Goal: Task Accomplishment & Management: Use online tool/utility

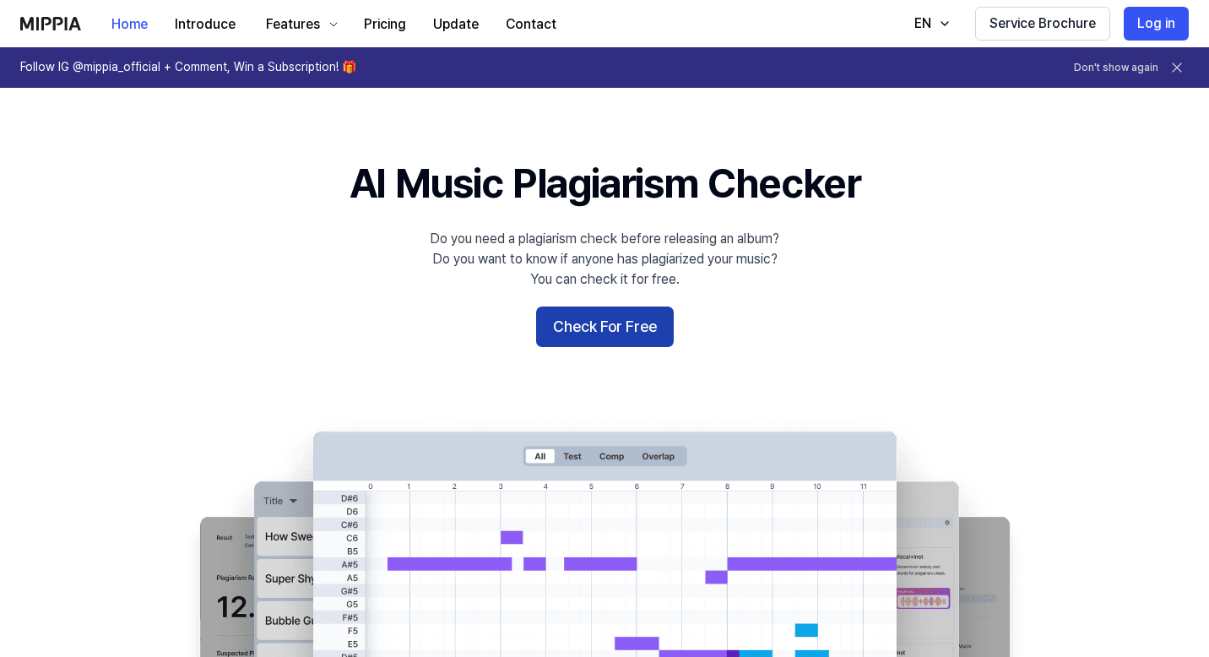
click at [574, 322] on button "Check For Free" at bounding box center [605, 326] width 138 height 41
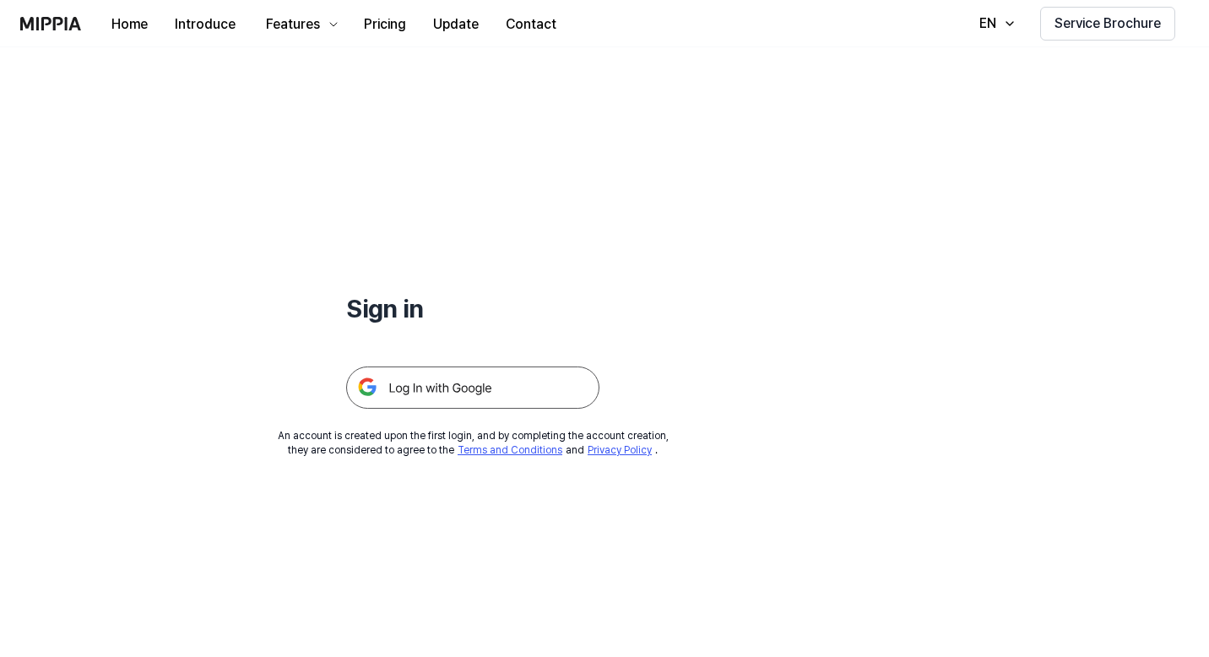
click at [455, 385] on img at bounding box center [472, 387] width 253 height 42
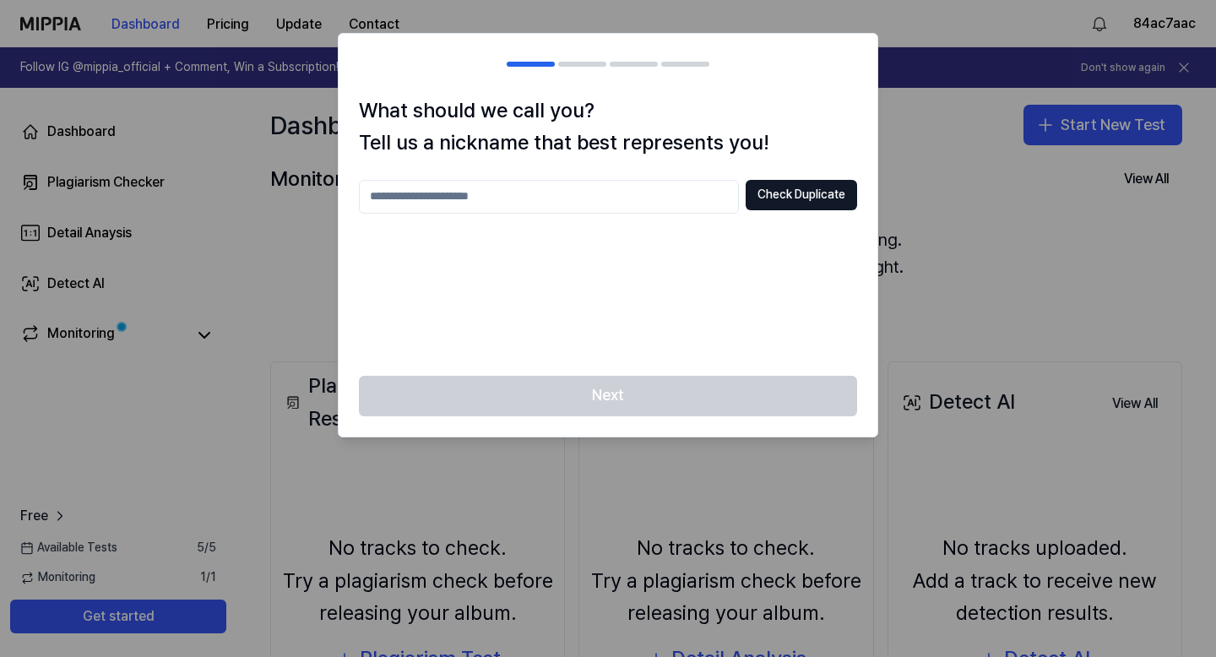
click at [621, 203] on input "text" at bounding box center [549, 197] width 380 height 34
click at [809, 197] on button "Check Duplicate" at bounding box center [801, 195] width 111 height 30
click at [591, 202] on input "*******" at bounding box center [549, 197] width 380 height 34
click at [406, 198] on input "*********" at bounding box center [549, 197] width 380 height 34
type input "**********"
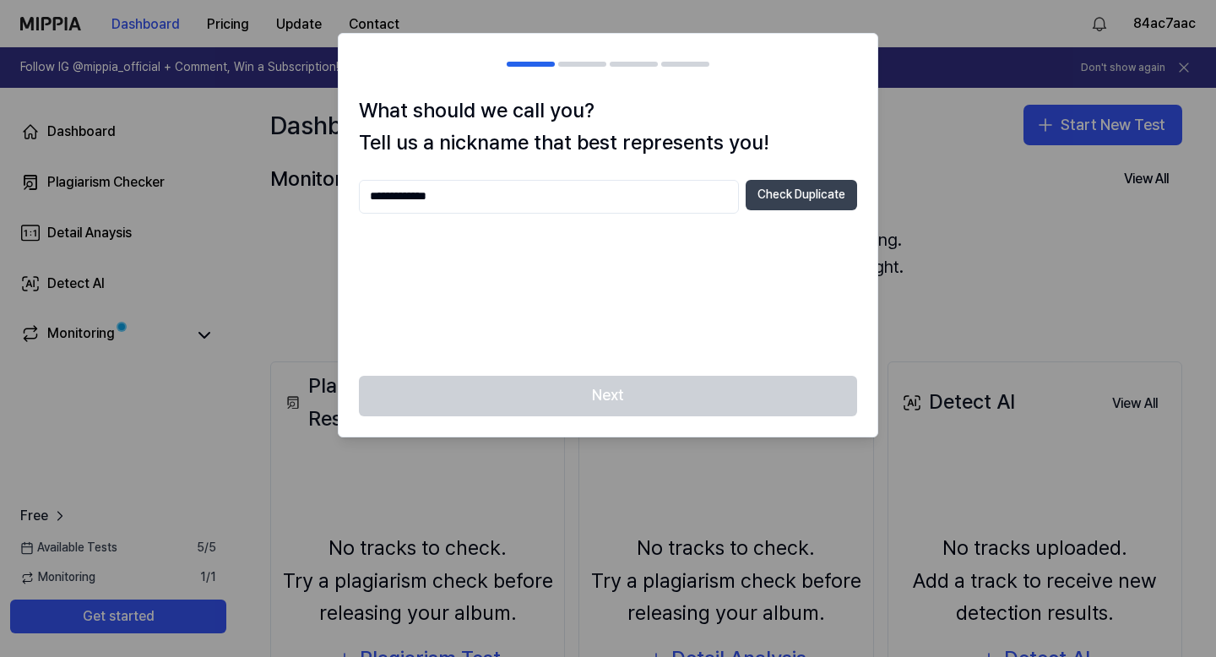
click at [766, 190] on button "Check Duplicate" at bounding box center [801, 195] width 111 height 30
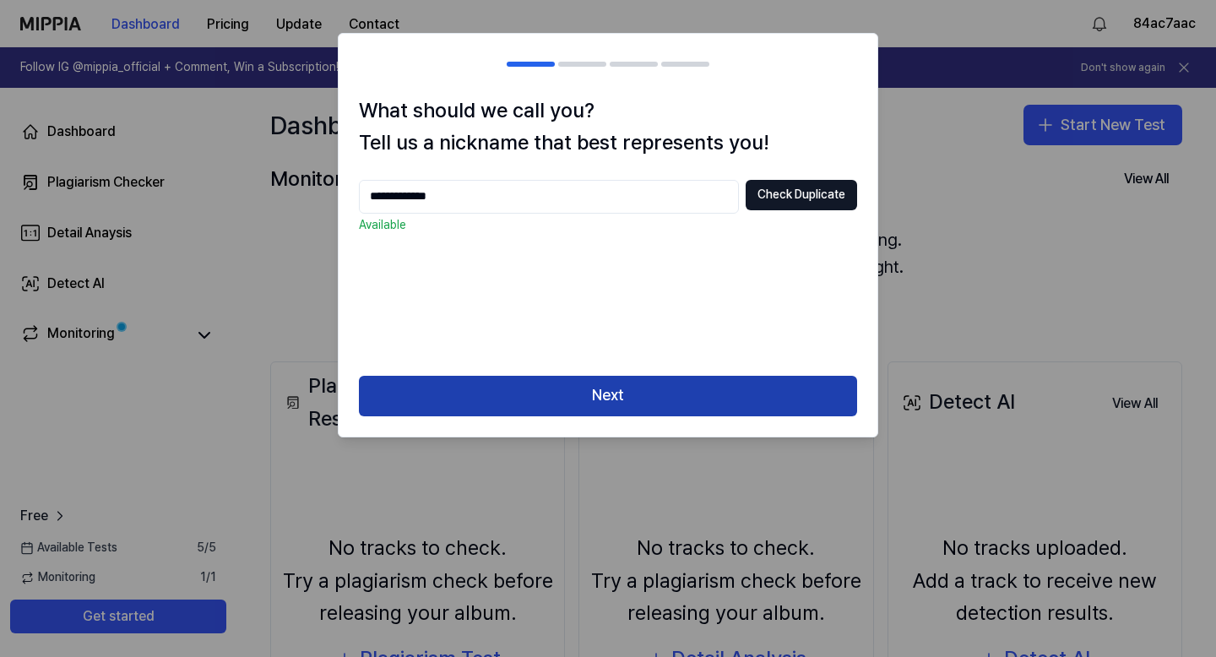
click at [664, 386] on button "Next" at bounding box center [608, 396] width 498 height 41
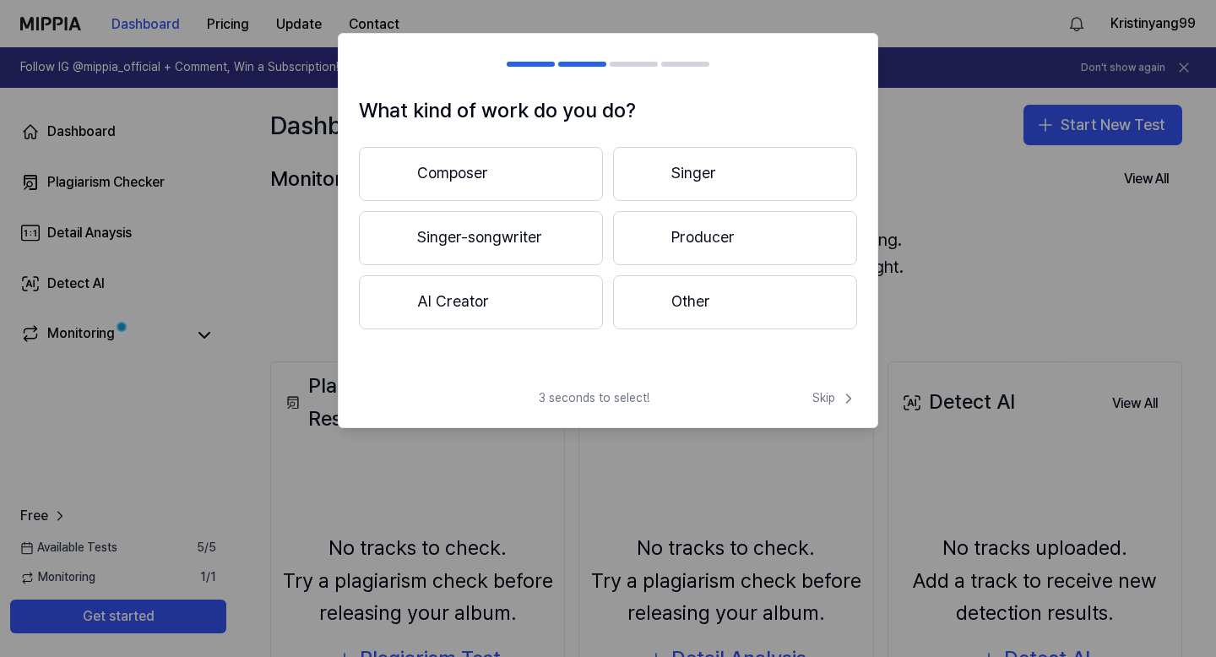
click at [718, 296] on button "Other" at bounding box center [735, 302] width 244 height 54
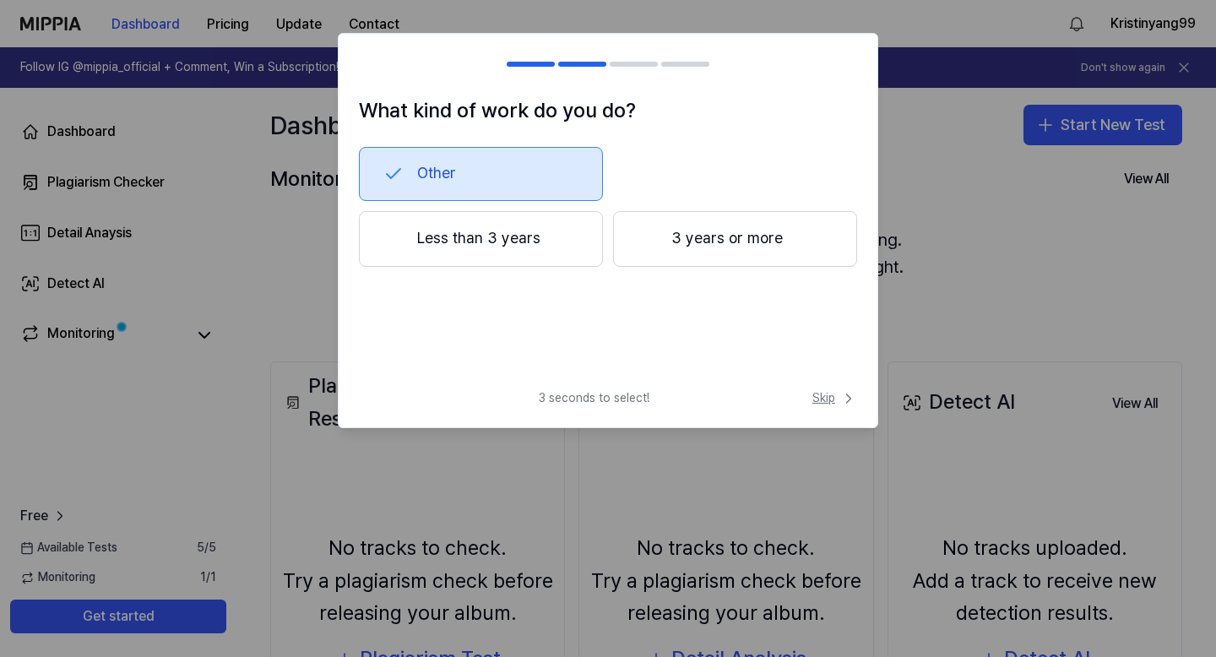
click at [823, 403] on span "Skip" at bounding box center [834, 398] width 45 height 17
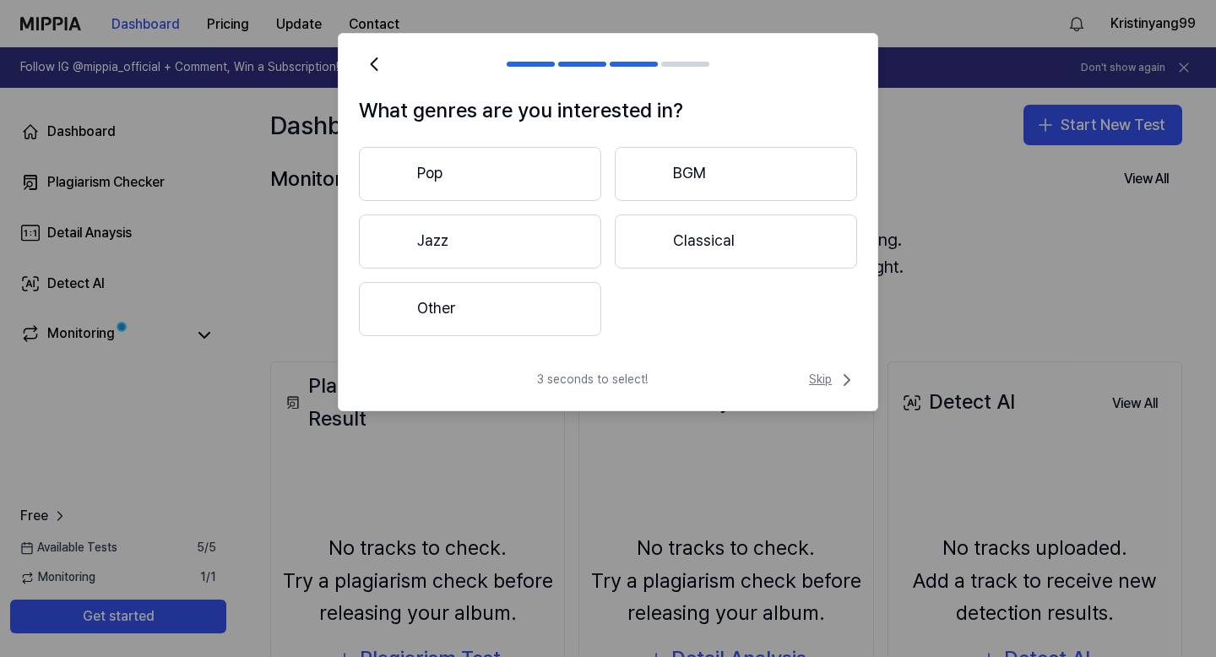
click at [828, 382] on span "Skip" at bounding box center [833, 380] width 48 height 20
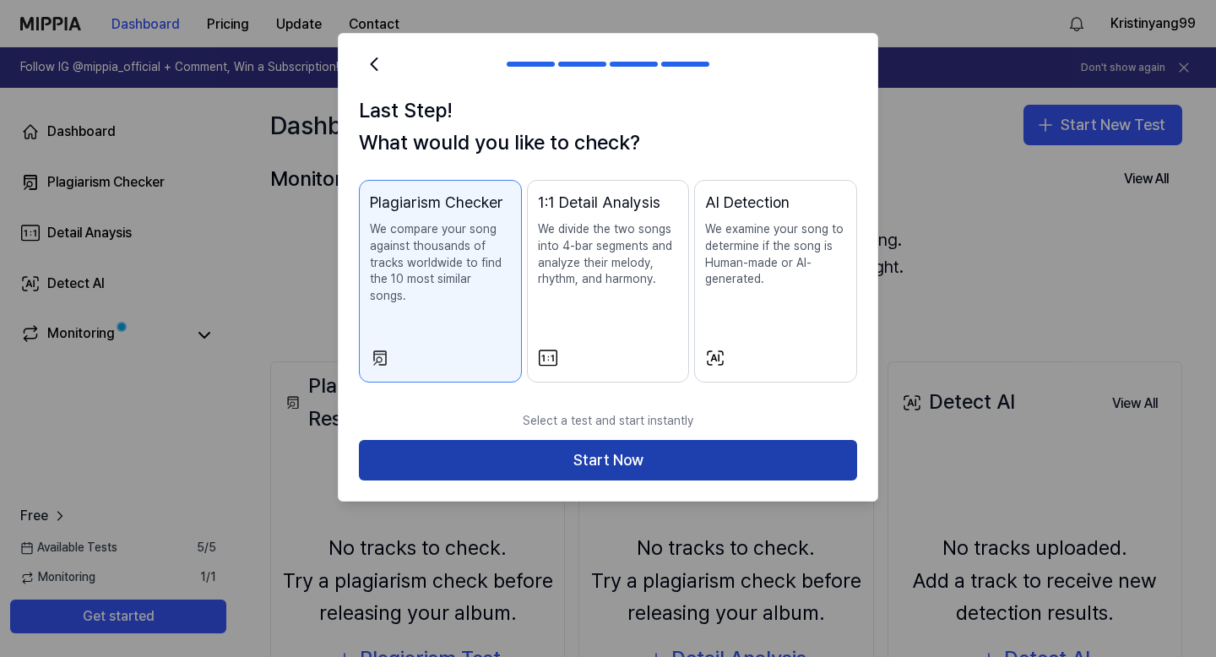
click at [674, 449] on button "Start Now" at bounding box center [608, 460] width 498 height 41
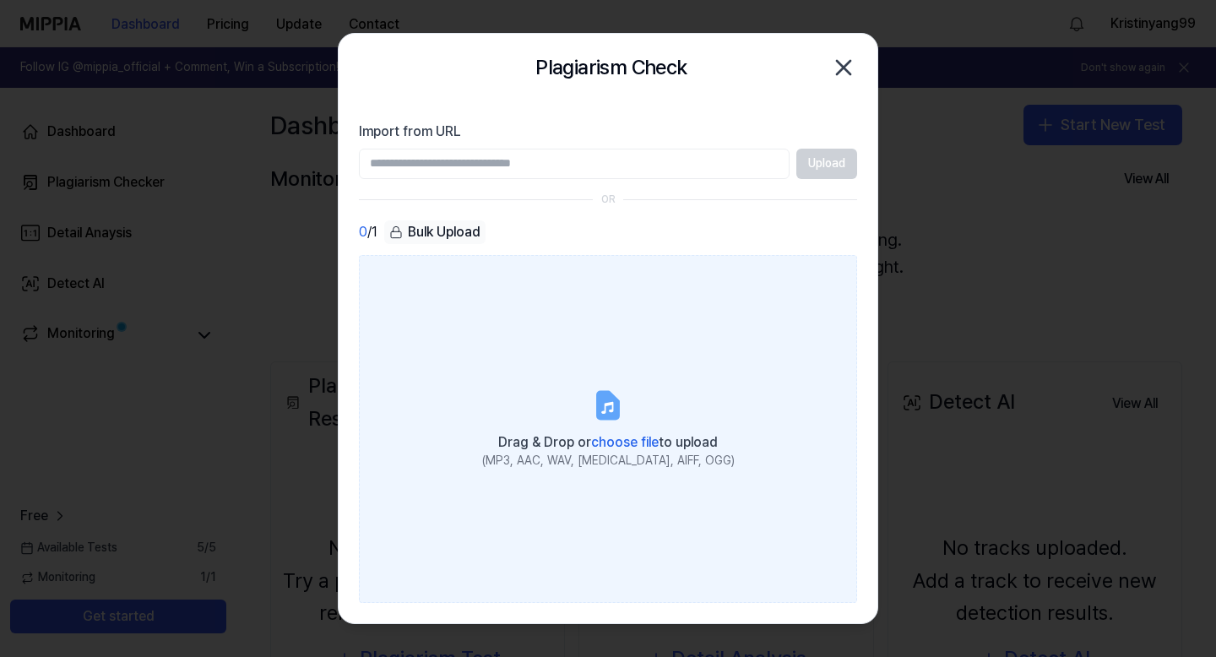
click at [575, 343] on label "Drag & Drop or choose file to upload (MP3, AAC, WAV, FLAC, AIFF, OGG)" at bounding box center [608, 429] width 498 height 348
click at [0, 0] on input "Drag & Drop or choose file to upload (MP3, AAC, WAV, FLAC, AIFF, OGG)" at bounding box center [0, 0] width 0 height 0
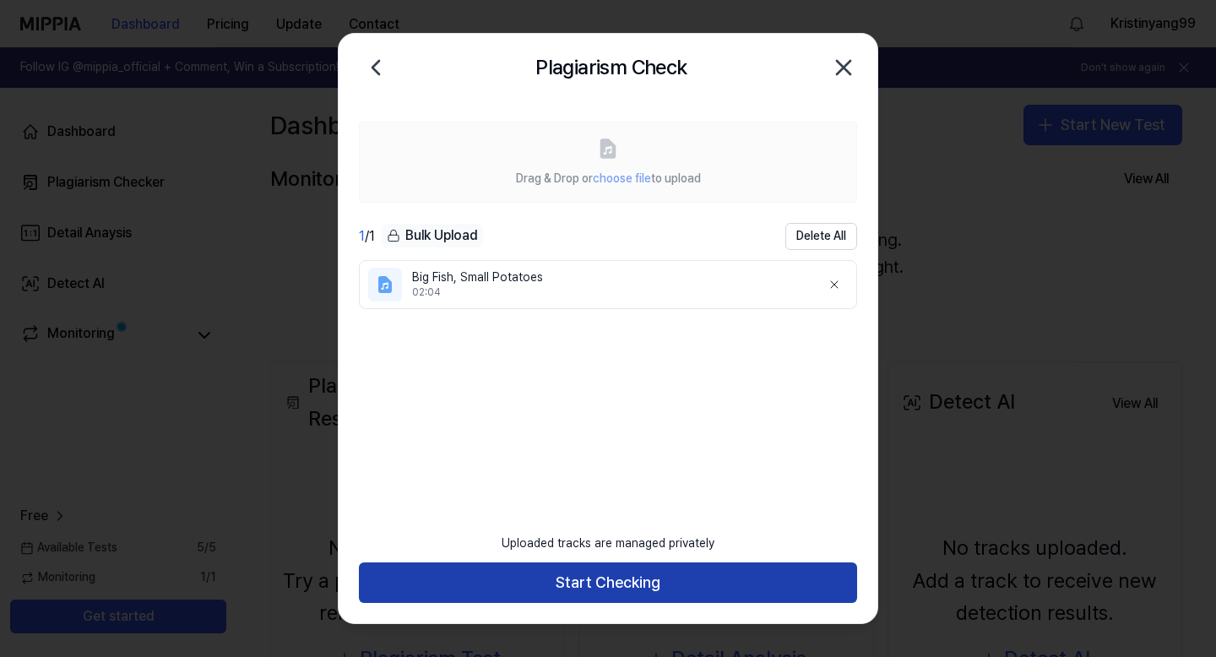
click at [615, 583] on button "Start Checking" at bounding box center [608, 582] width 498 height 41
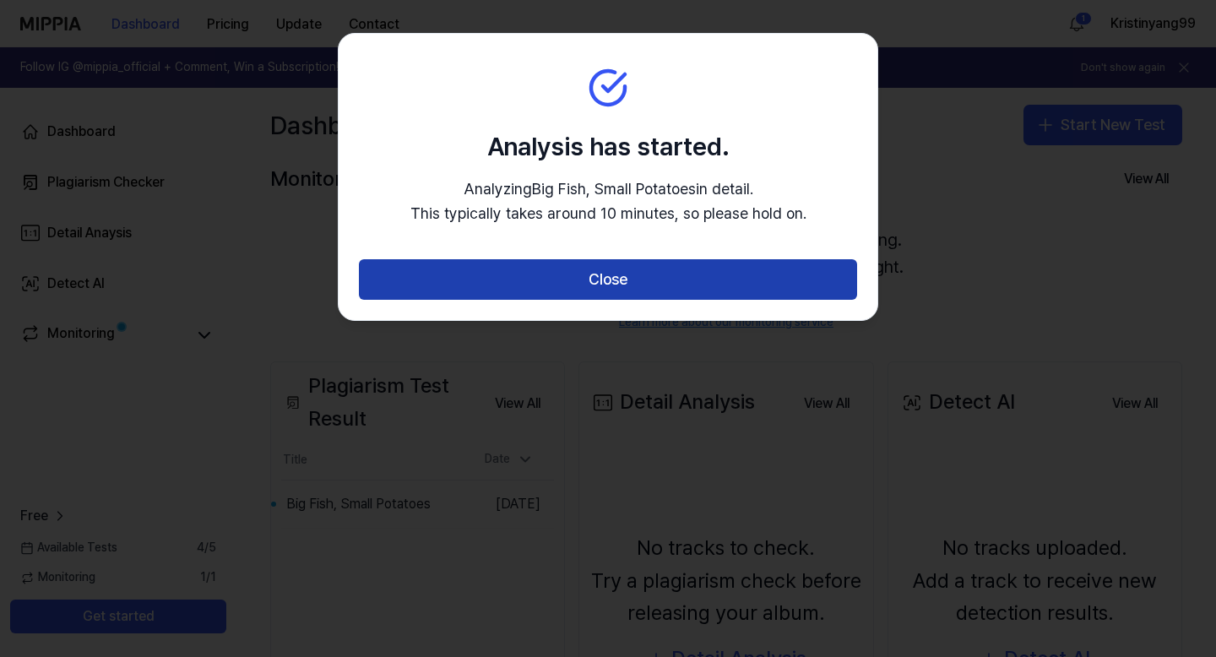
click at [637, 284] on button "Close" at bounding box center [608, 279] width 498 height 41
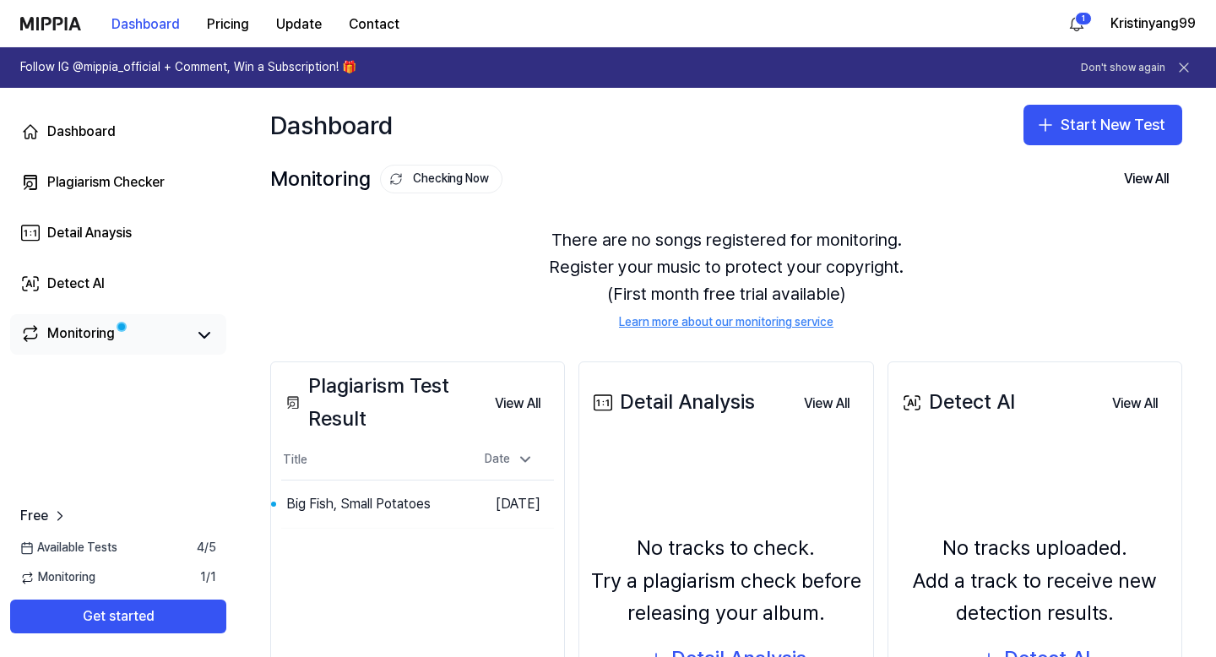
click at [91, 334] on div "Monitoring" at bounding box center [81, 335] width 68 height 24
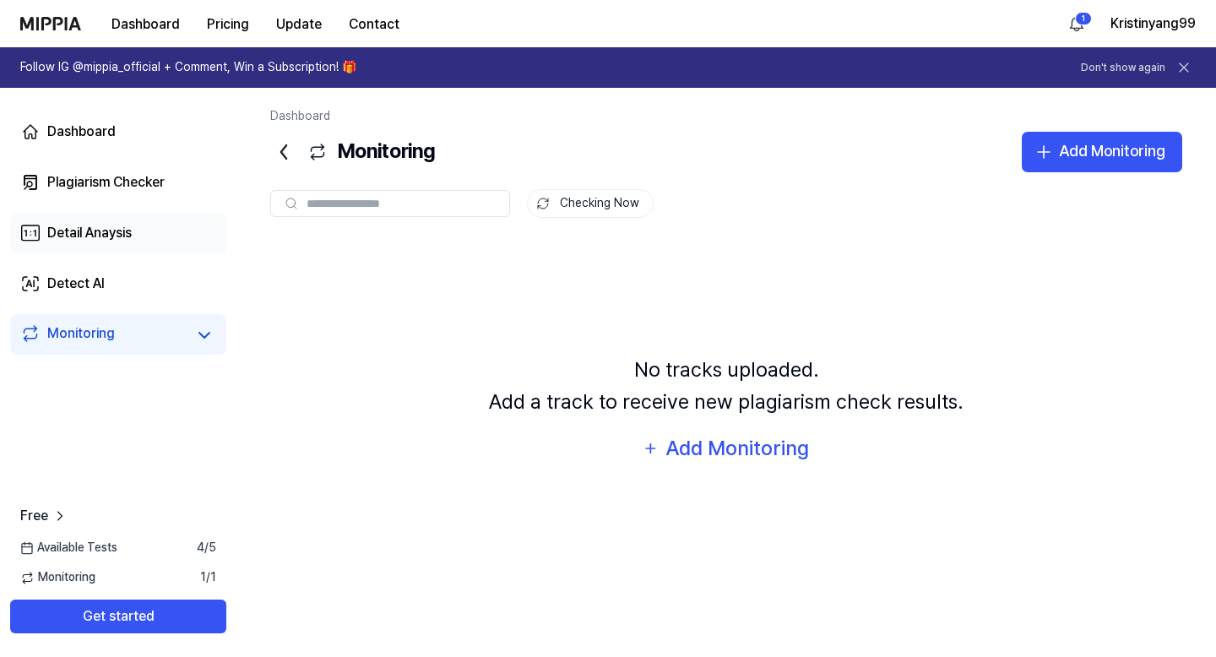
click at [97, 243] on link "Detail Anaysis" at bounding box center [118, 233] width 216 height 41
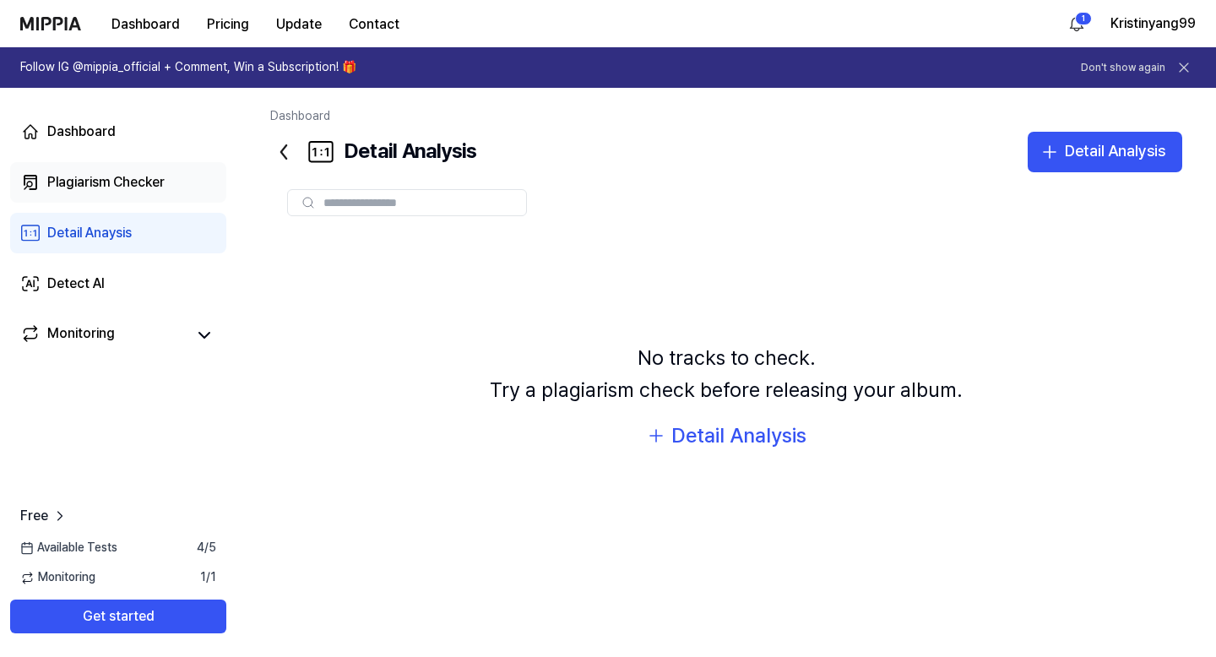
click at [103, 185] on div "Plagiarism Checker" at bounding box center [105, 182] width 117 height 20
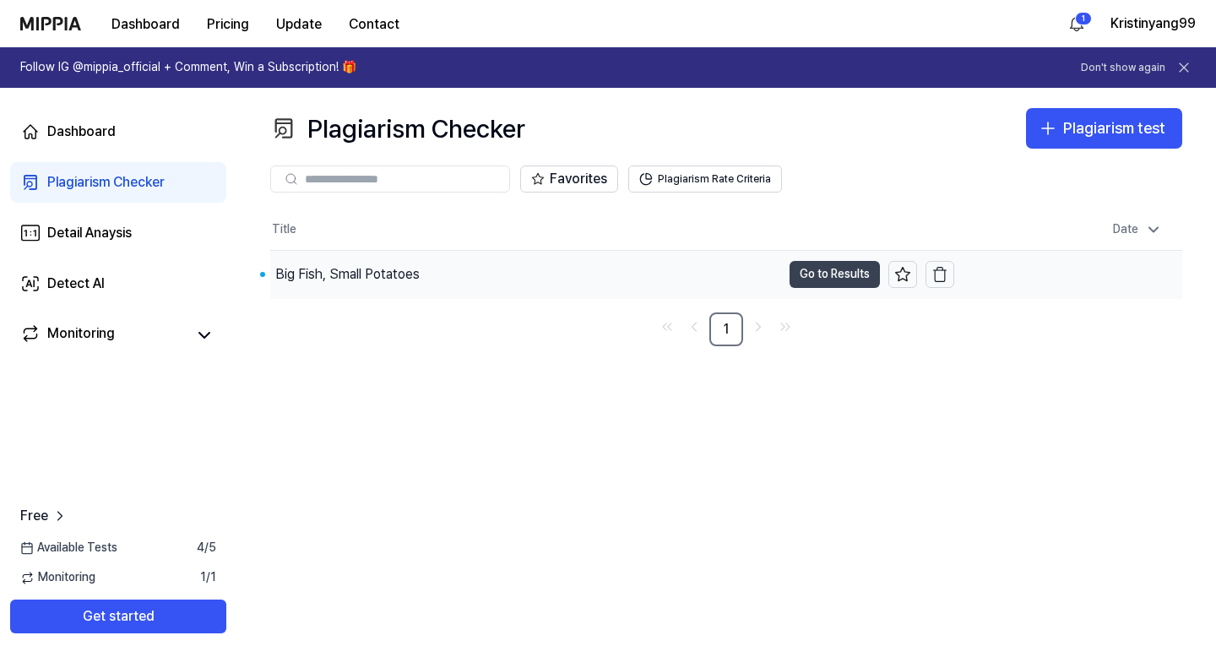
click at [817, 273] on button "Go to Results" at bounding box center [834, 274] width 90 height 27
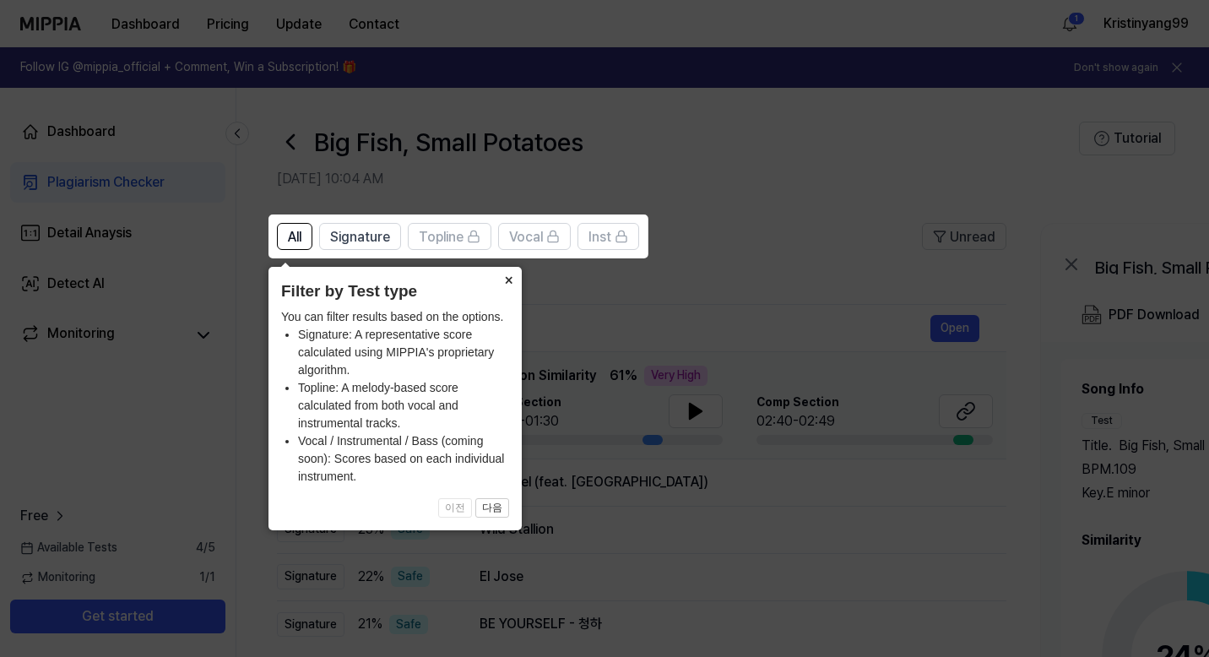
click at [508, 279] on button "×" at bounding box center [508, 279] width 27 height 24
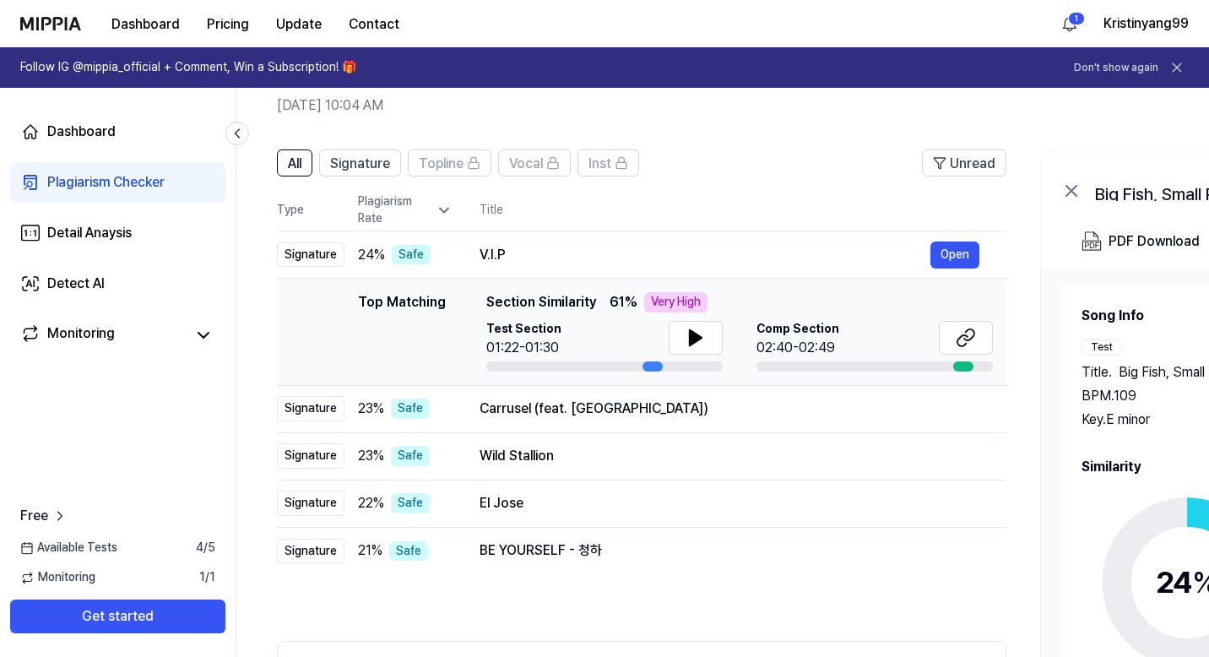
scroll to position [74, 0]
click at [692, 337] on icon at bounding box center [696, 336] width 12 height 15
click at [691, 331] on icon at bounding box center [696, 336] width 12 height 15
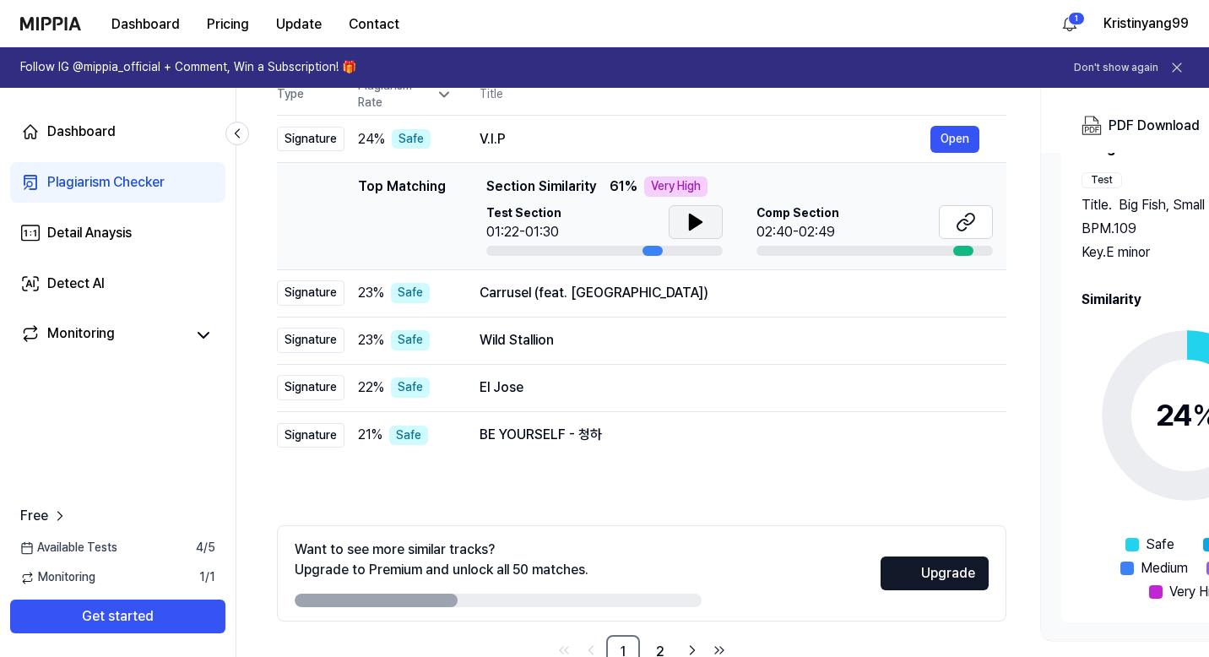
scroll to position [235, 0]
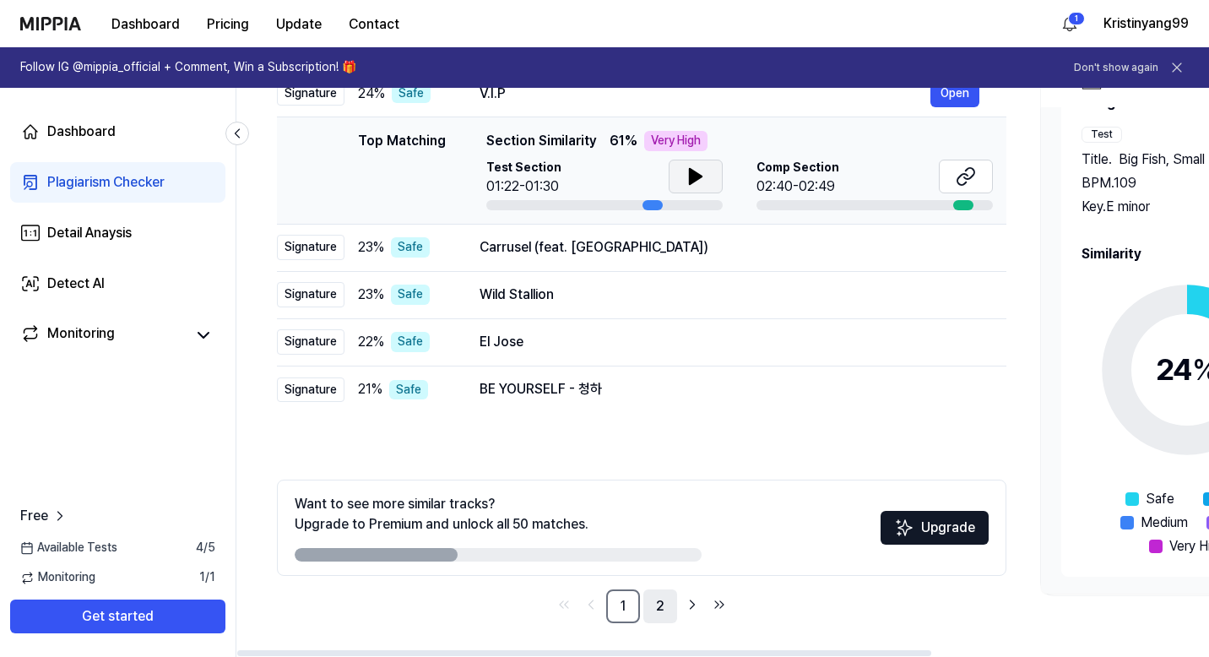
click at [661, 599] on link "2" at bounding box center [660, 606] width 34 height 34
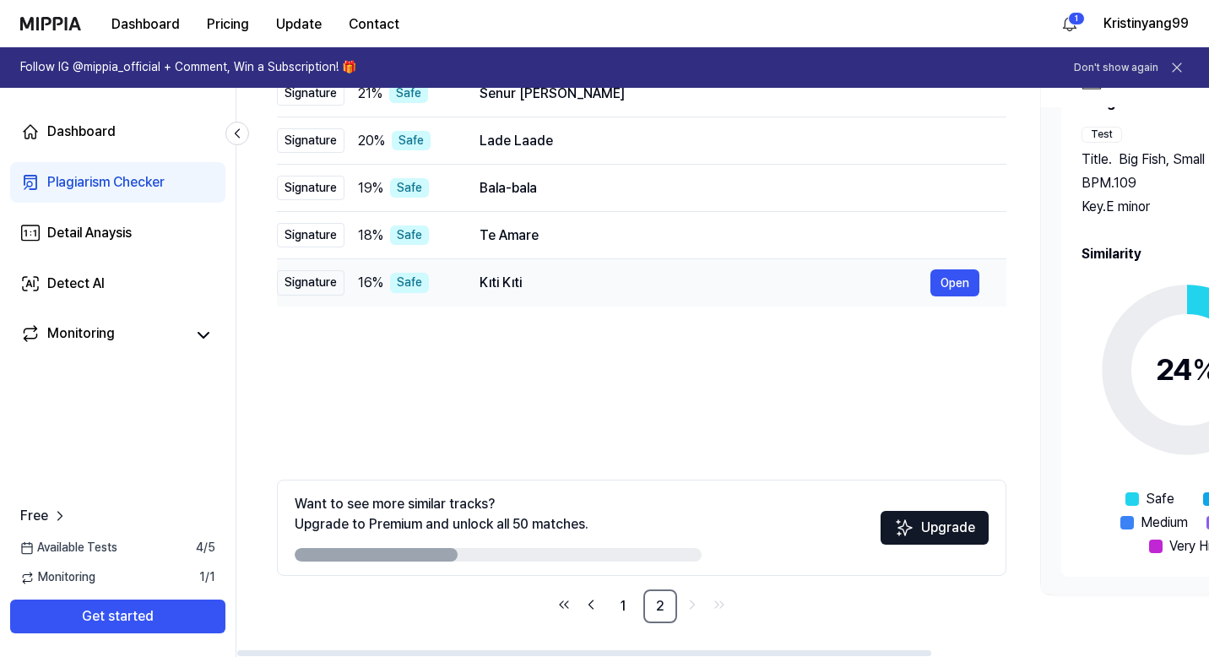
scroll to position [0, 0]
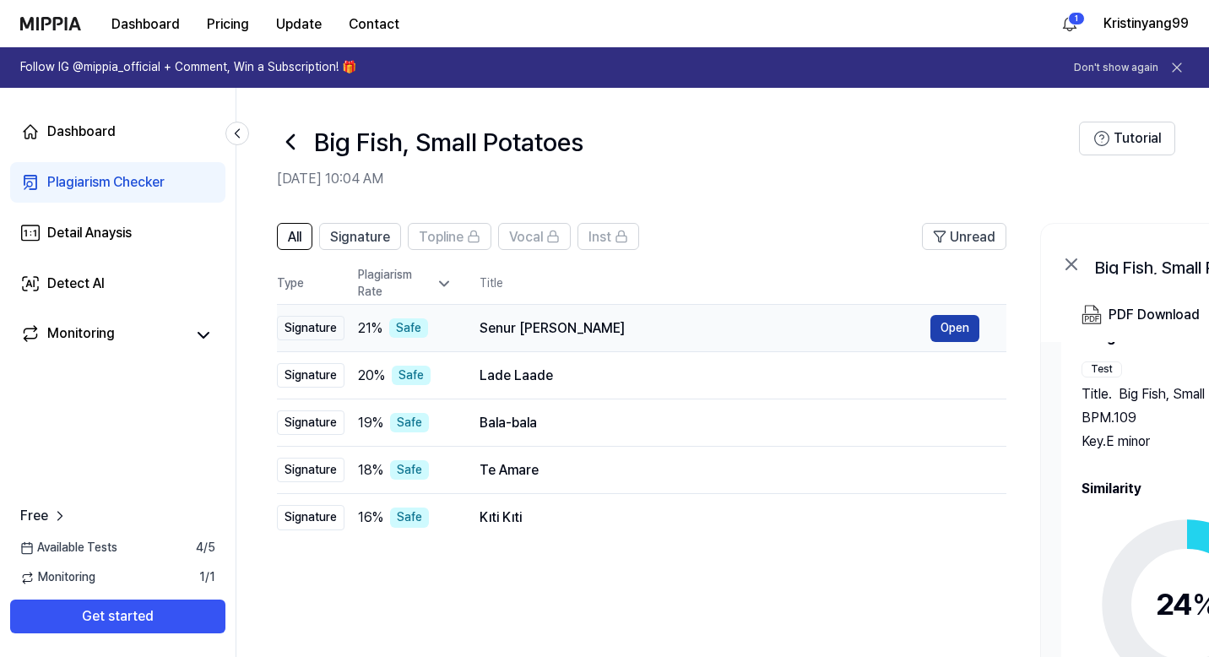
click at [944, 329] on button "Open" at bounding box center [954, 328] width 49 height 27
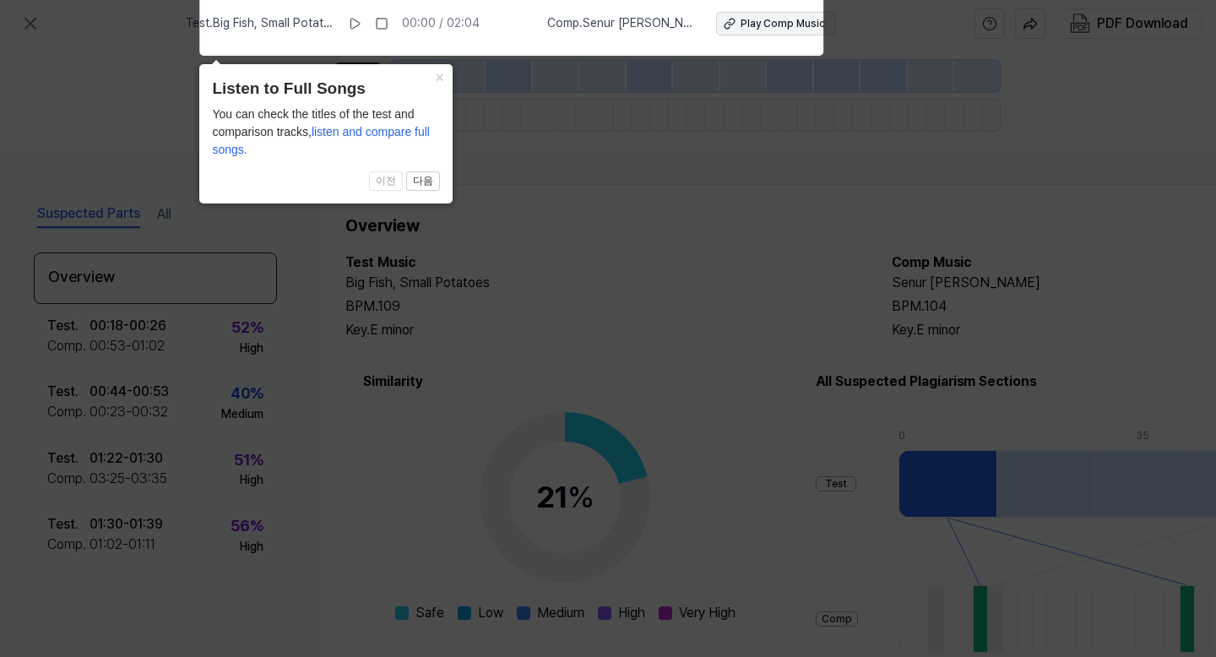
click at [722, 28] on button "Play Comp Music" at bounding box center [776, 24] width 120 height 24
click at [440, 80] on button "×" at bounding box center [439, 76] width 27 height 24
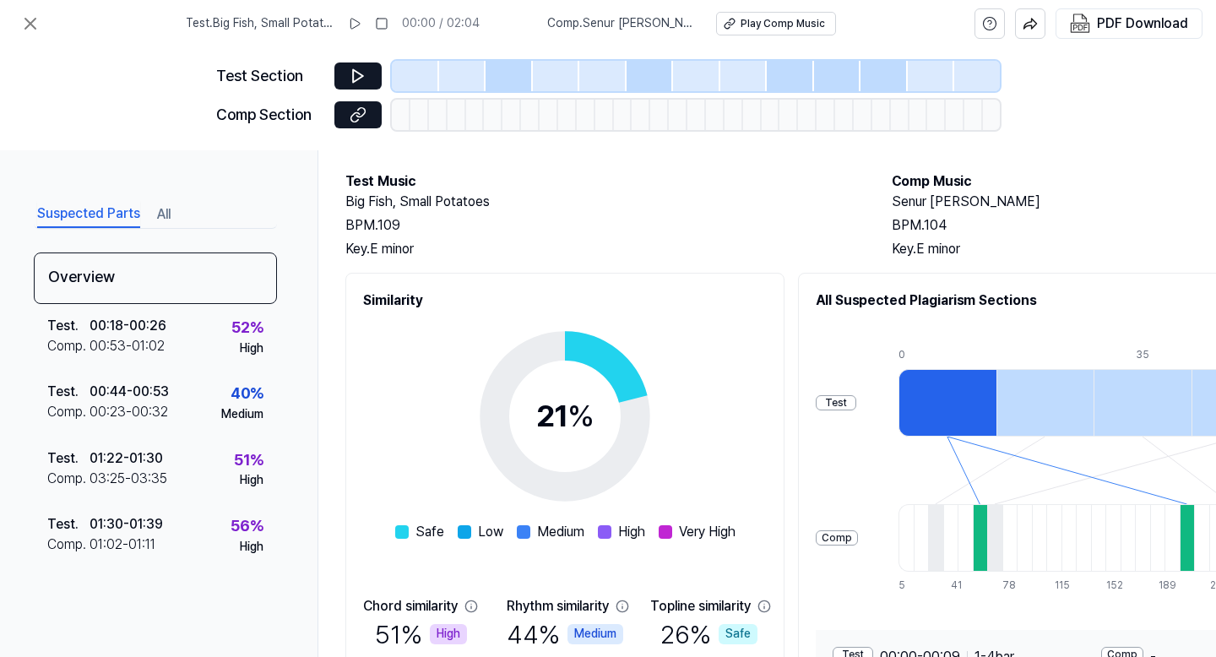
scroll to position [245, 0]
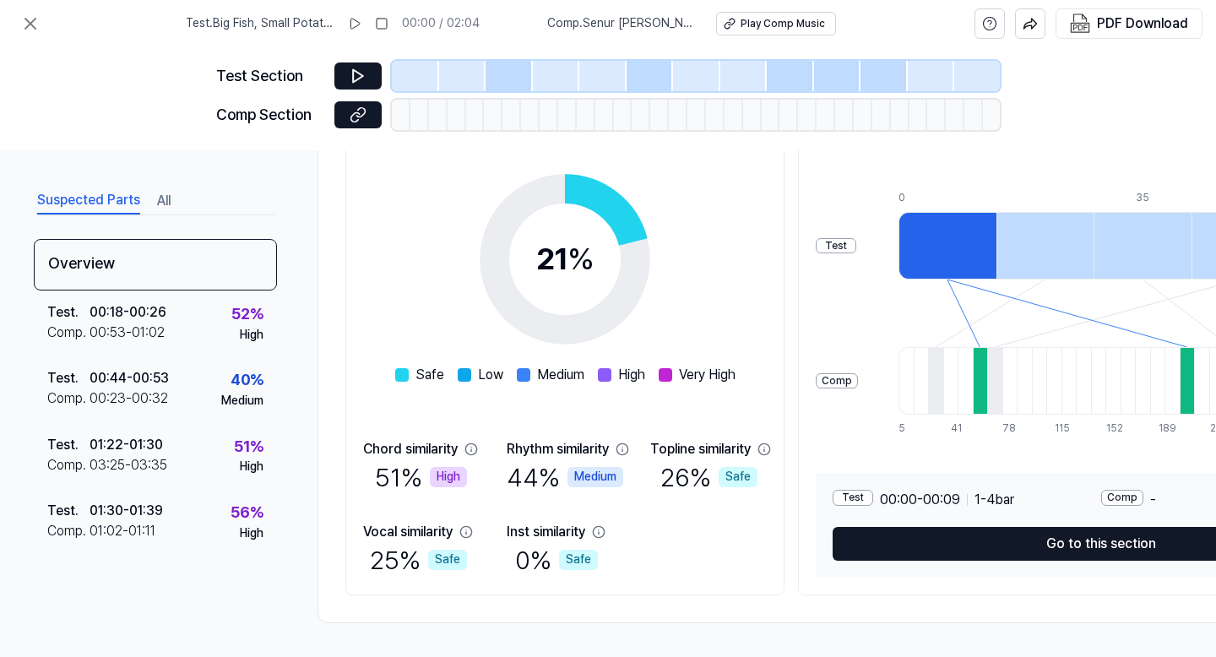
click at [873, 491] on div "Test" at bounding box center [852, 498] width 41 height 16
click at [1137, 493] on div "Comp" at bounding box center [1122, 498] width 42 height 16
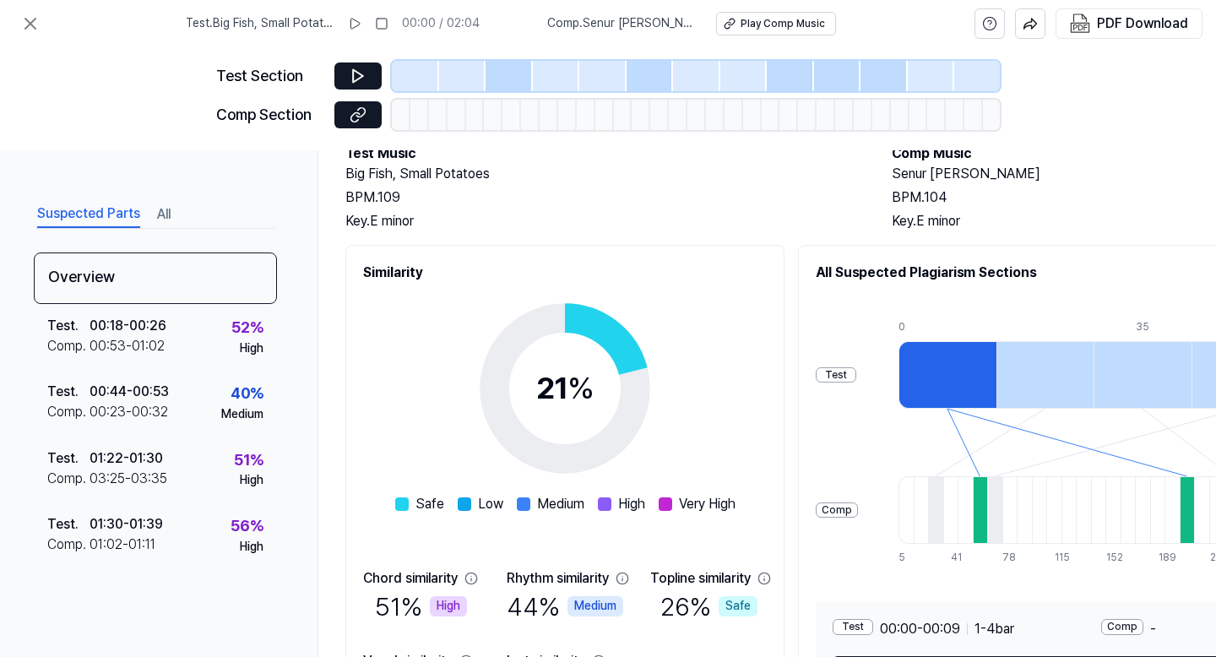
scroll to position [0, 0]
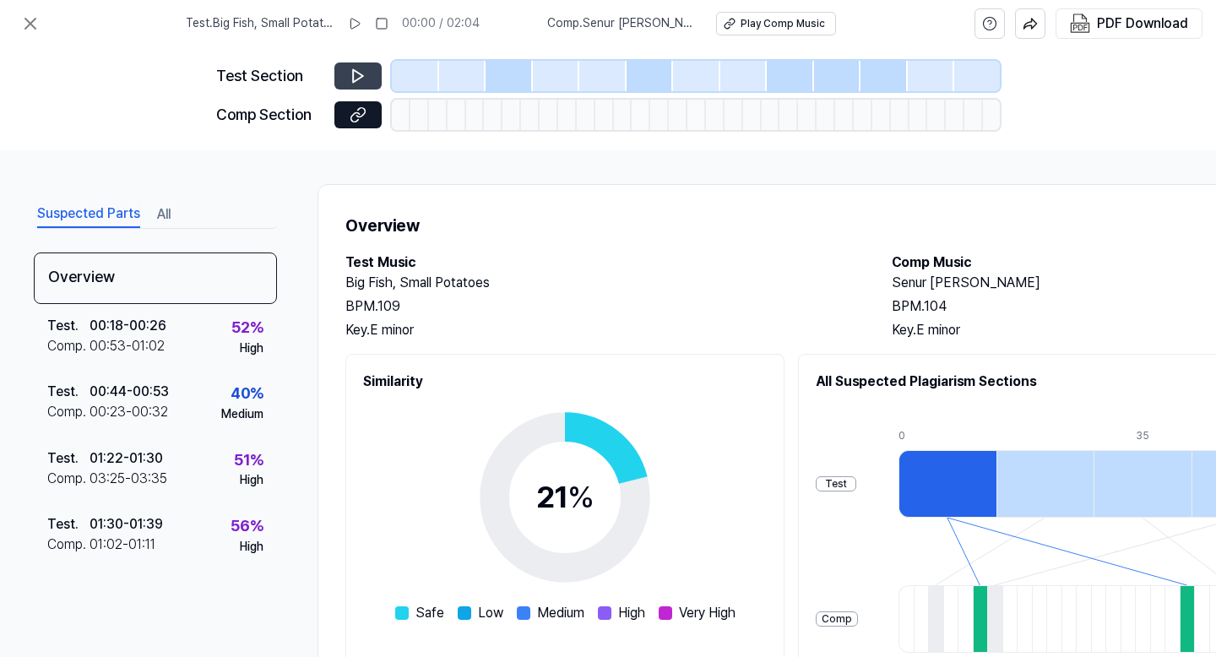
click at [363, 74] on icon at bounding box center [358, 76] width 17 height 17
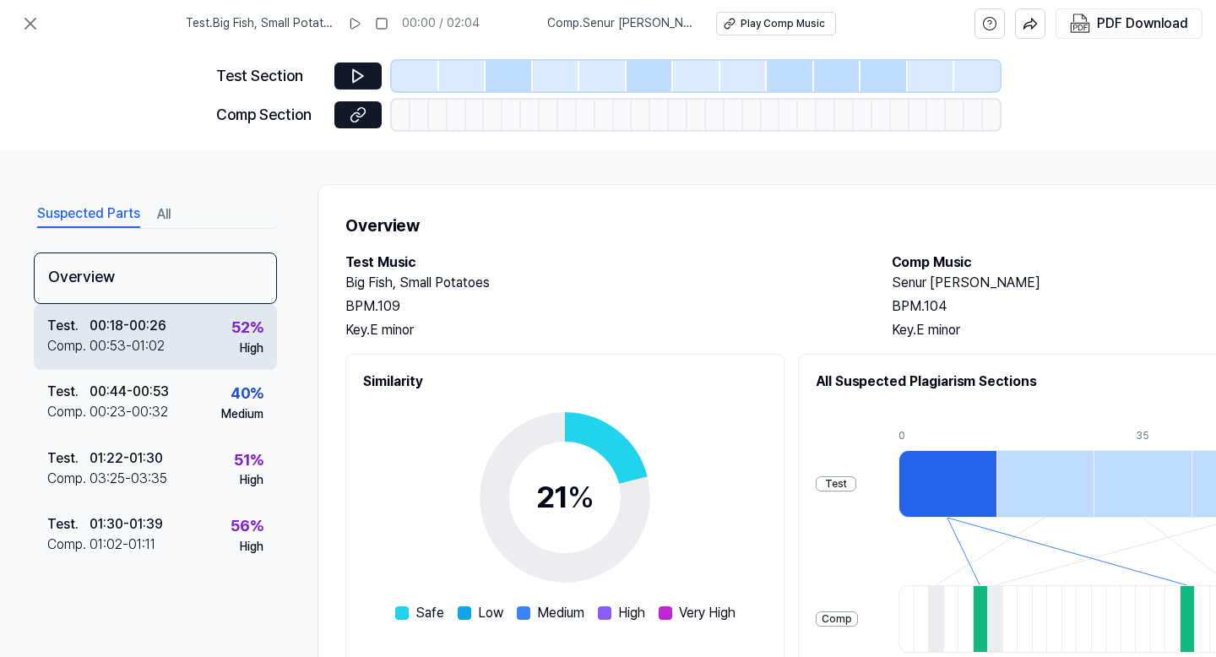
click at [113, 336] on div "00:53 - 01:02" at bounding box center [126, 346] width 75 height 20
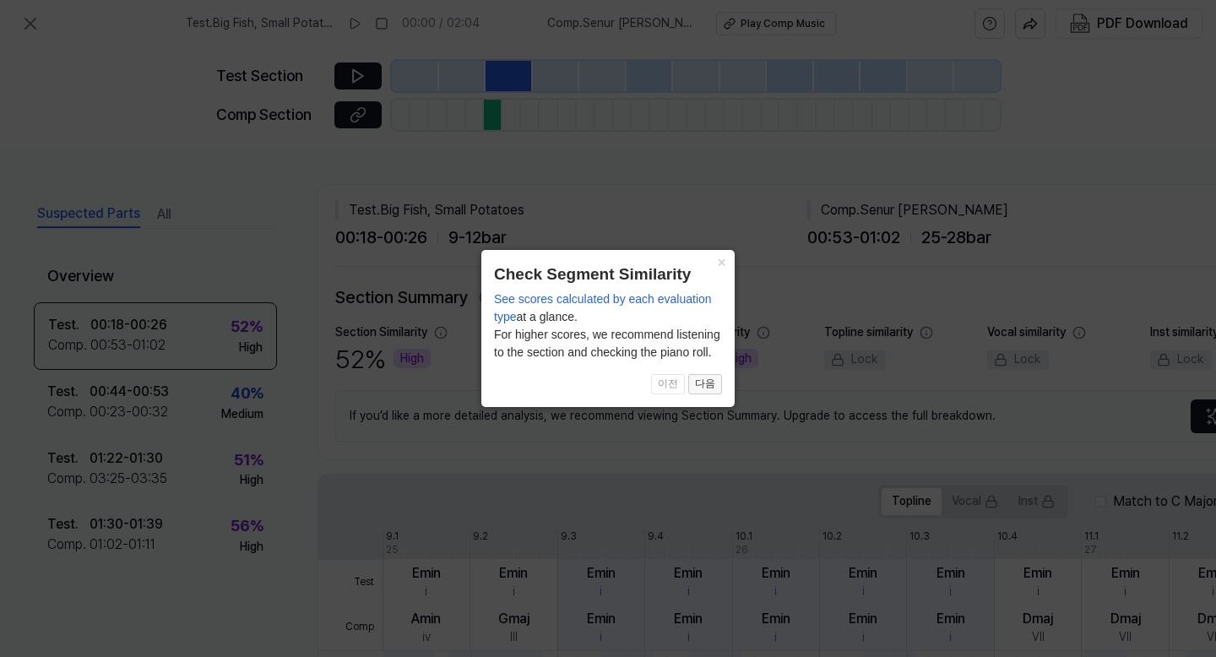
click at [705, 381] on button "다음" at bounding box center [705, 384] width 34 height 20
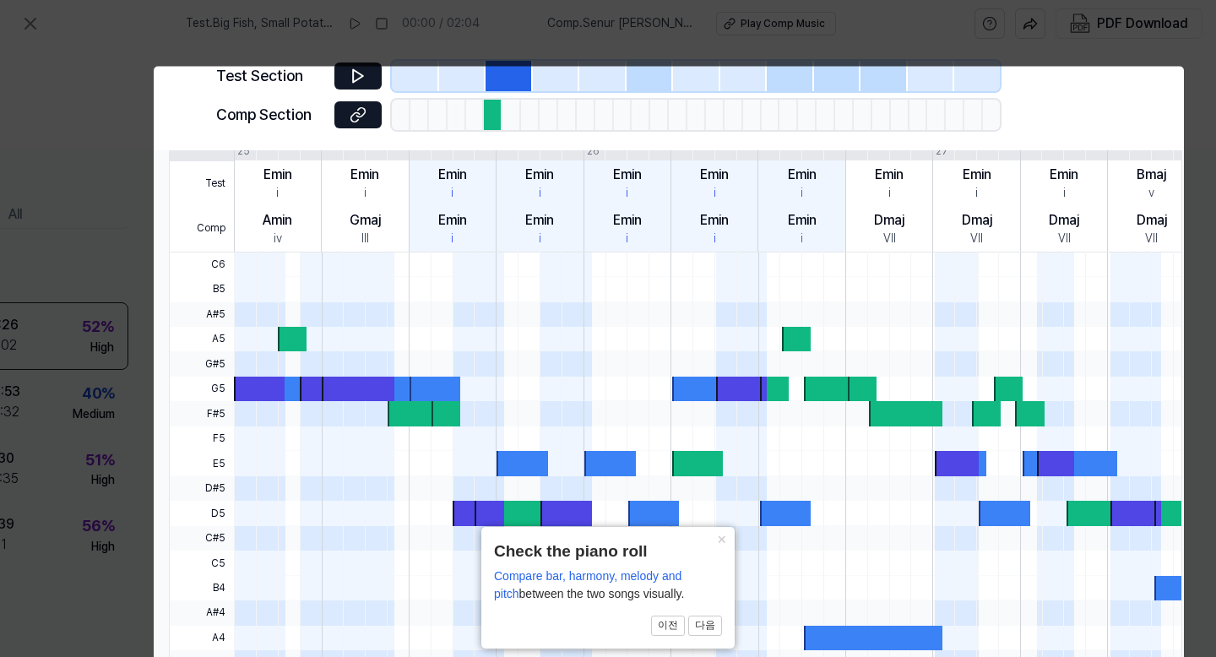
scroll to position [0, 155]
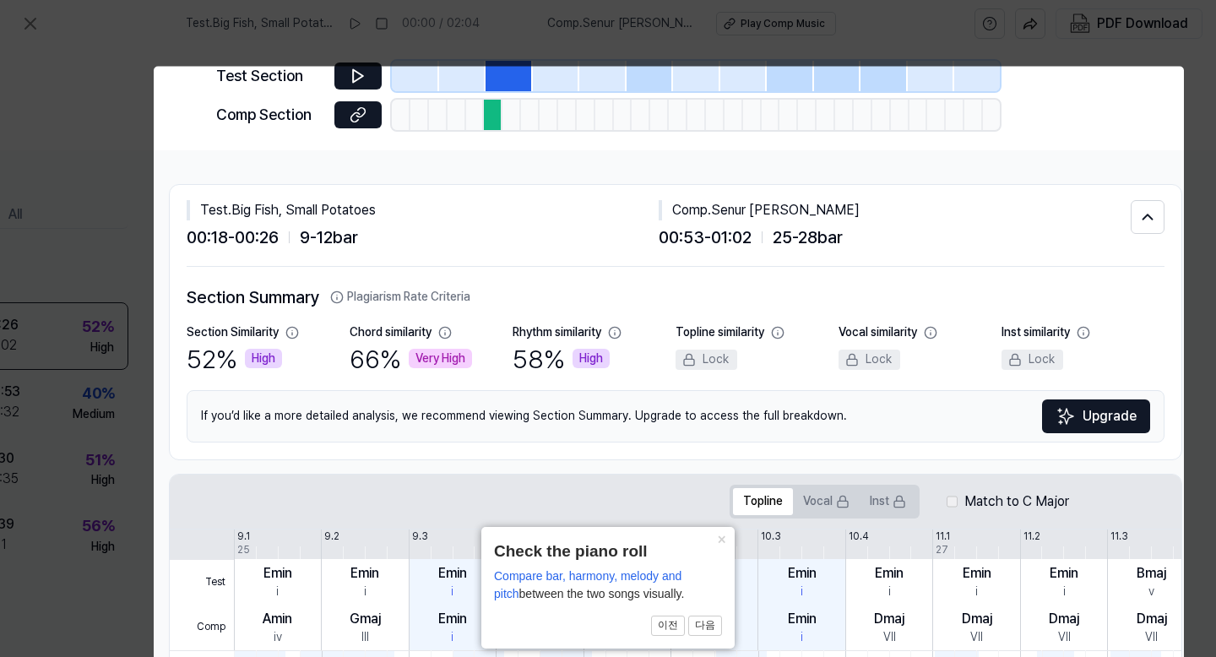
click at [1205, 183] on icon at bounding box center [608, 367] width 1216 height 734
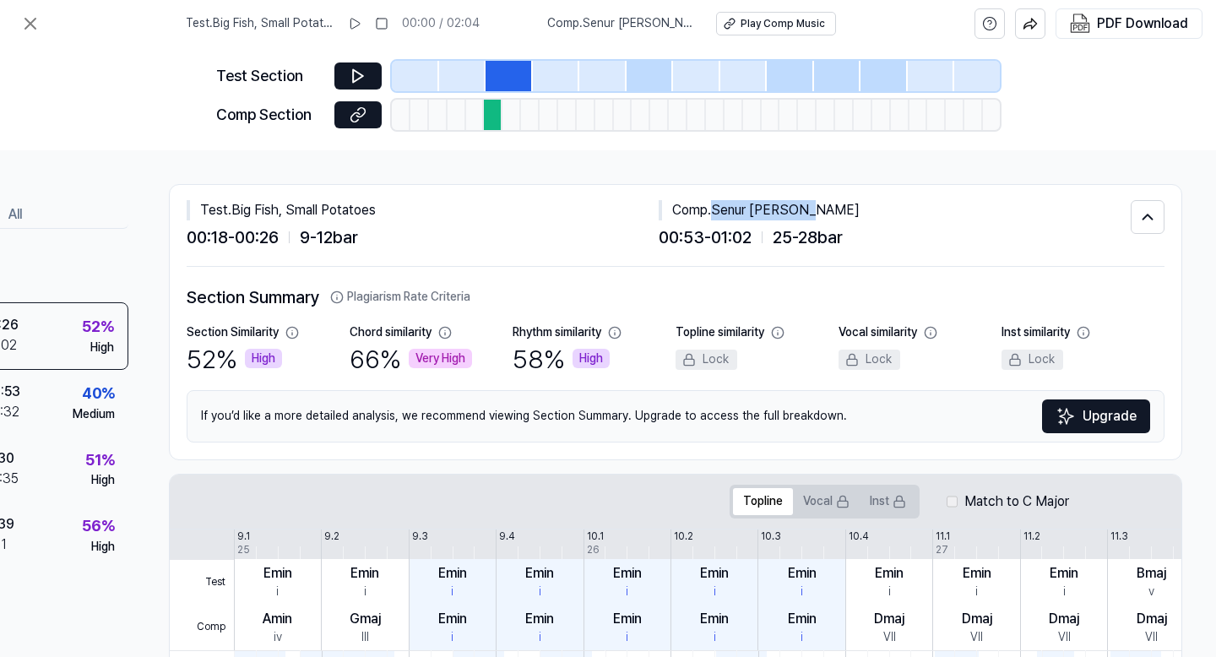
drag, startPoint x: 711, startPoint y: 213, endPoint x: 816, endPoint y: 213, distance: 104.7
click at [816, 213] on div "Comp . Senur Dan Kari" at bounding box center [895, 210] width 472 height 20
copy div "Senur Dan Kari"
click at [1107, 29] on div "PDF Download" at bounding box center [1142, 24] width 91 height 22
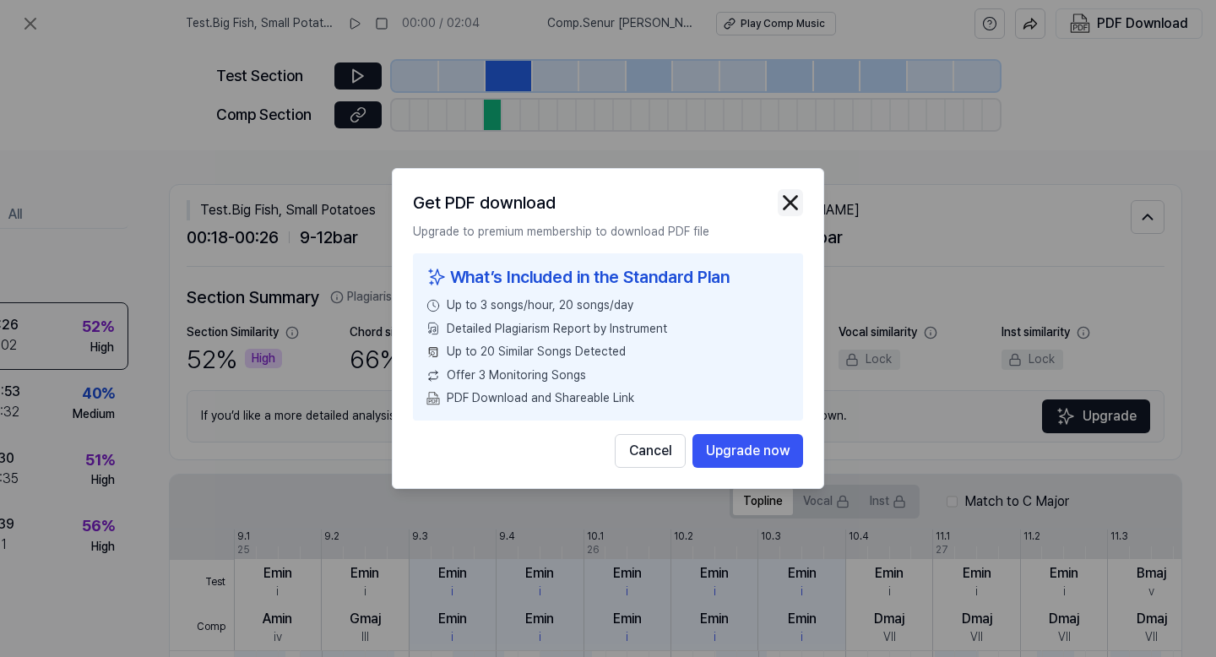
click at [788, 198] on img "button" at bounding box center [790, 202] width 25 height 25
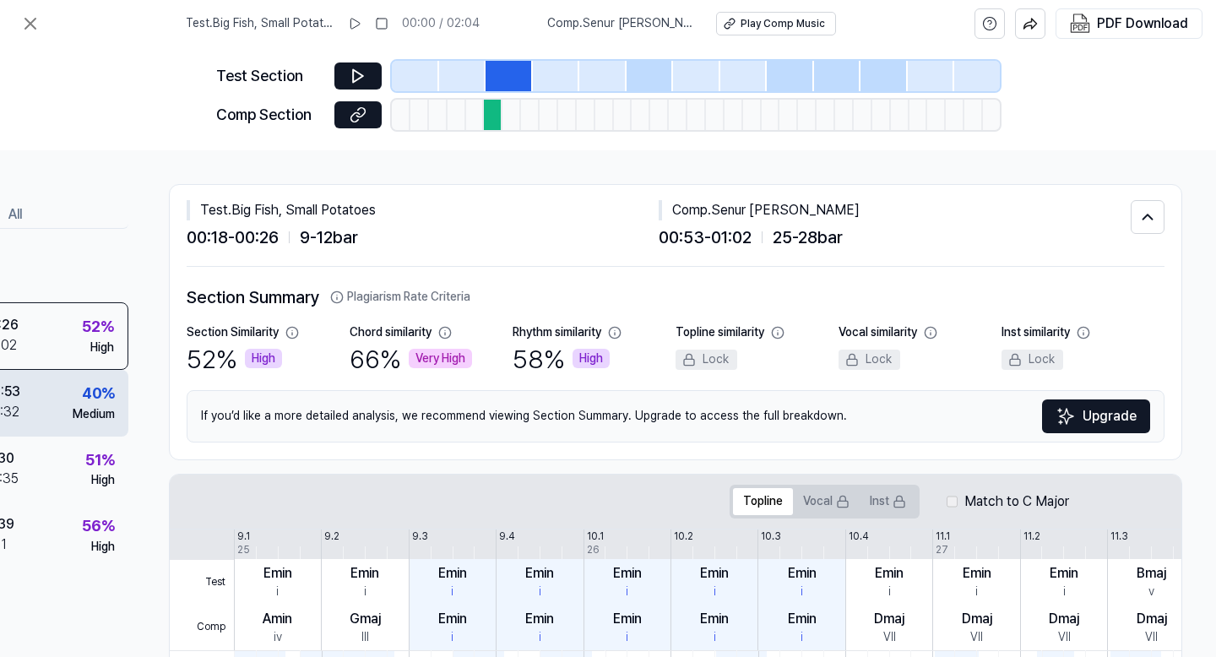
click at [73, 401] on div "40 % Medium" at bounding box center [94, 402] width 42 height 41
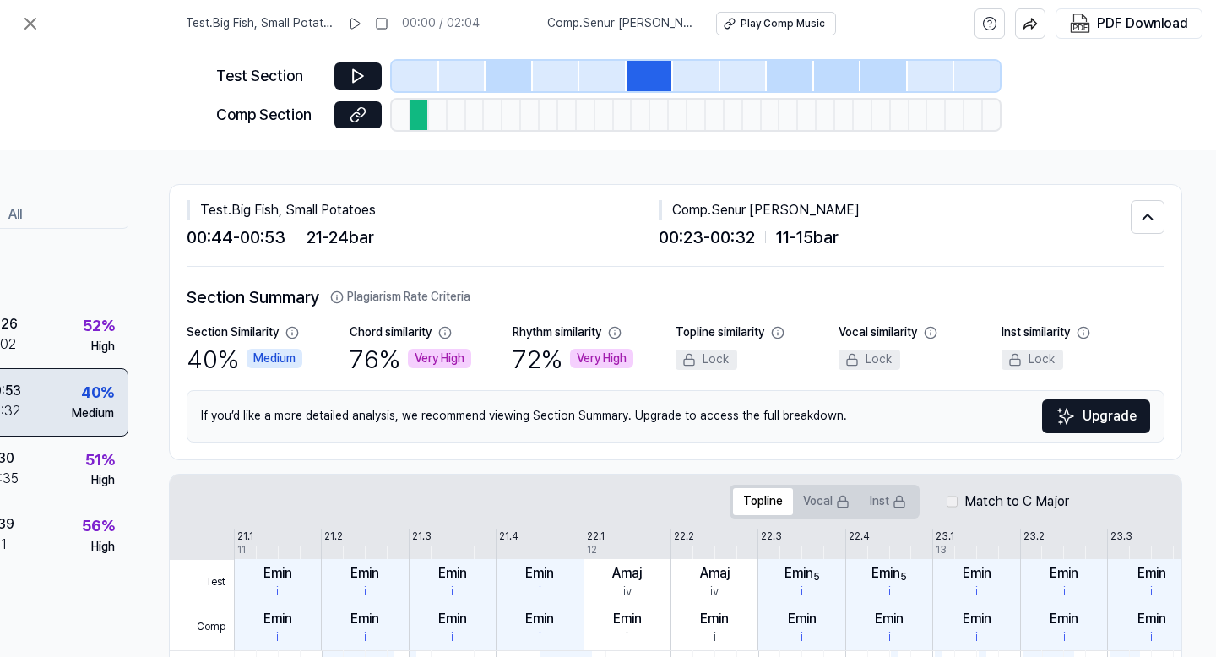
click at [42, 403] on div "Test . 00:44 - 00:53 Comp . 00:23 - 00:32 40 % Medium" at bounding box center [6, 402] width 243 height 68
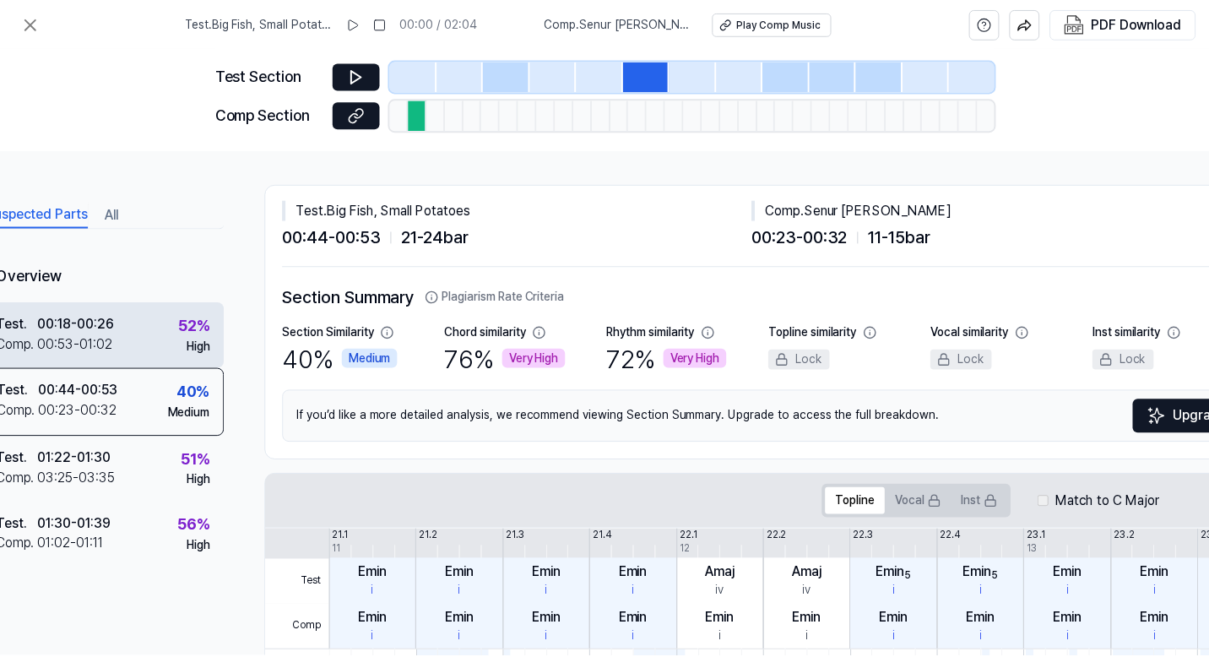
scroll to position [0, 0]
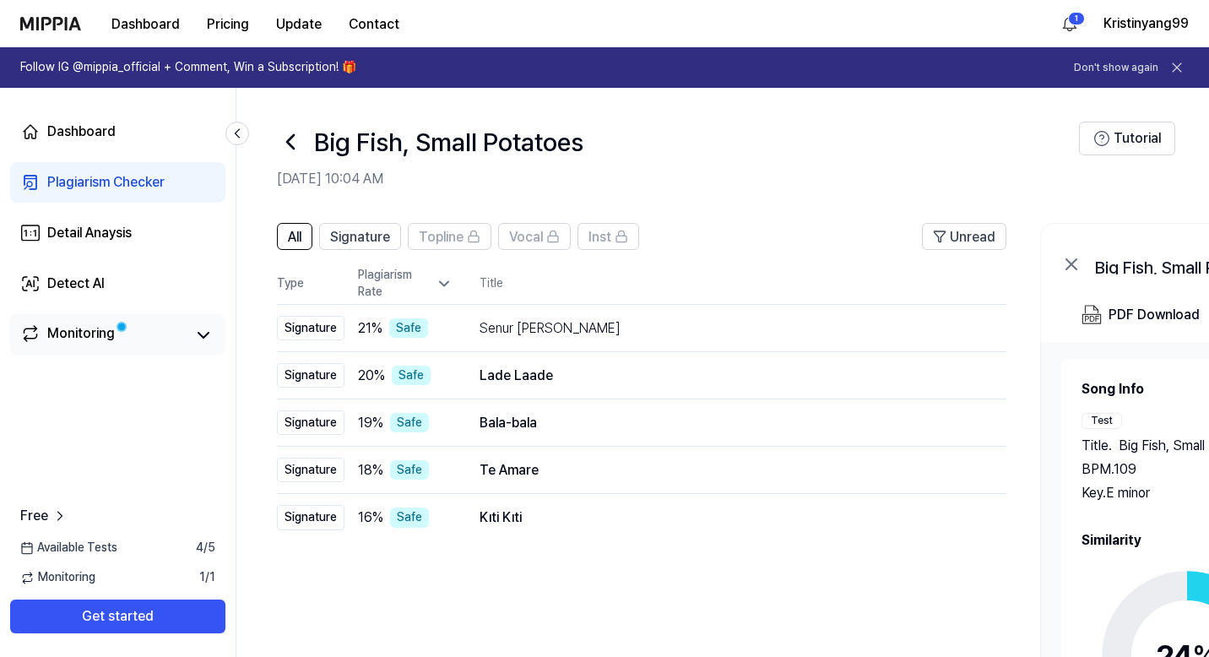
click at [106, 332] on div "Monitoring" at bounding box center [81, 335] width 68 height 24
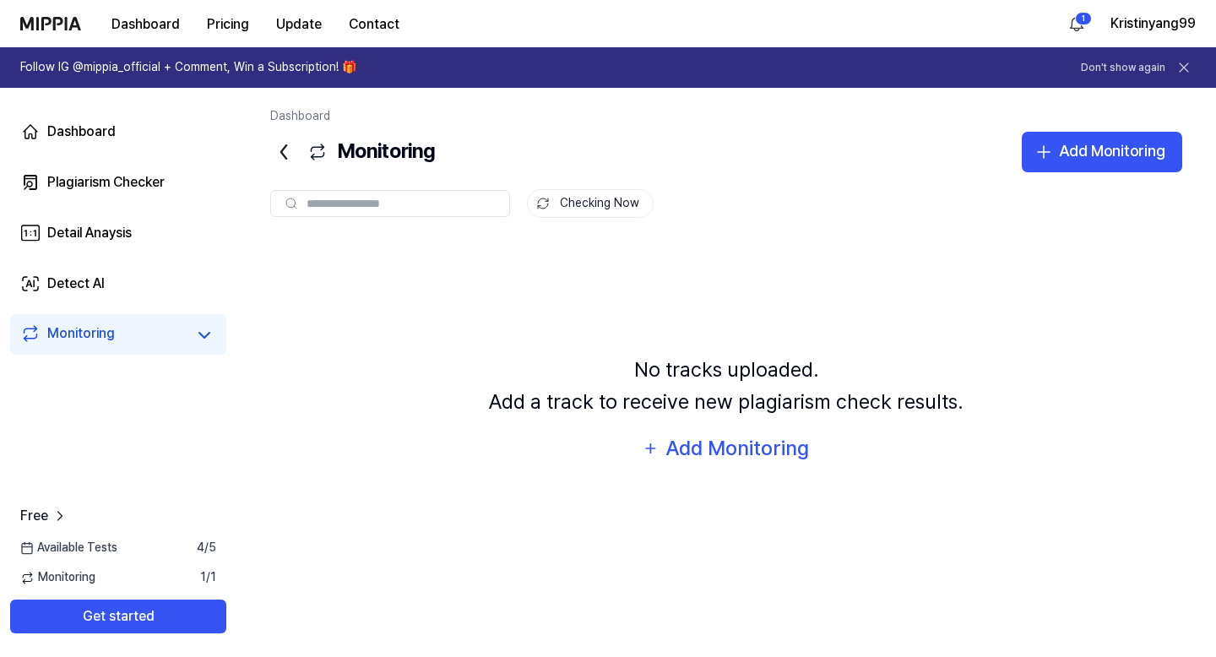
click at [126, 577] on div "Monitoring 1 / 1" at bounding box center [118, 577] width 236 height 17
click at [91, 575] on span "Monitoring" at bounding box center [57, 577] width 75 height 17
click at [89, 575] on span "Monitoring" at bounding box center [57, 577] width 75 height 17
click at [121, 125] on link "Dashboard" at bounding box center [118, 131] width 216 height 41
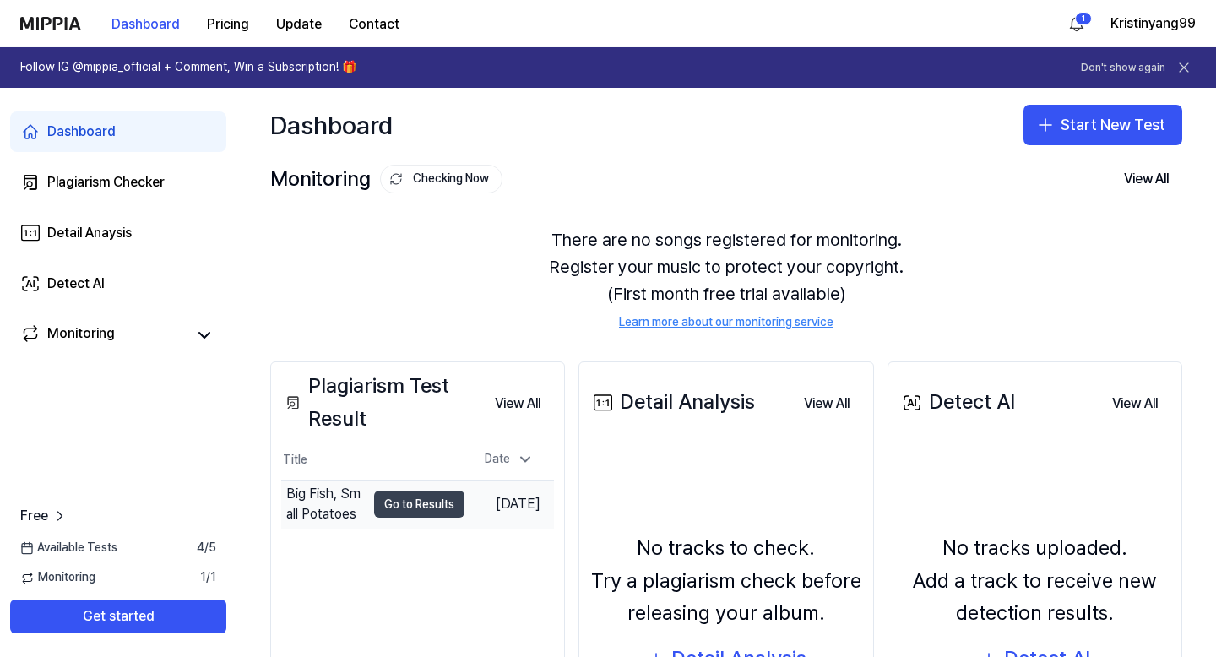
click at [389, 500] on button "Go to Results" at bounding box center [419, 504] width 90 height 27
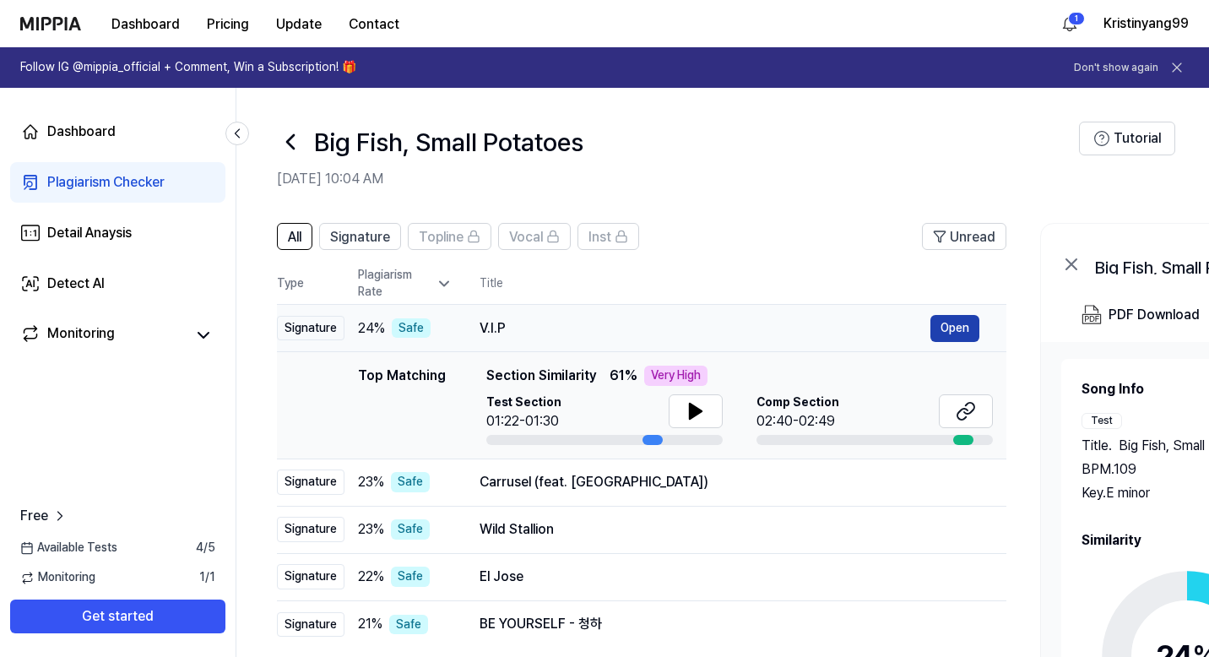
click at [947, 323] on button "Open" at bounding box center [954, 328] width 49 height 27
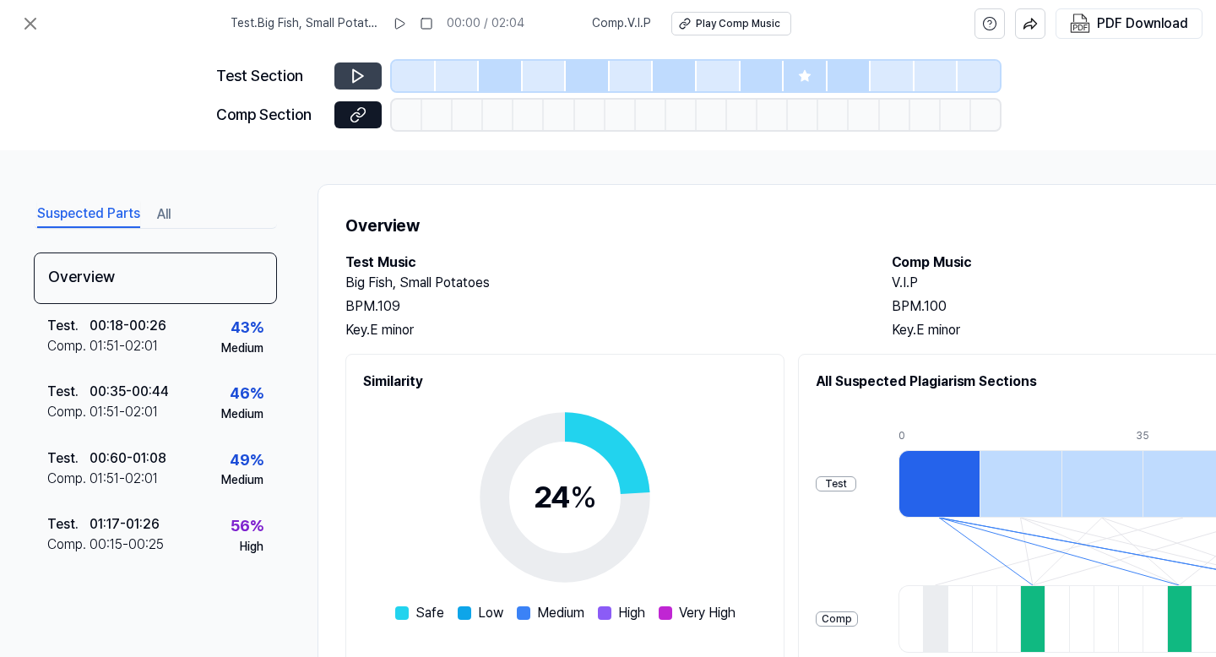
click at [359, 69] on icon at bounding box center [358, 76] width 17 height 17
click at [729, 30] on div "Play Comp Music" at bounding box center [738, 24] width 84 height 14
click at [431, 29] on rect at bounding box center [426, 24] width 10 height 10
click at [433, 29] on icon at bounding box center [427, 24] width 14 height 14
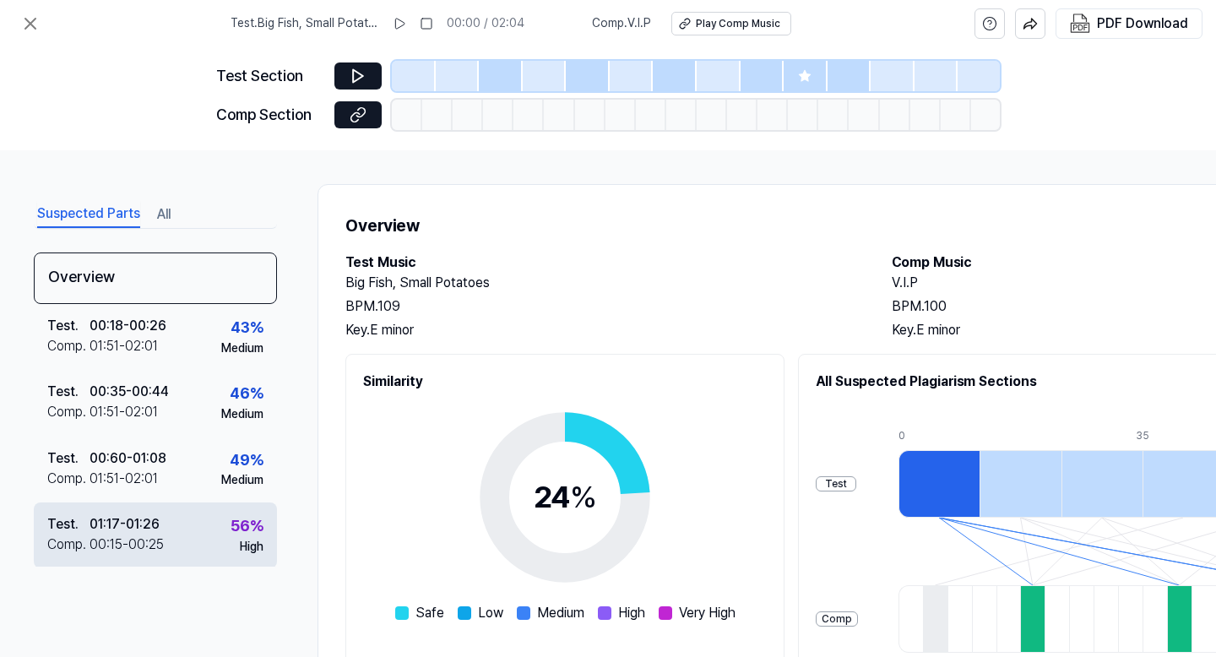
click at [142, 536] on div "00:15 - 00:25" at bounding box center [126, 544] width 74 height 20
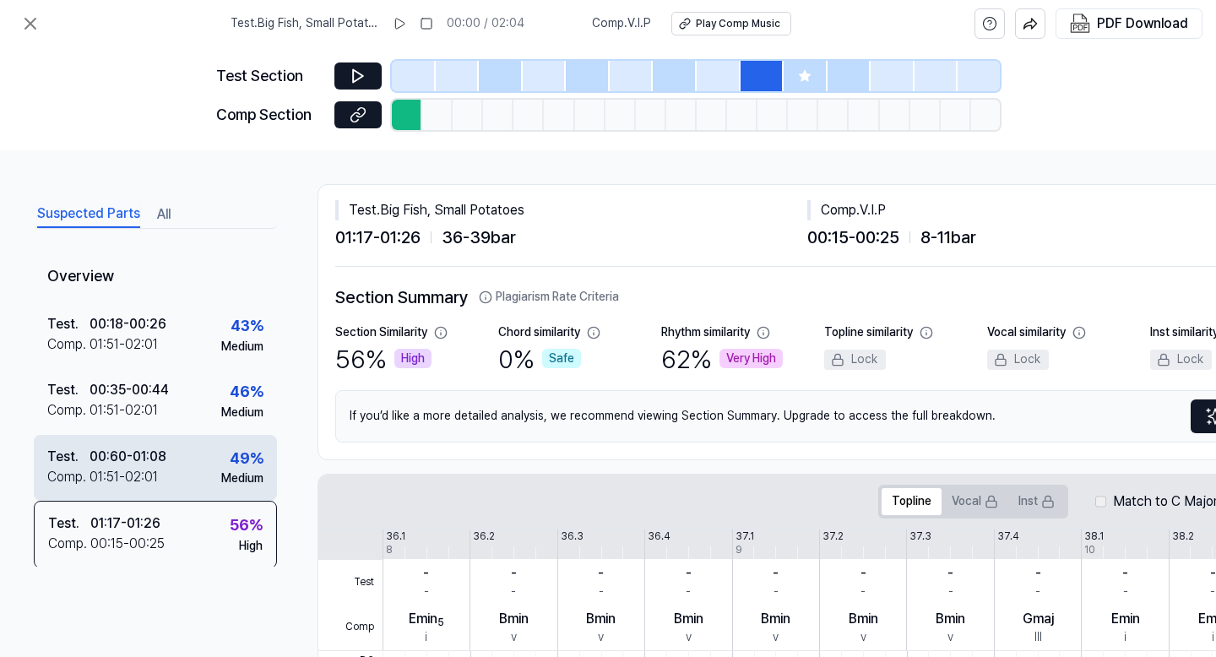
click at [155, 477] on div "01:51 - 02:01" at bounding box center [123, 477] width 68 height 20
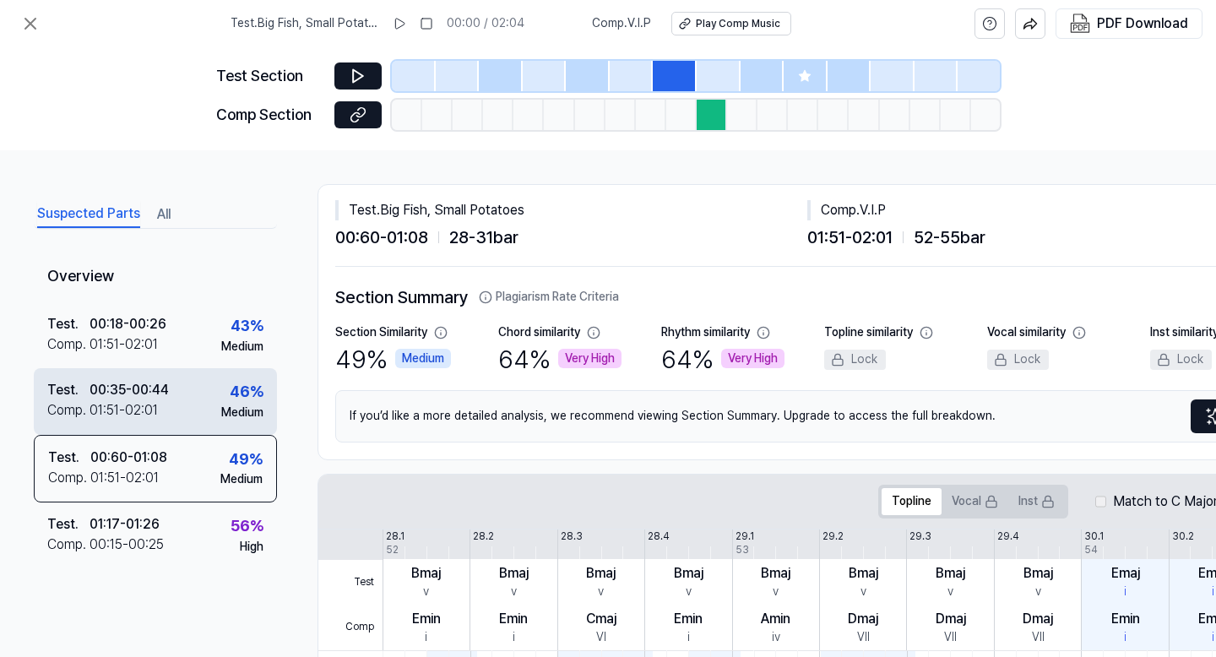
click at [173, 399] on div "Test . 00:35 - 00:44 Comp . 01:51 - 02:01 46 % Medium" at bounding box center [155, 401] width 243 height 66
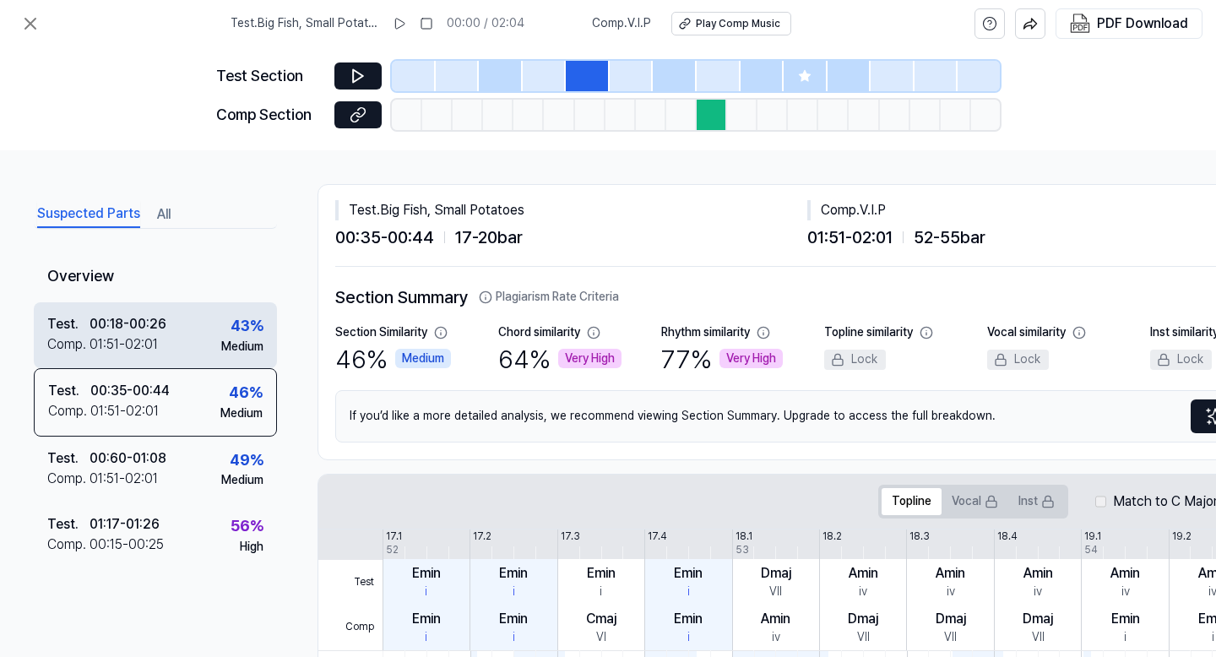
click at [179, 342] on div "Test . 00:18 - 00:26 Comp . 01:51 - 02:01 43 % Medium" at bounding box center [155, 335] width 243 height 66
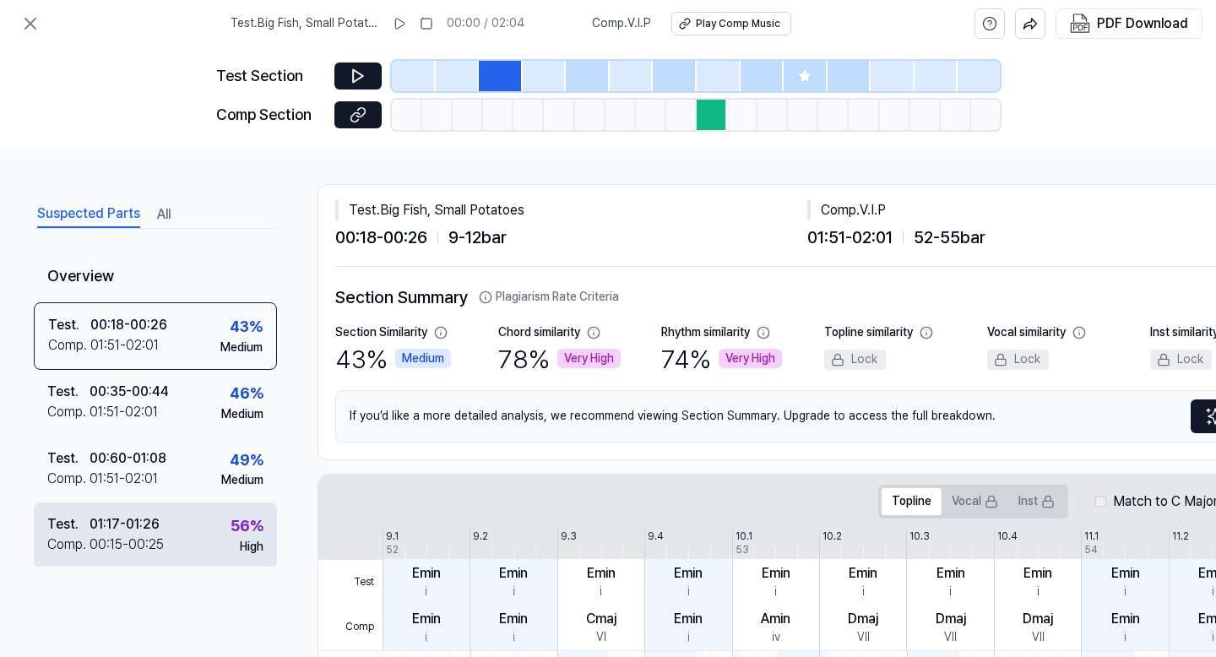
click at [131, 536] on div "00:15 - 00:25" at bounding box center [126, 544] width 74 height 20
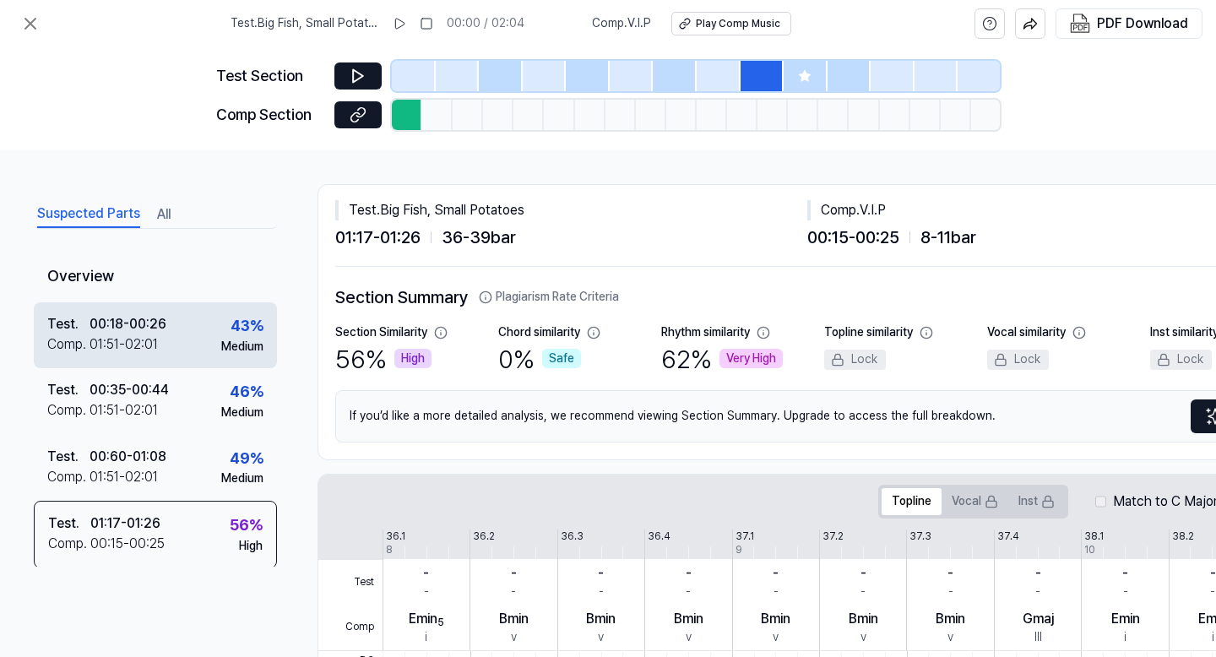
click at [151, 345] on div "01:51 - 02:01" at bounding box center [123, 344] width 68 height 20
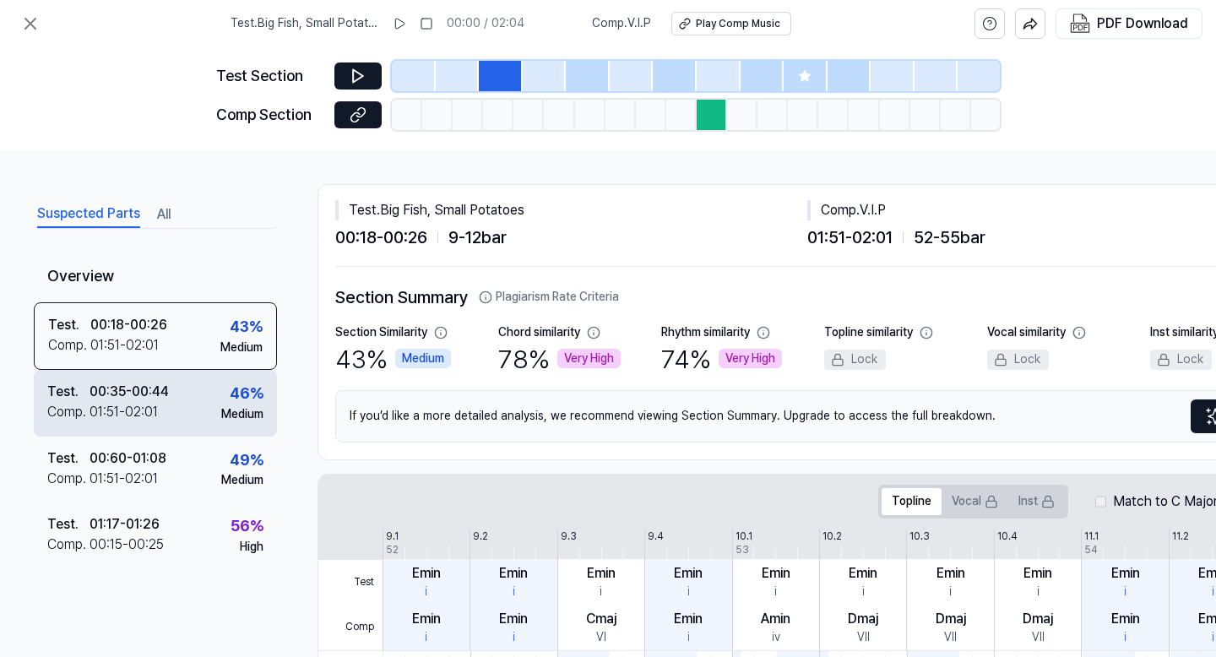
click at [160, 393] on div "00:35 - 00:44" at bounding box center [128, 392] width 79 height 20
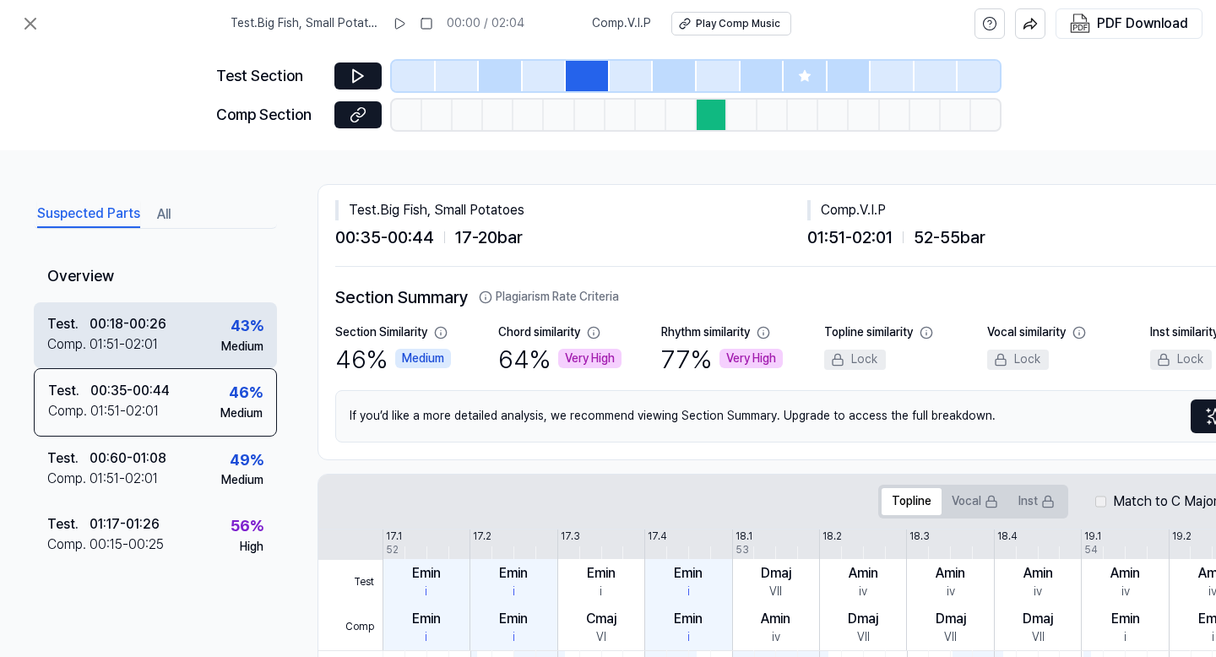
click at [163, 348] on div "Comp . 01:51 - 02:01" at bounding box center [106, 344] width 119 height 20
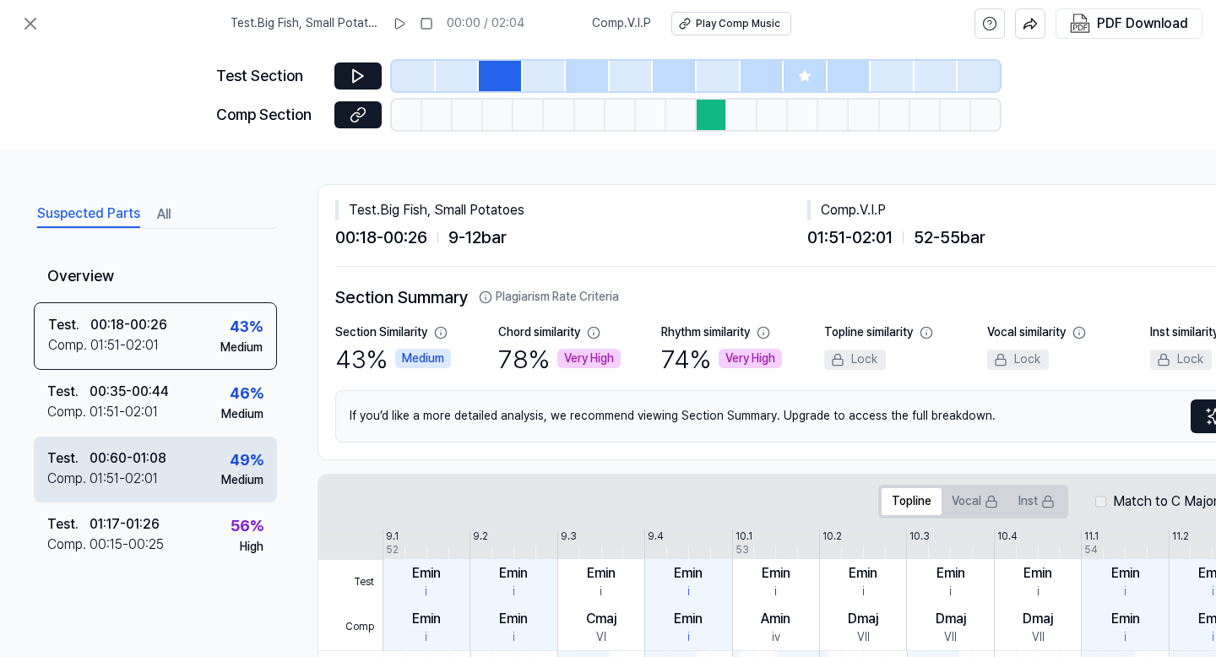
click at [168, 463] on div "Test . 00:60 - 01:08 Comp . 01:51 - 02:01 49 % Medium" at bounding box center [155, 469] width 243 height 66
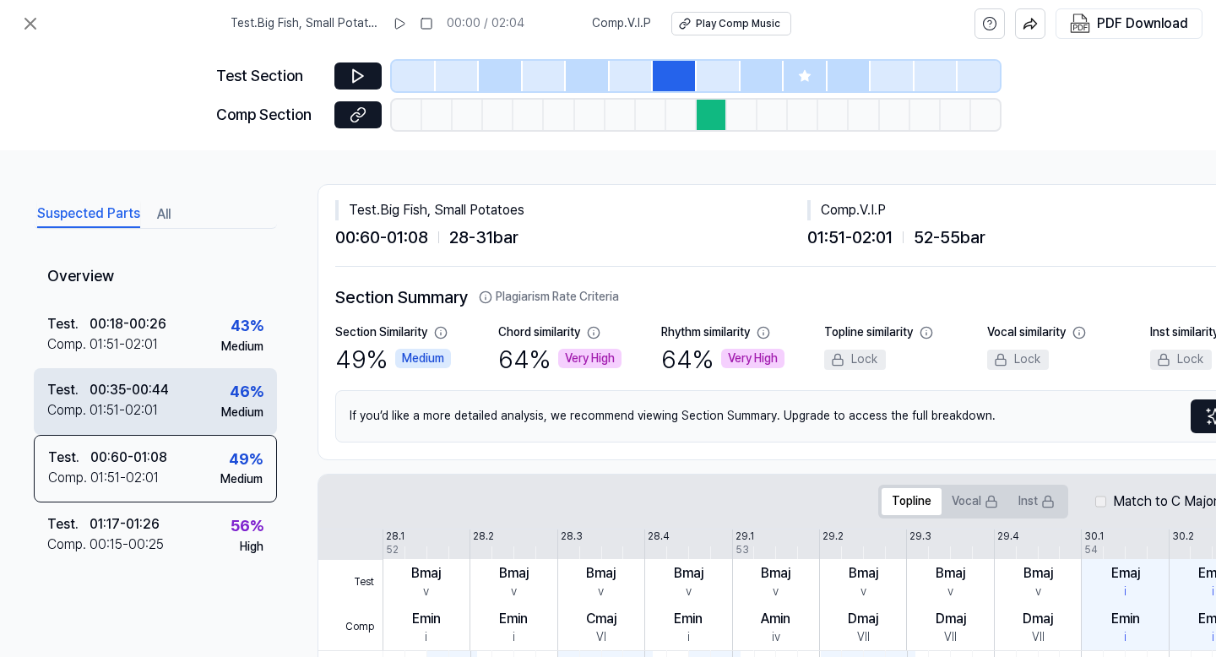
click at [160, 409] on div "Comp . 01:51 - 02:01" at bounding box center [108, 410] width 122 height 20
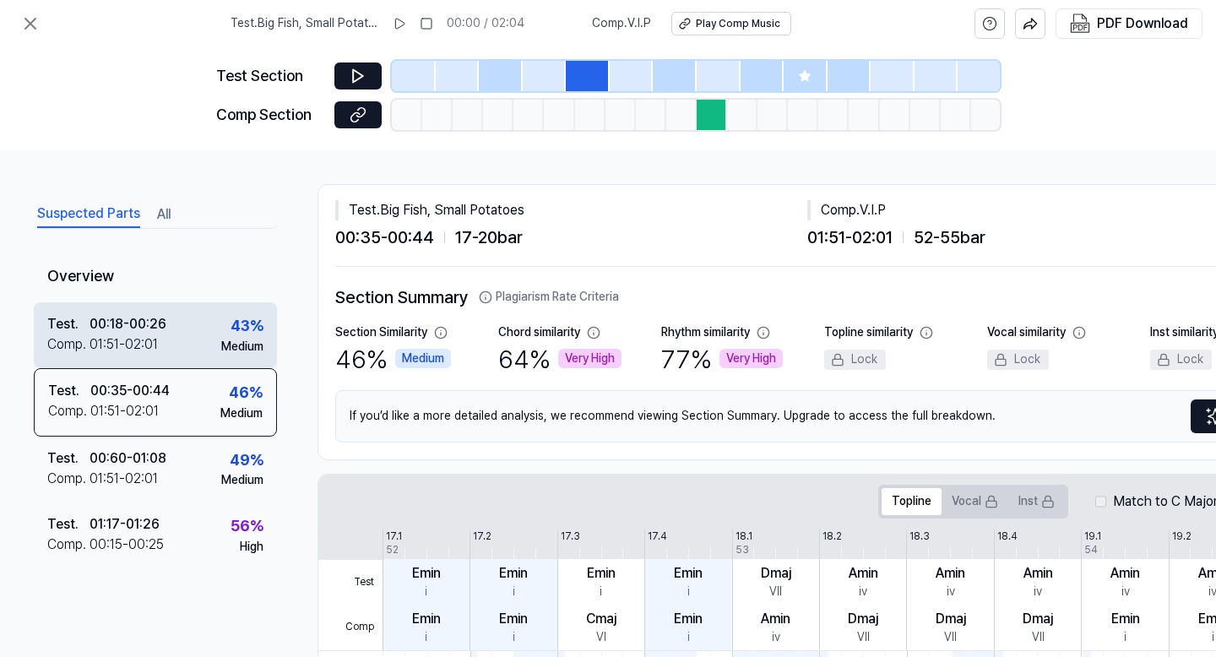
click at [168, 348] on div "Test . 00:18 - 00:26 Comp . 01:51 - 02:01 43 % Medium" at bounding box center [155, 335] width 243 height 66
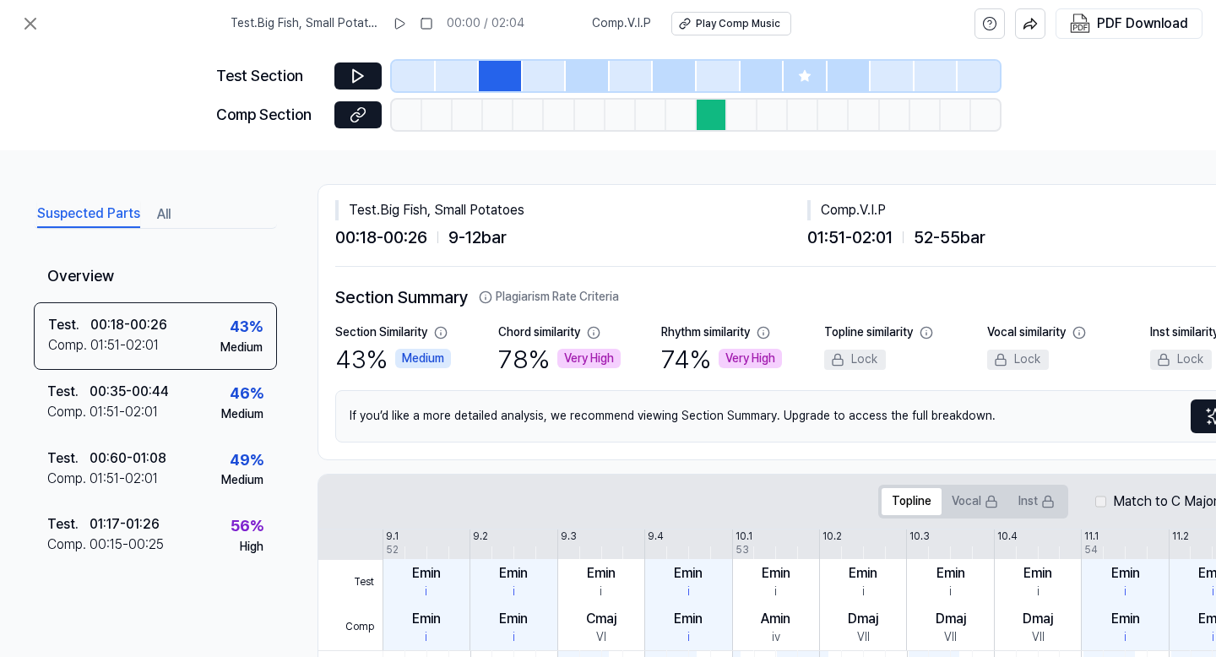
click at [485, 297] on icon at bounding box center [486, 297] width 14 height 14
click at [490, 299] on icon at bounding box center [486, 297] width 14 height 14
click at [33, 18] on icon at bounding box center [30, 24] width 20 height 20
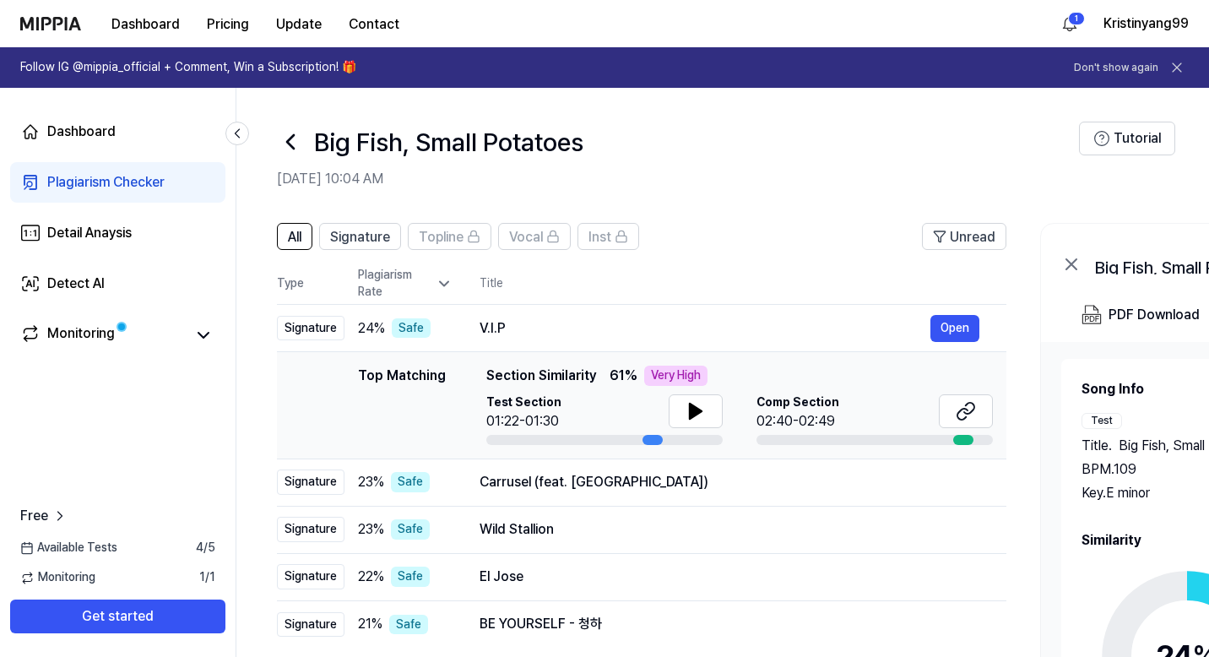
click at [442, 283] on icon at bounding box center [444, 283] width 17 height 17
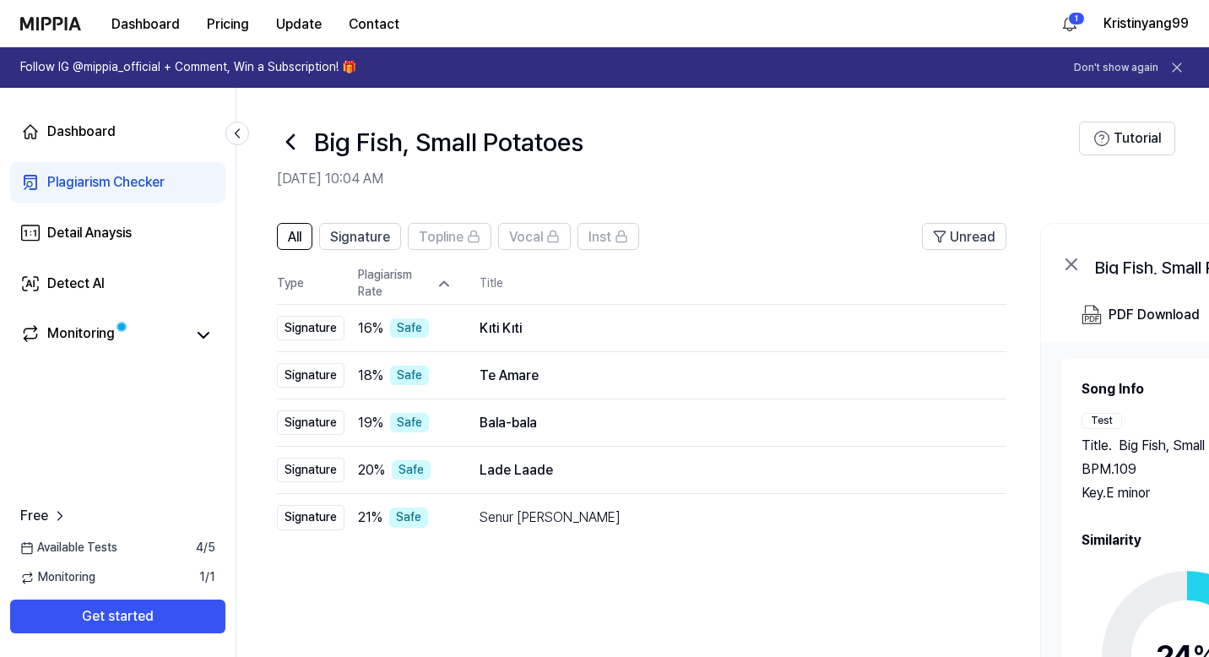
click at [443, 280] on icon at bounding box center [444, 283] width 17 height 17
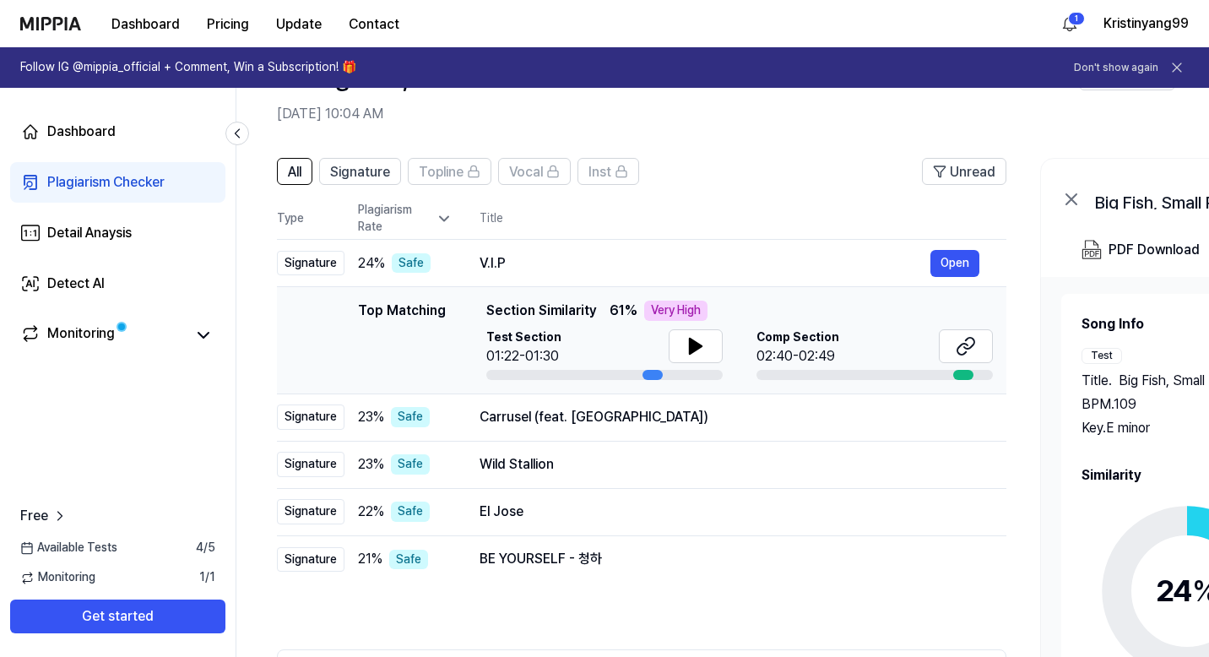
scroll to position [66, 0]
click at [525, 418] on div "Carrusel (feat. Thuglack)" at bounding box center [705, 416] width 451 height 20
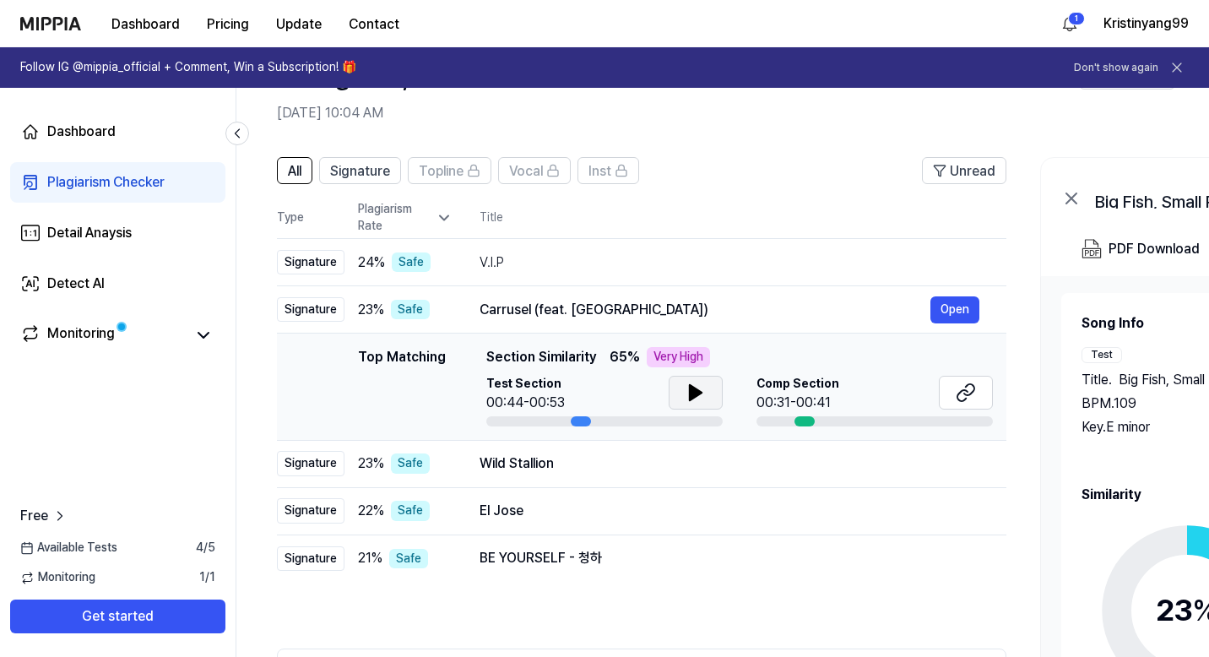
click at [691, 393] on icon at bounding box center [696, 392] width 12 height 15
click at [967, 398] on icon at bounding box center [966, 392] width 20 height 20
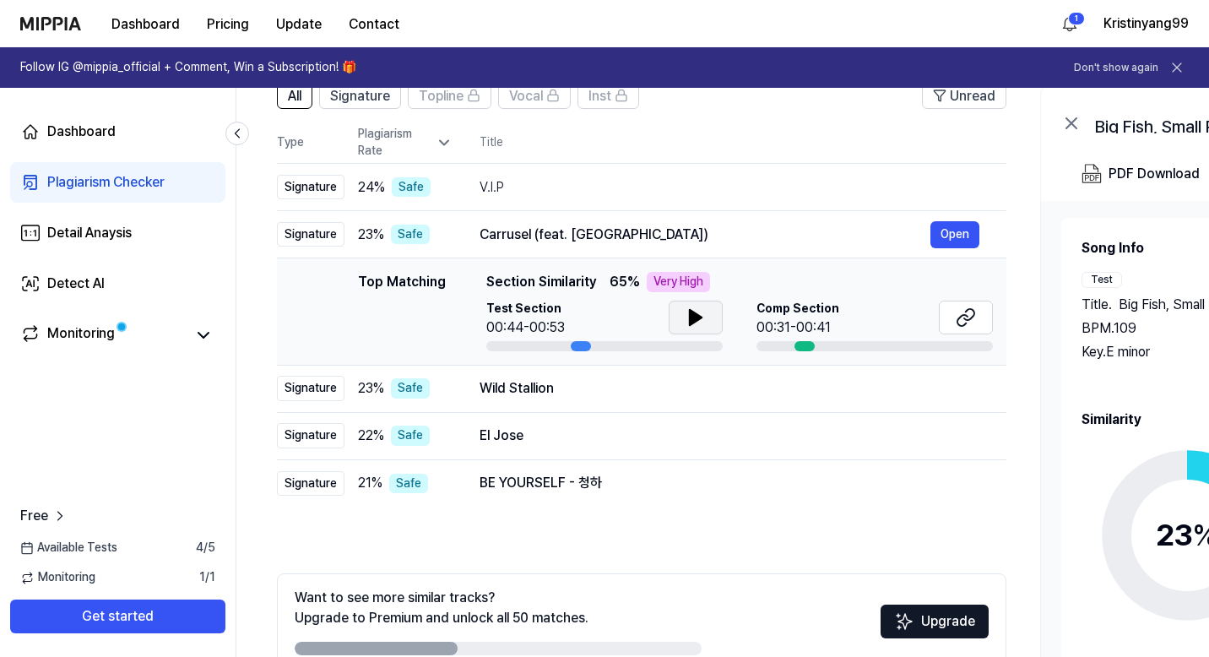
scroll to position [150, 0]
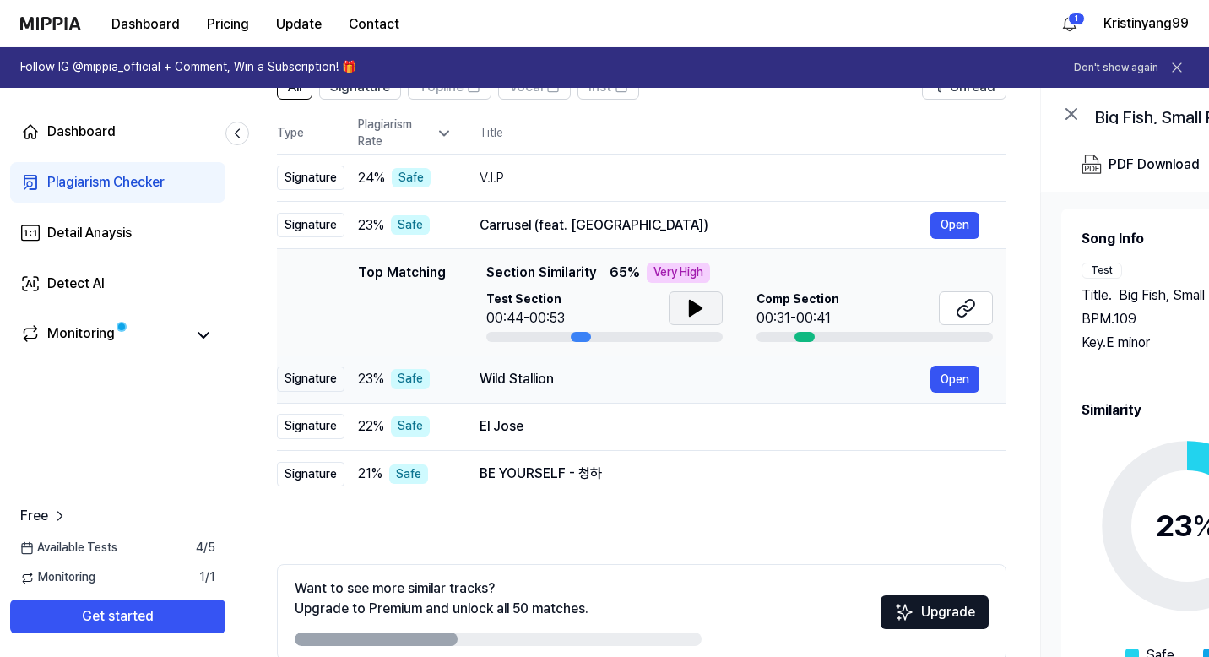
click at [562, 379] on div "Wild Stallion" at bounding box center [705, 379] width 451 height 20
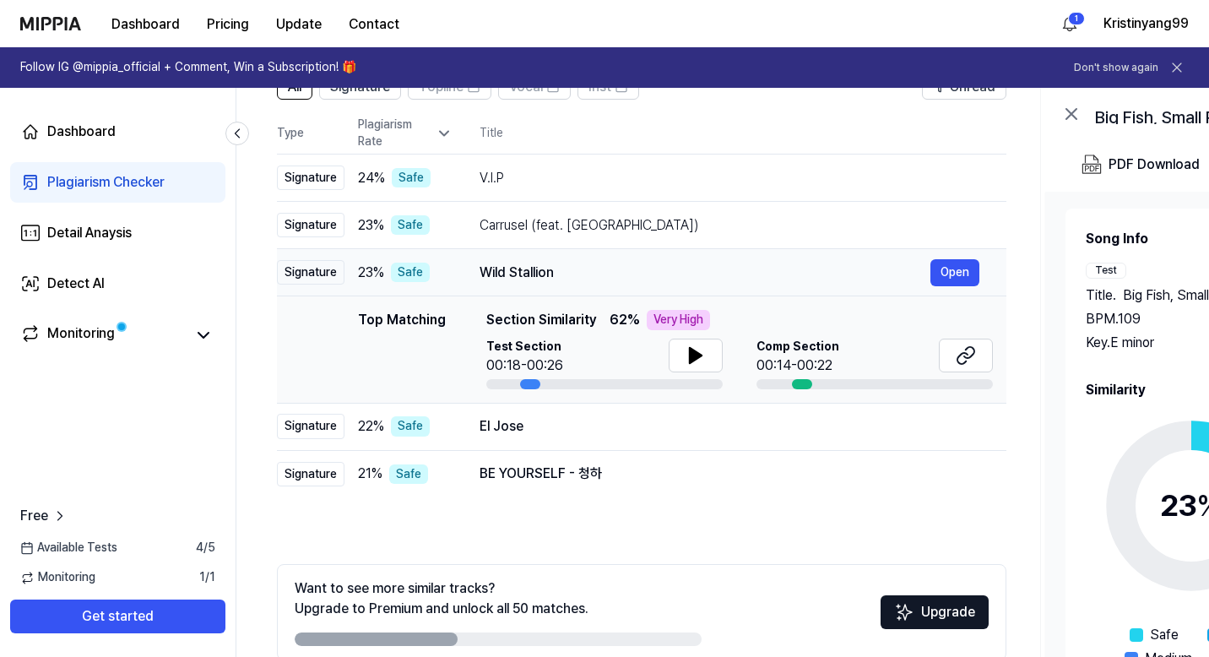
click at [594, 280] on div "Wild Stallion" at bounding box center [705, 273] width 451 height 20
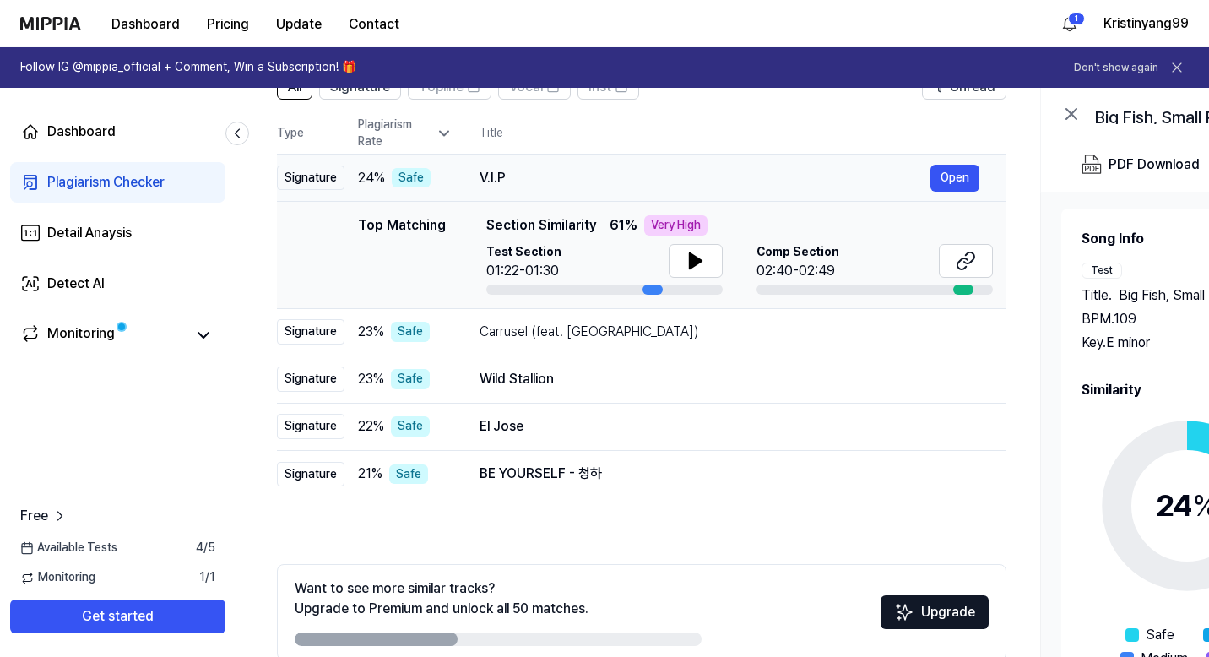
click at [551, 183] on div "V.I.P" at bounding box center [705, 178] width 451 height 20
click at [534, 178] on div "V.I.P" at bounding box center [705, 178] width 451 height 20
click at [516, 180] on div "V.I.P" at bounding box center [705, 178] width 451 height 20
click at [534, 373] on div "Wild Stallion" at bounding box center [705, 379] width 451 height 20
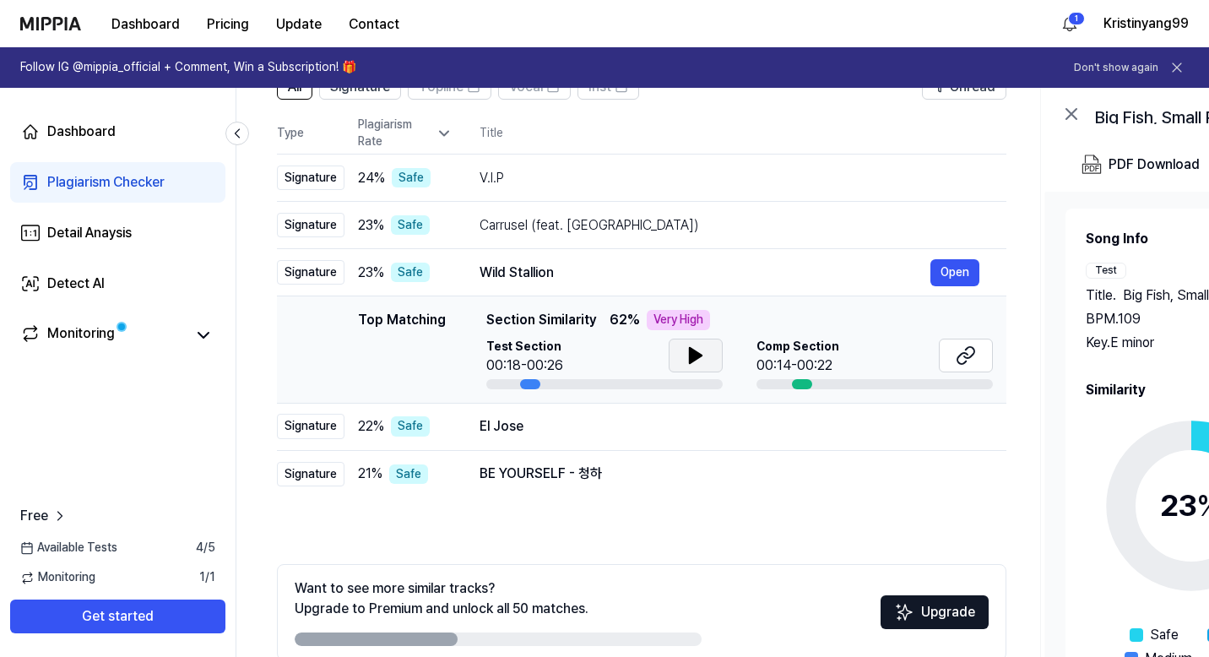
click at [686, 352] on icon at bounding box center [696, 355] width 20 height 20
click at [966, 357] on icon at bounding box center [969, 352] width 10 height 11
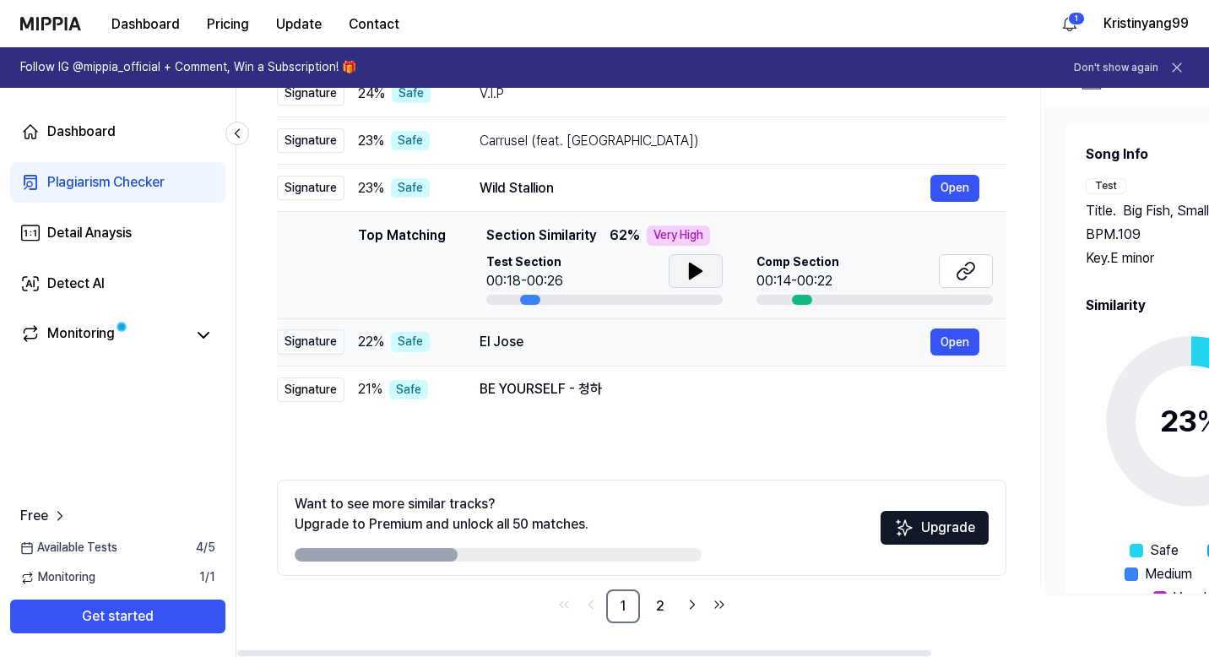
click at [571, 343] on div "El Jose" at bounding box center [705, 342] width 451 height 20
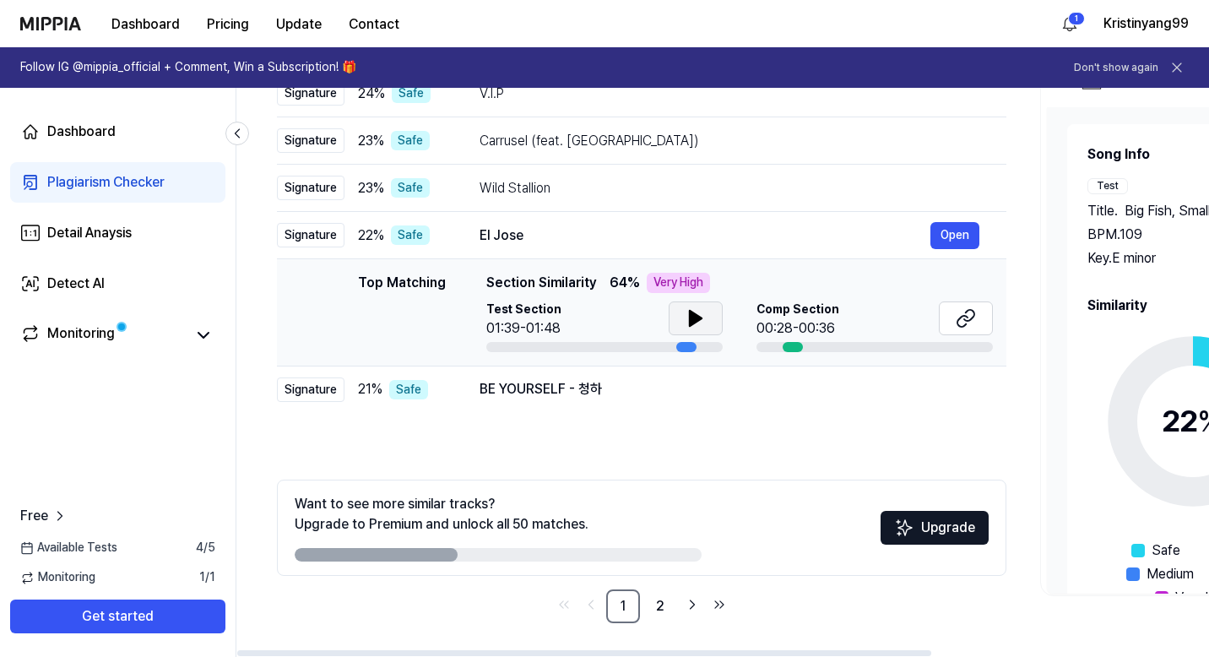
click at [691, 325] on icon at bounding box center [696, 318] width 20 height 20
click at [956, 320] on icon at bounding box center [966, 318] width 20 height 20
click at [549, 393] on div "BE YOURSELF - 청하" at bounding box center [705, 389] width 451 height 20
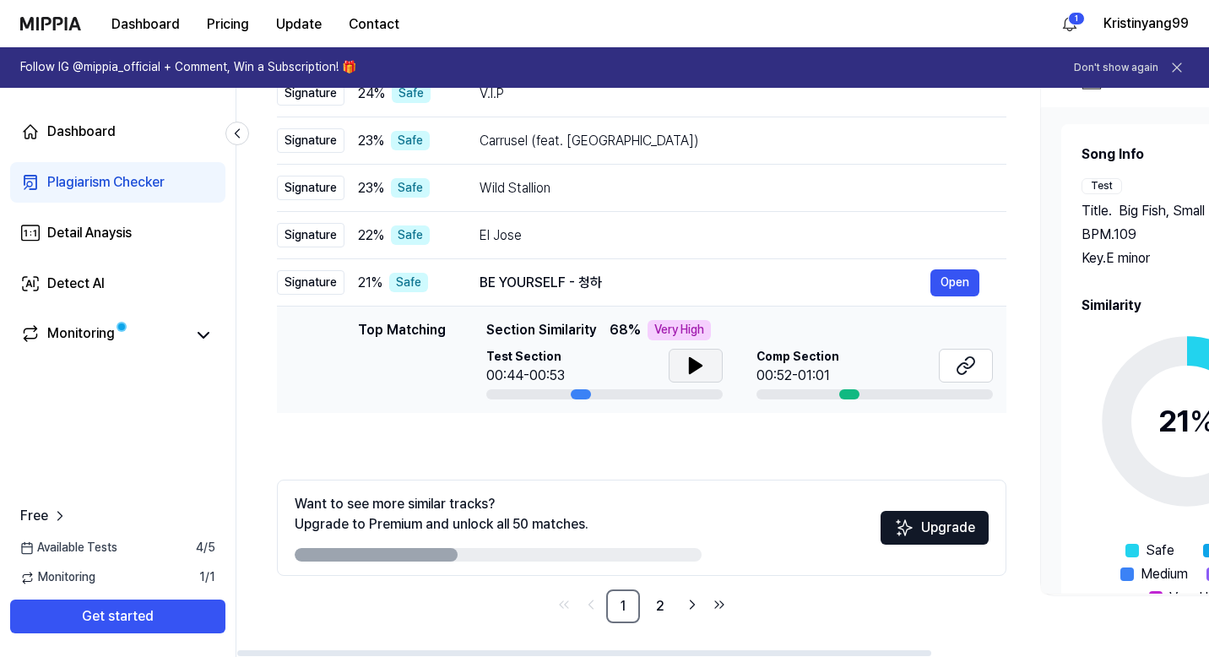
click at [690, 370] on icon at bounding box center [696, 365] width 12 height 15
click at [957, 371] on icon at bounding box center [962, 368] width 10 height 11
click at [663, 608] on link "2" at bounding box center [660, 606] width 34 height 34
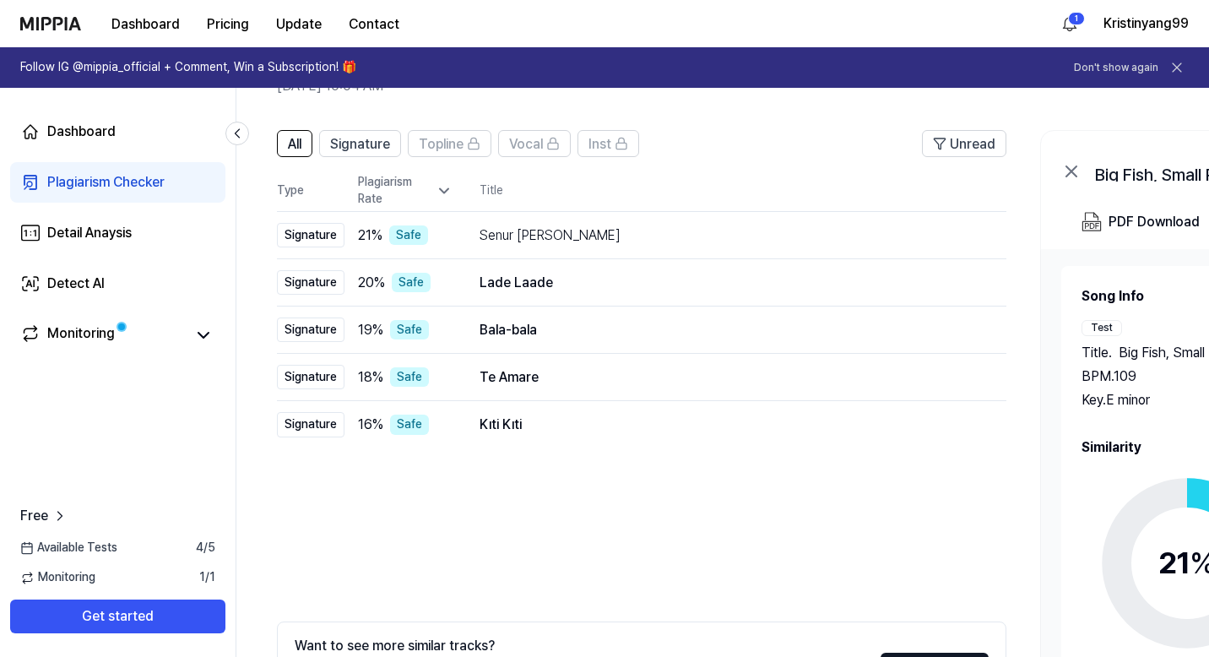
scroll to position [0, 0]
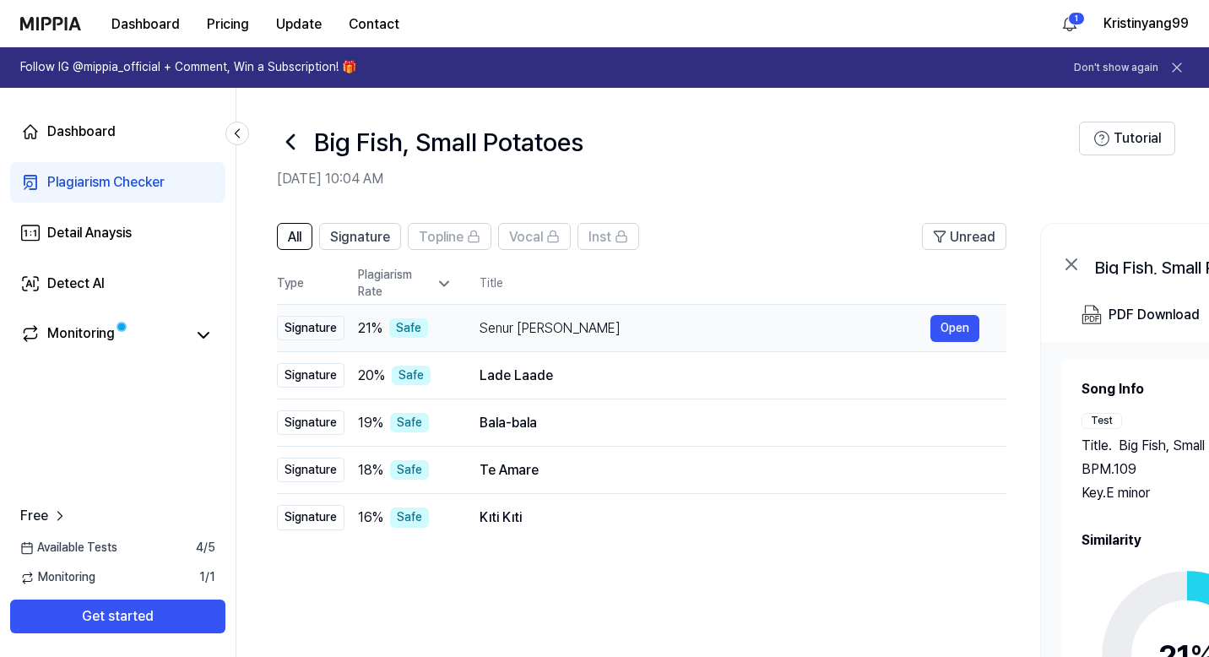
click at [567, 330] on div "Senur Dan Kari" at bounding box center [705, 328] width 451 height 20
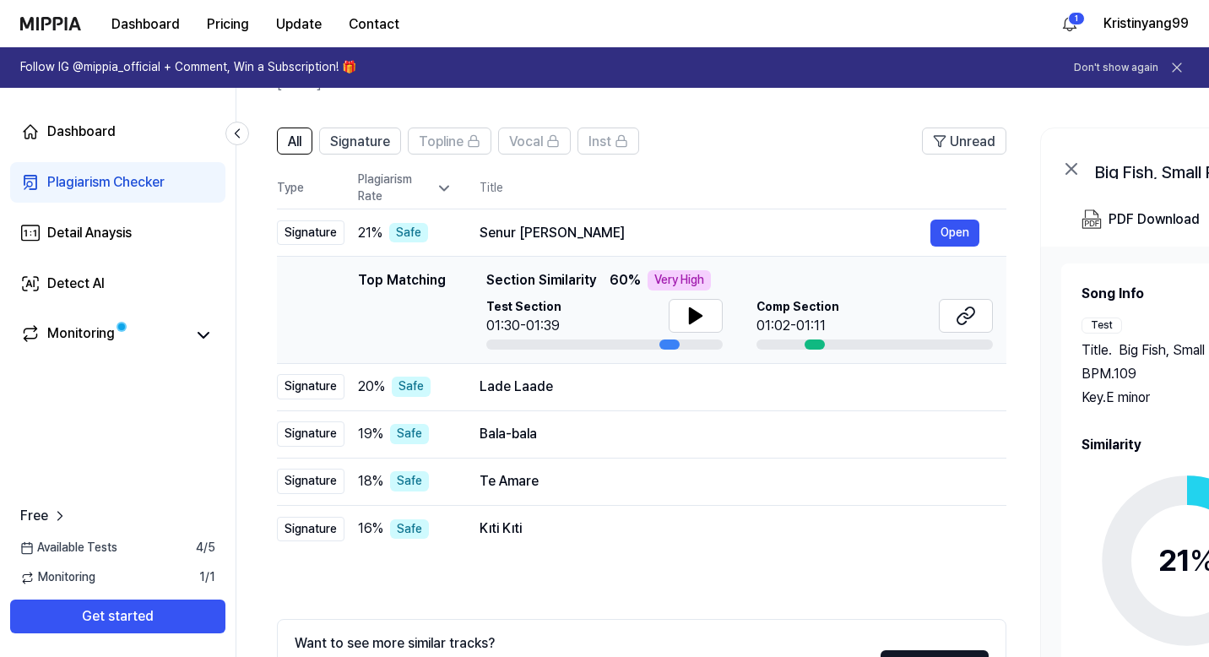
scroll to position [97, 0]
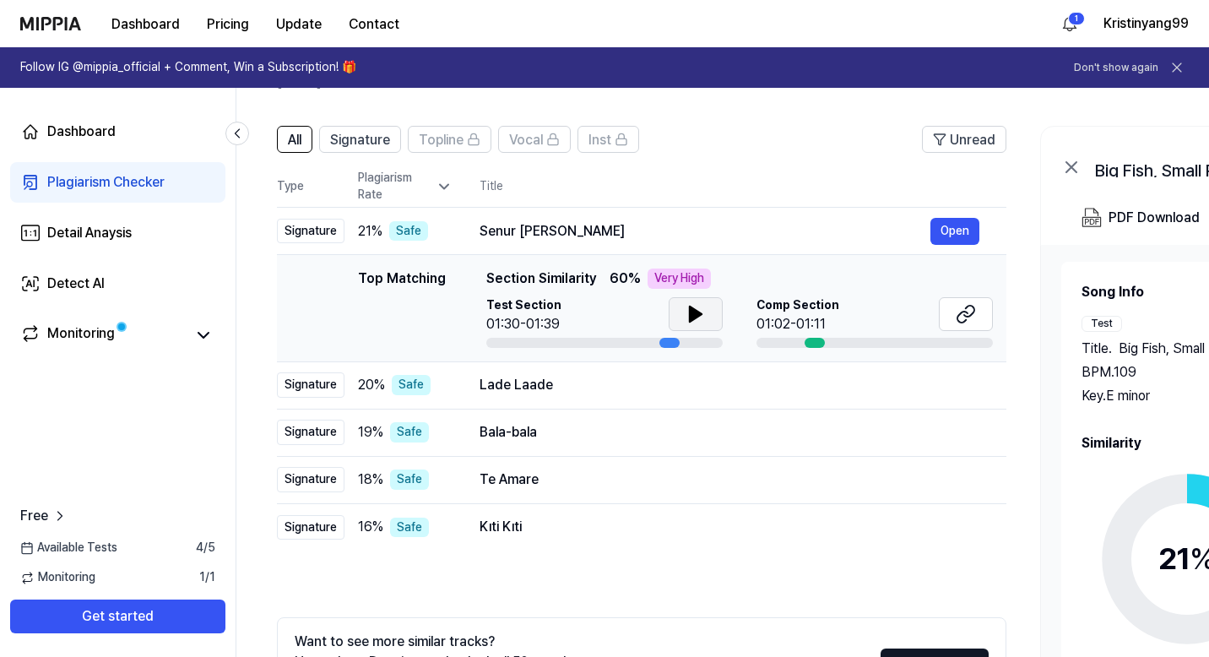
click at [687, 320] on icon at bounding box center [696, 314] width 20 height 20
click at [968, 314] on icon at bounding box center [966, 314] width 20 height 20
click at [559, 380] on div "Lade Laade" at bounding box center [705, 385] width 451 height 20
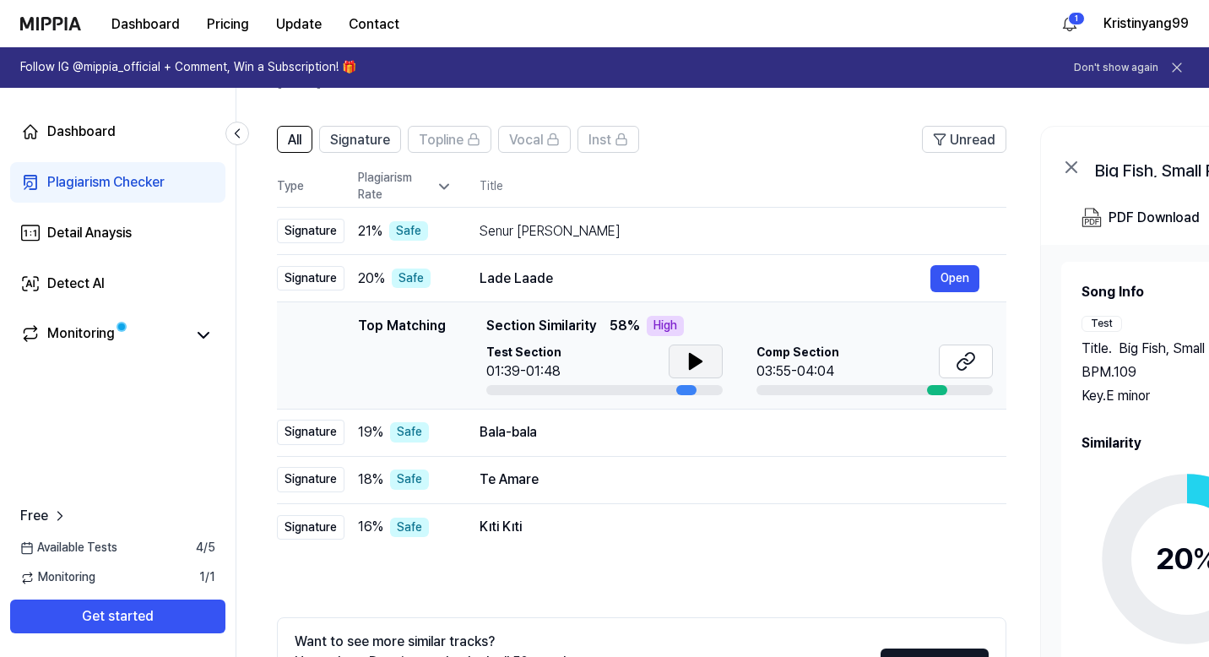
click at [686, 370] on icon at bounding box center [696, 361] width 20 height 20
click at [970, 365] on icon at bounding box center [966, 361] width 20 height 20
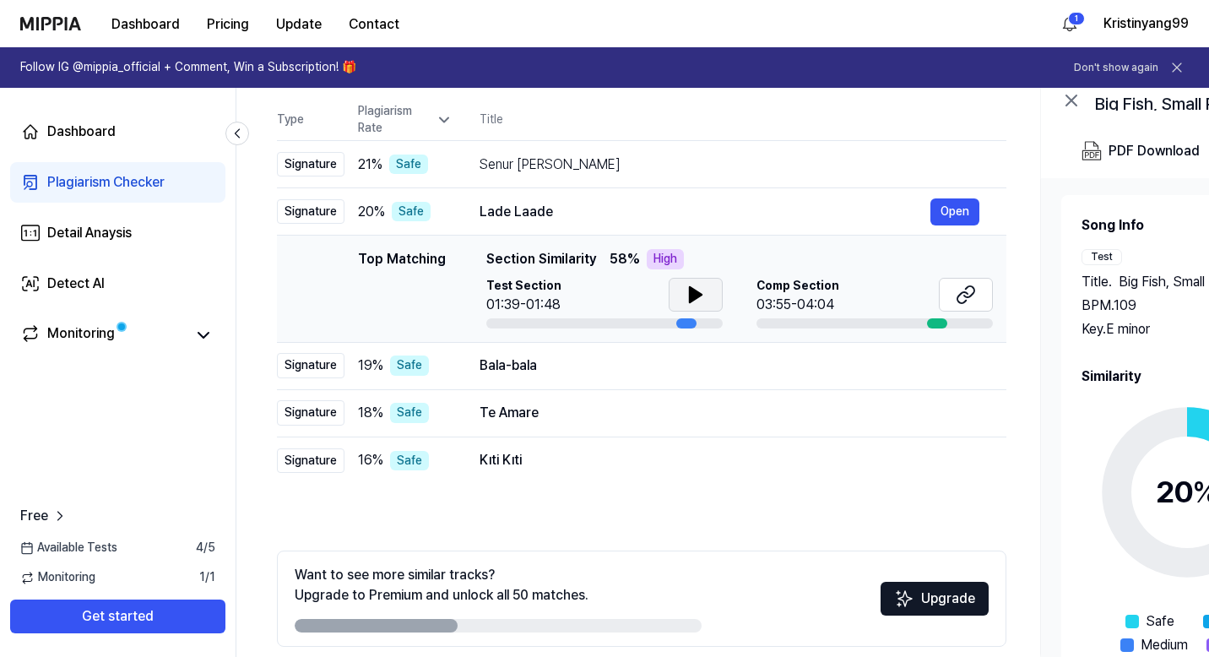
scroll to position [174, 0]
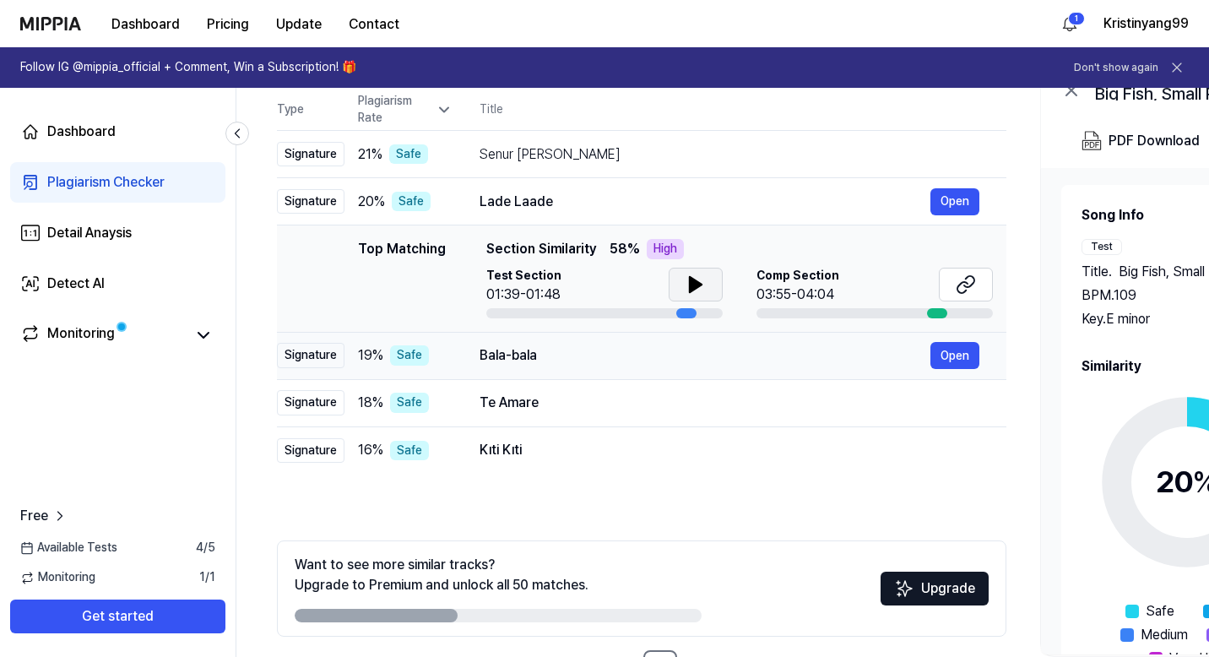
click at [681, 362] on div "Bala-bala" at bounding box center [705, 355] width 451 height 20
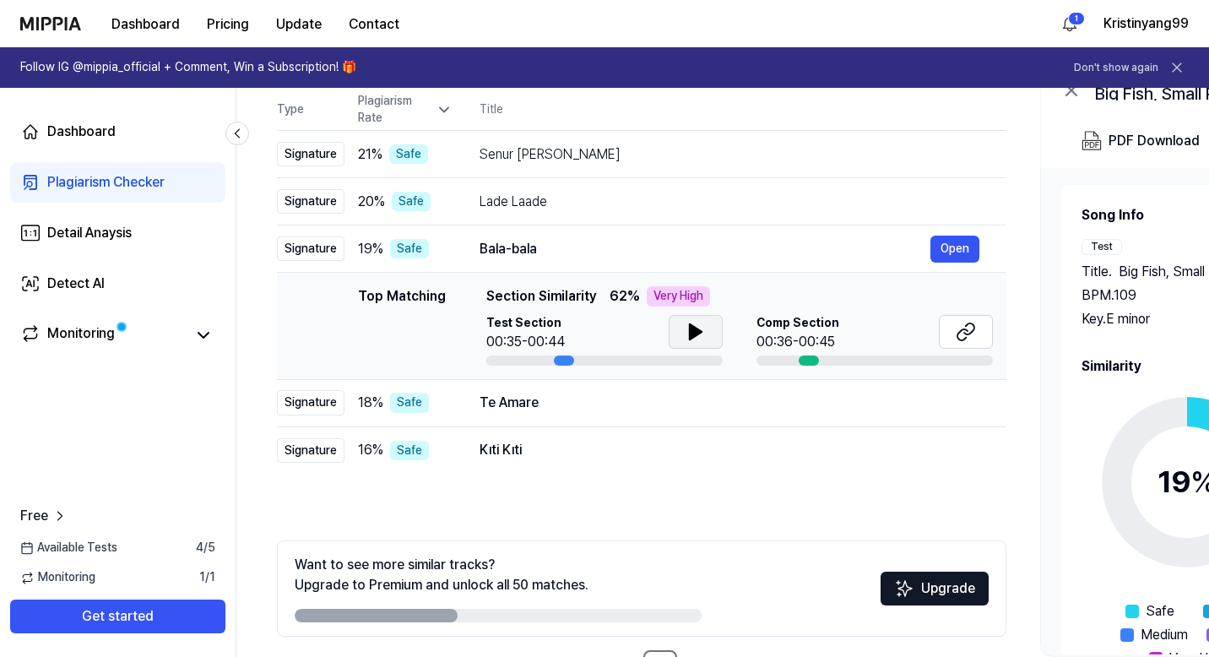
click at [690, 331] on icon at bounding box center [696, 331] width 12 height 15
click at [957, 336] on icon at bounding box center [962, 334] width 10 height 11
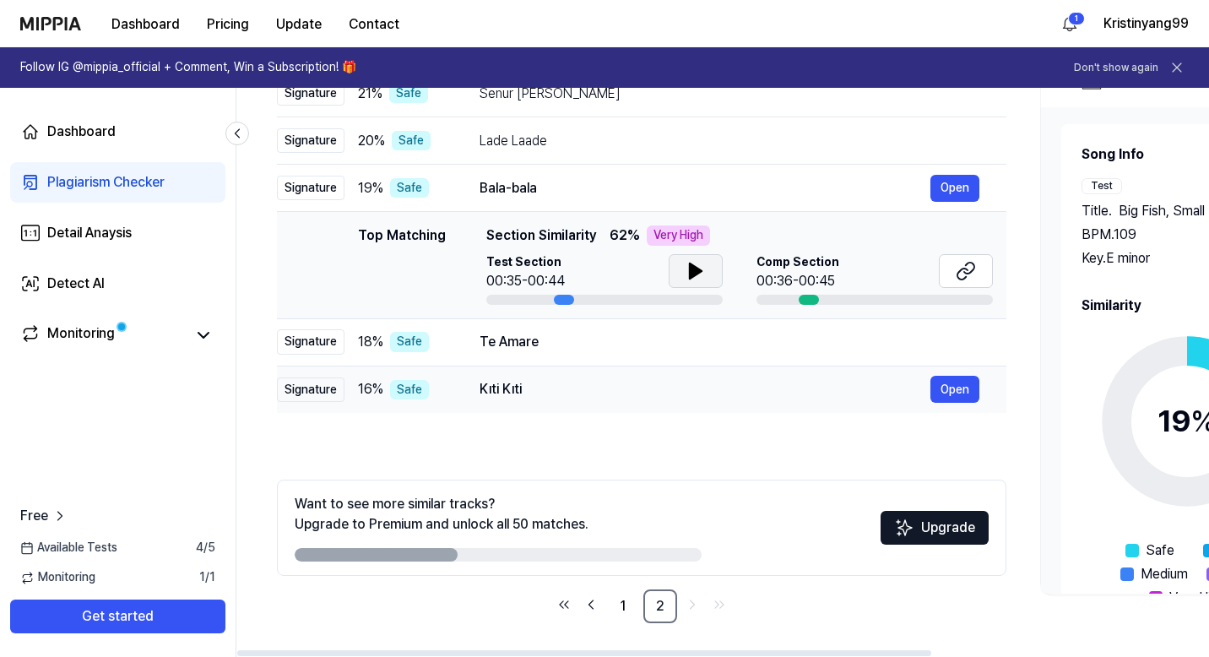
scroll to position [0, 0]
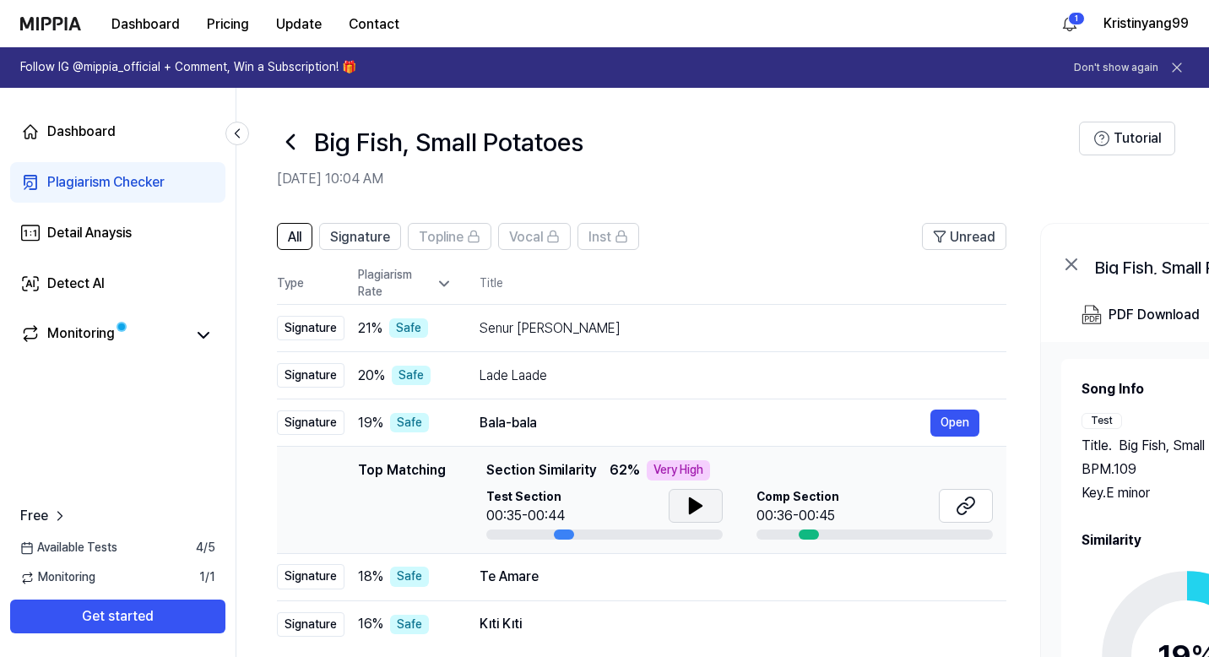
click at [291, 142] on icon at bounding box center [290, 141] width 27 height 27
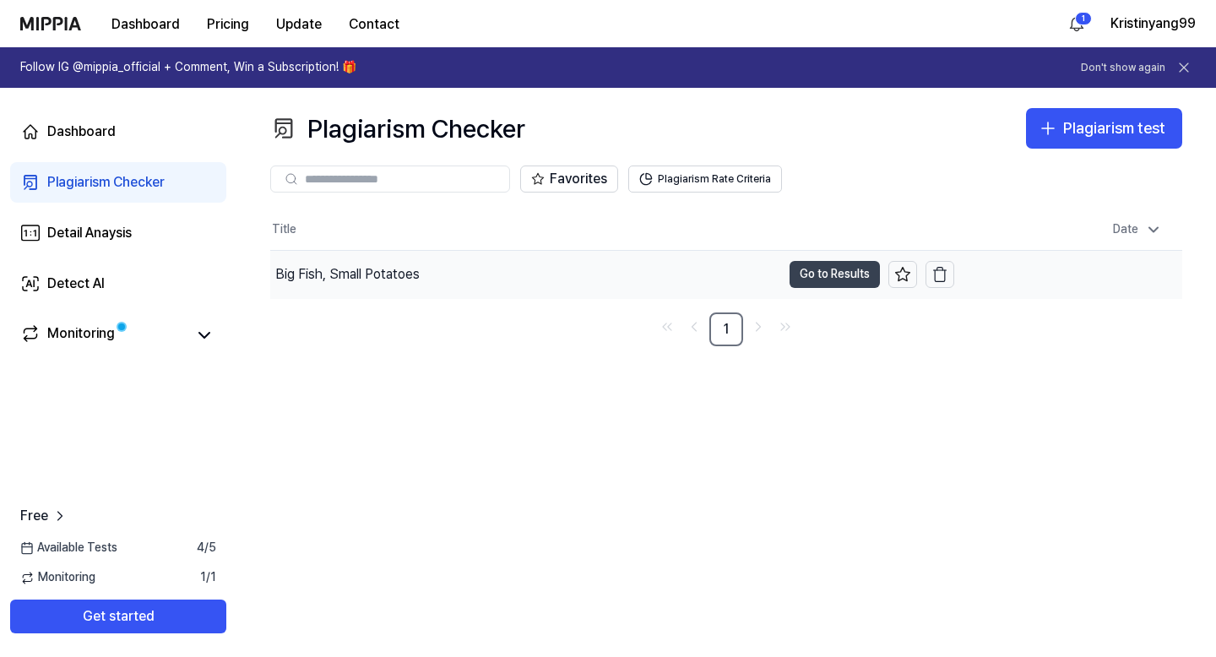
click at [837, 279] on button "Go to Results" at bounding box center [834, 274] width 90 height 27
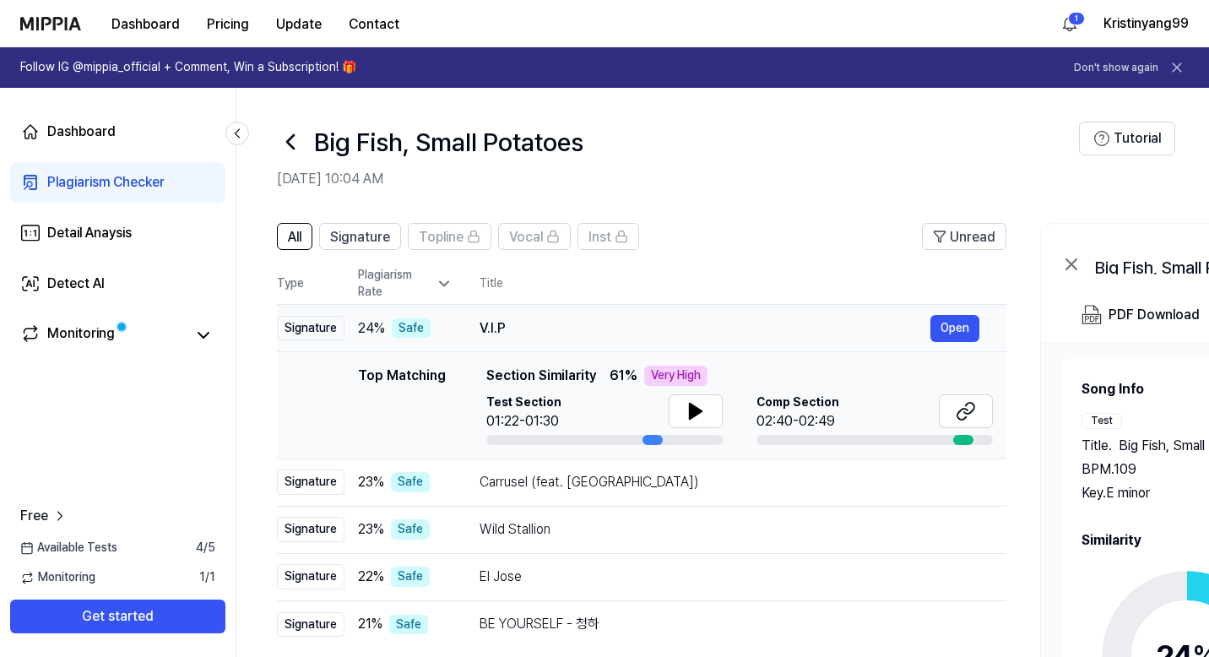
click at [485, 327] on div "V.I.P" at bounding box center [705, 328] width 451 height 20
click at [369, 241] on span "Signature" at bounding box center [360, 237] width 60 height 20
click at [298, 235] on span "All" at bounding box center [295, 237] width 14 height 20
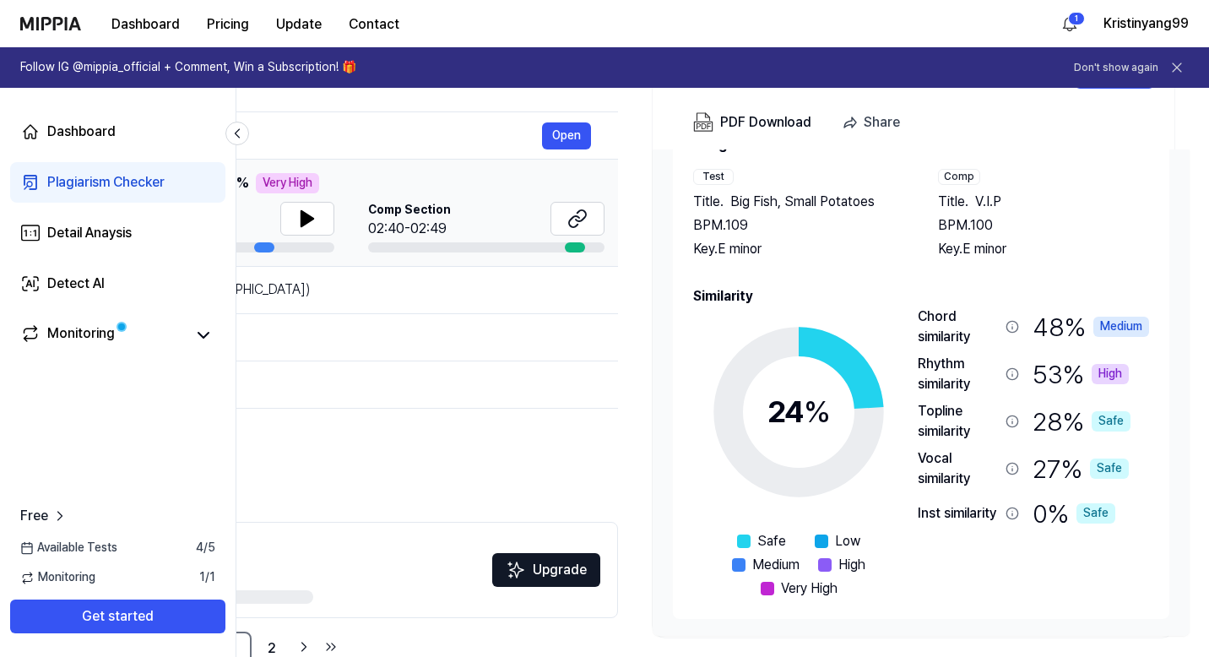
scroll to position [235, 0]
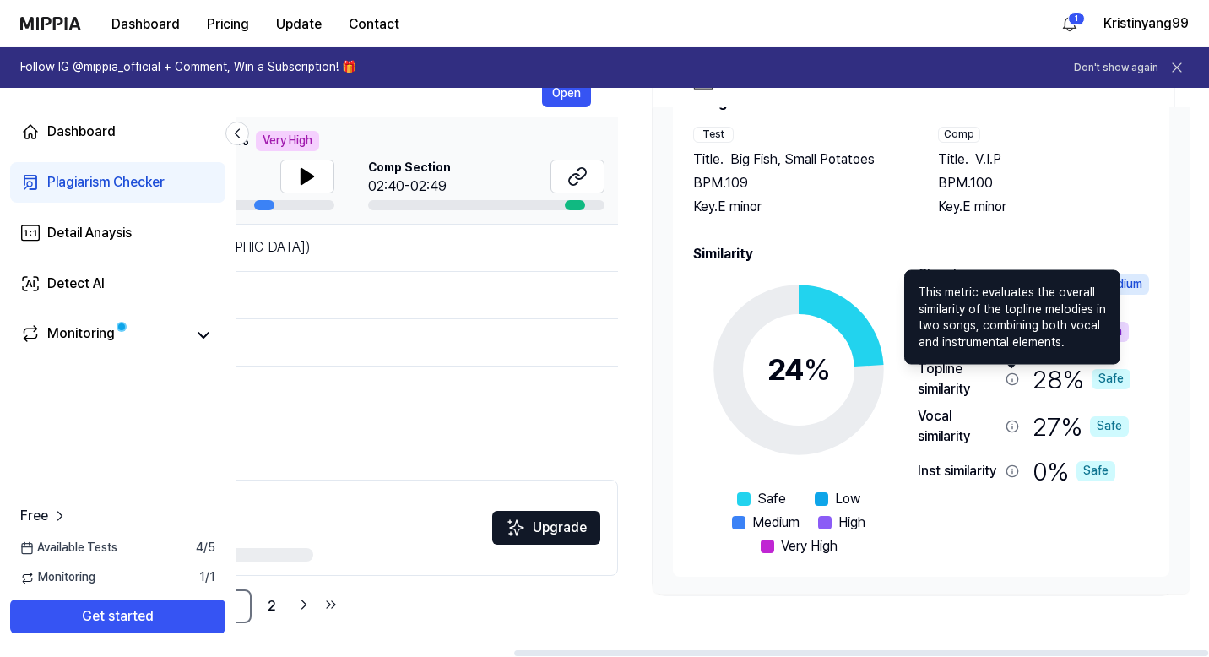
click at [1014, 378] on icon at bounding box center [1013, 379] width 14 height 14
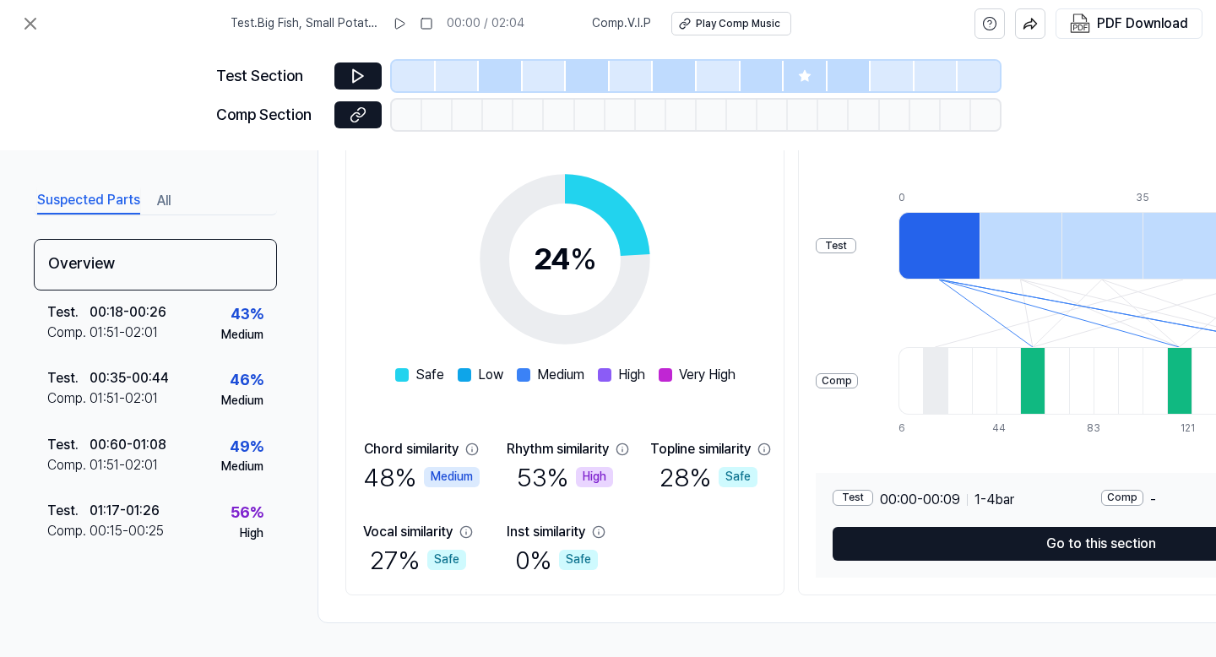
scroll to position [245, 0]
click at [689, 469] on div "28 % Safe" at bounding box center [708, 476] width 98 height 35
click at [1133, 492] on div "Comp" at bounding box center [1122, 498] width 42 height 16
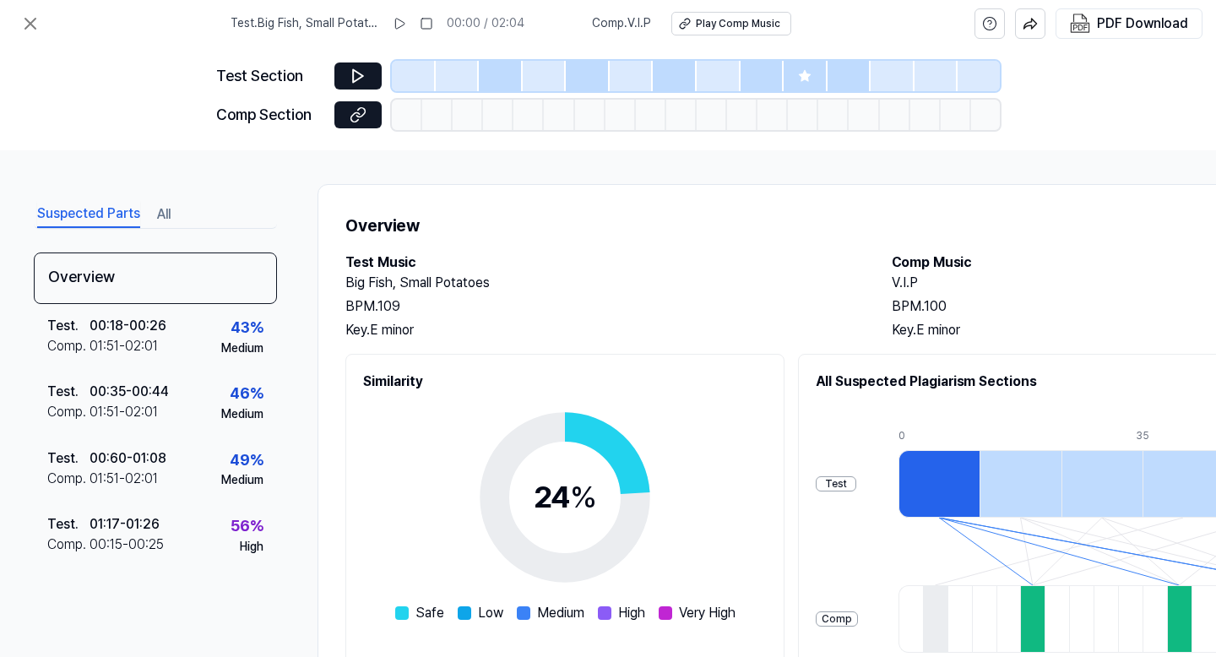
click at [973, 483] on div at bounding box center [938, 484] width 81 height 68
click at [364, 73] on icon at bounding box center [358, 76] width 17 height 17
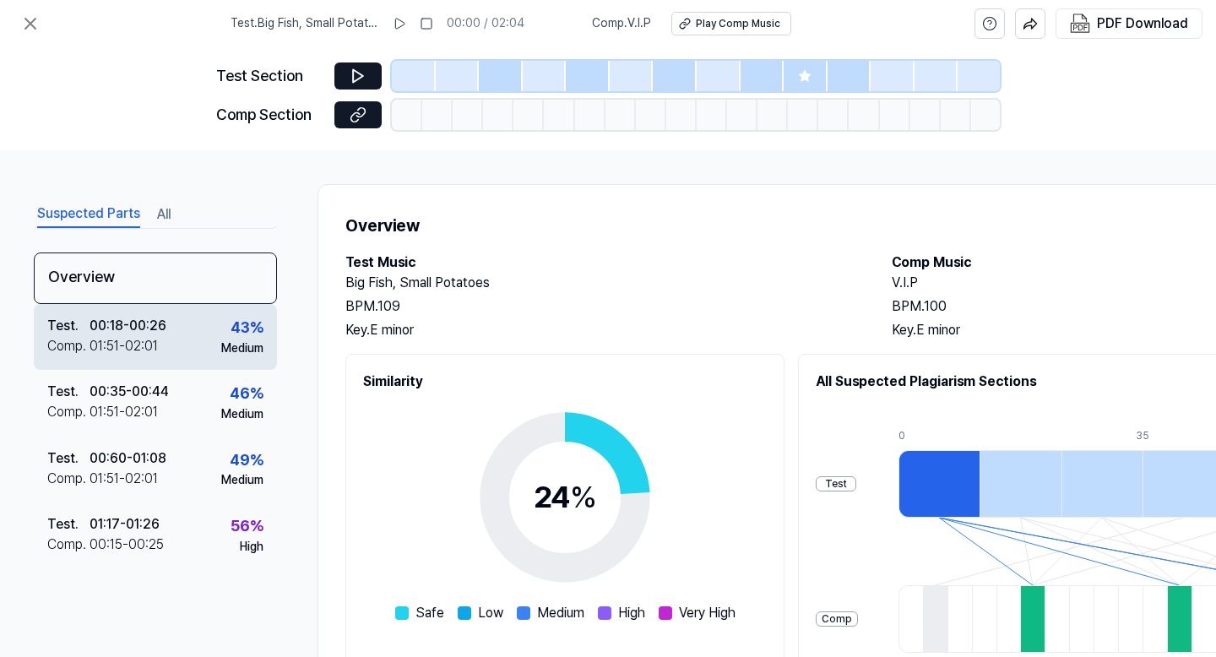
click at [179, 339] on div "Test . 00:18 - 00:26 Comp . 01:51 - 02:01 43 % Medium" at bounding box center [155, 337] width 243 height 66
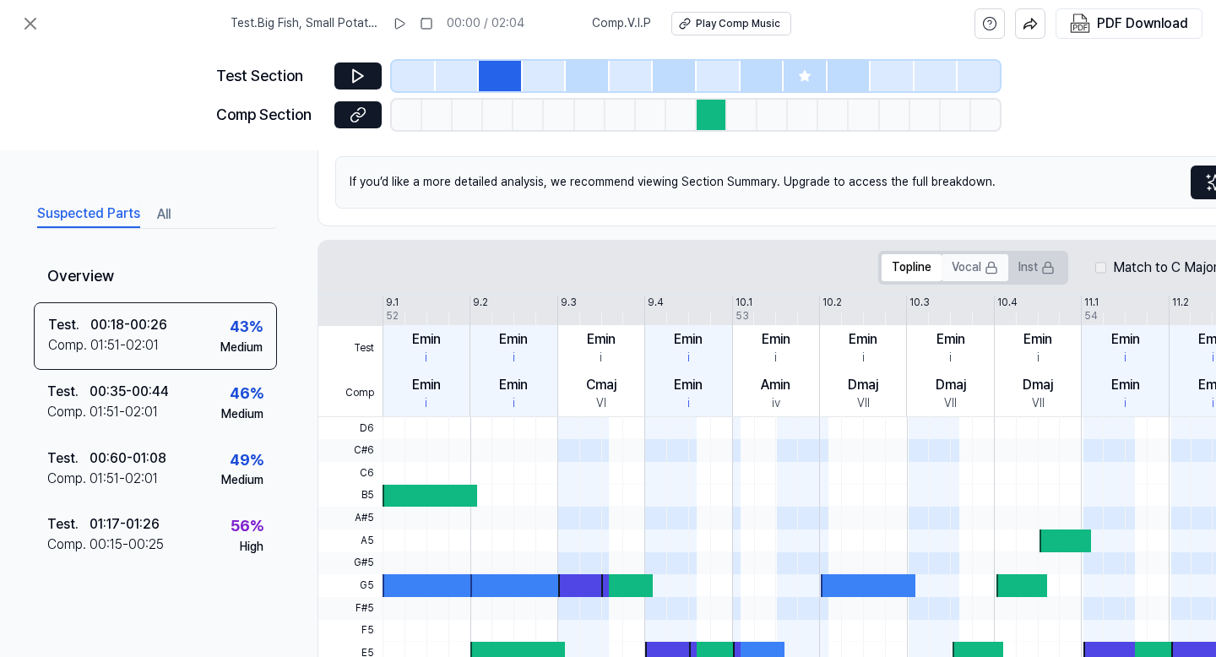
scroll to position [241, 0]
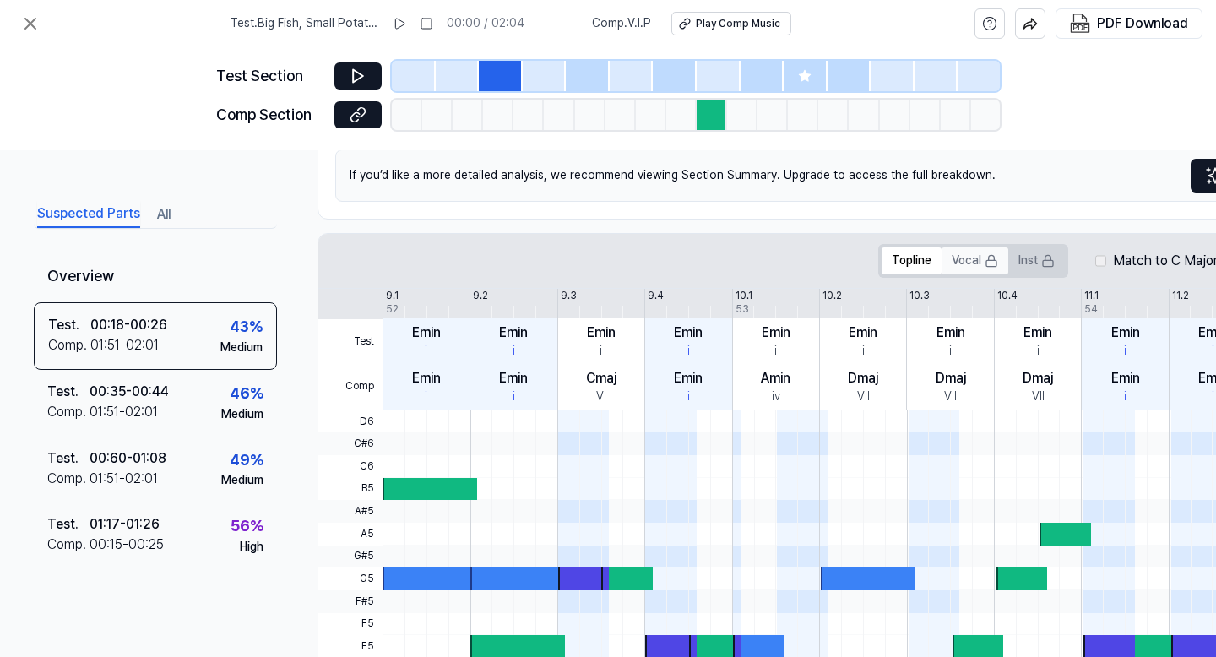
click at [964, 268] on button "Vocal" at bounding box center [974, 260] width 67 height 27
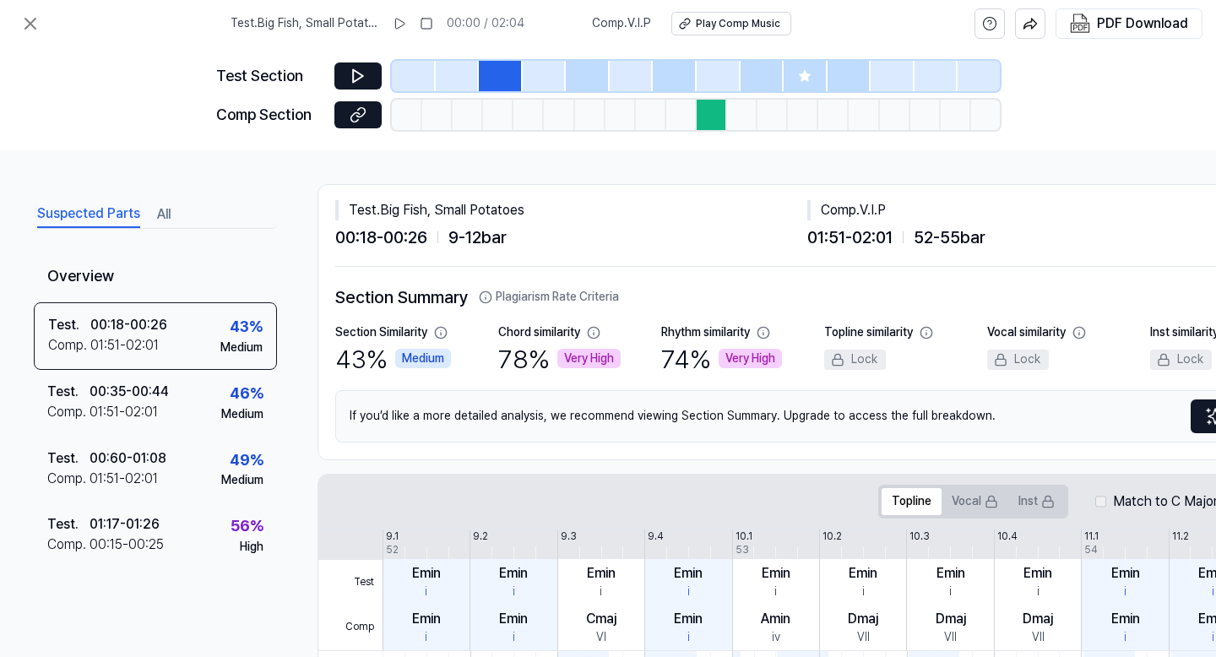
click at [165, 209] on button "All" at bounding box center [164, 214] width 14 height 27
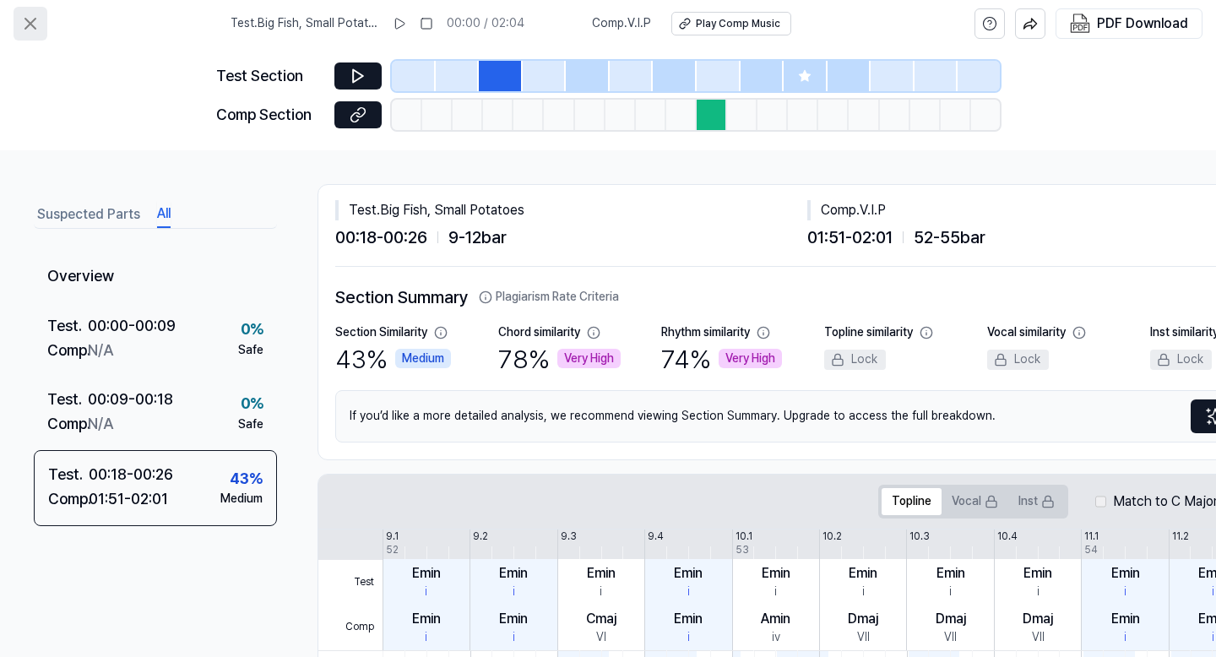
click at [27, 23] on icon at bounding box center [30, 24] width 20 height 20
